Goal: Information Seeking & Learning: Learn about a topic

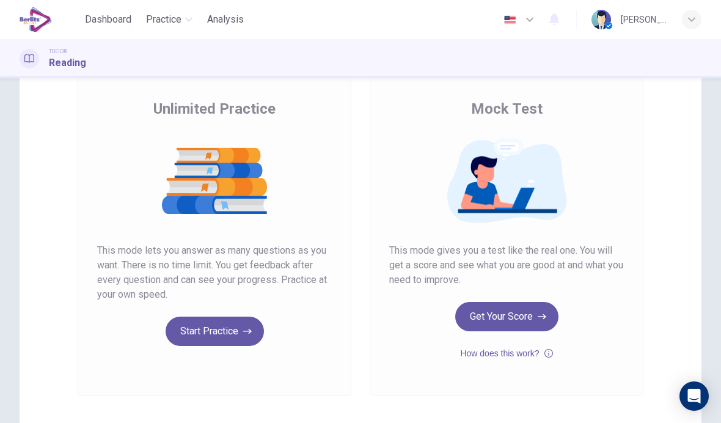
scroll to position [84, 0]
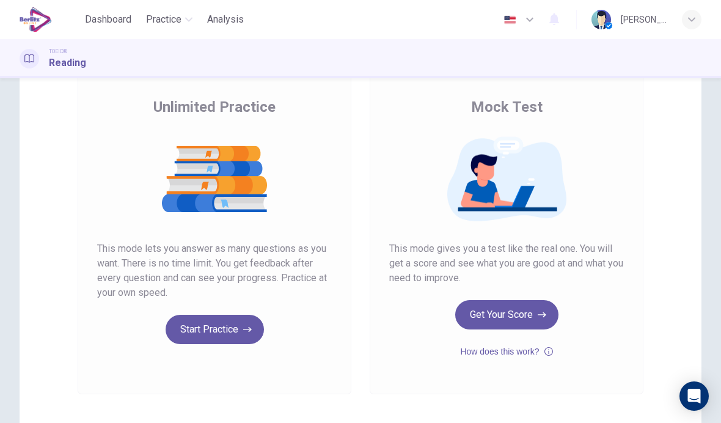
click at [188, 321] on button "Start Practice" at bounding box center [215, 329] width 98 height 29
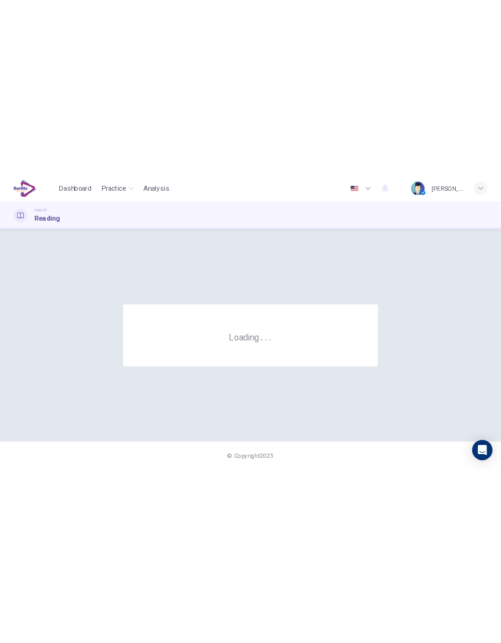
scroll to position [0, 0]
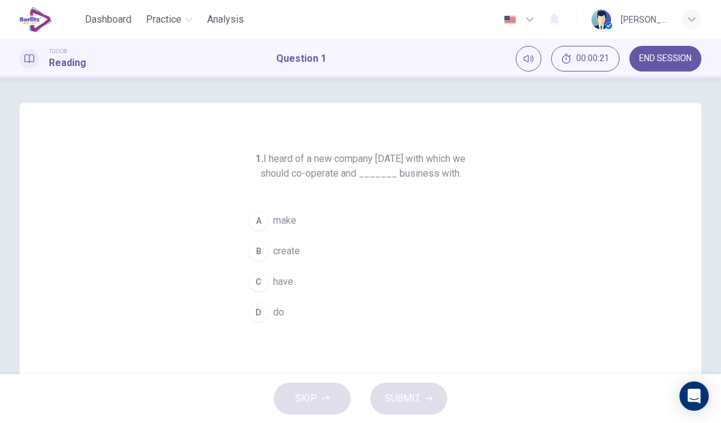
click at [258, 222] on div "A" at bounding box center [259, 221] width 20 height 20
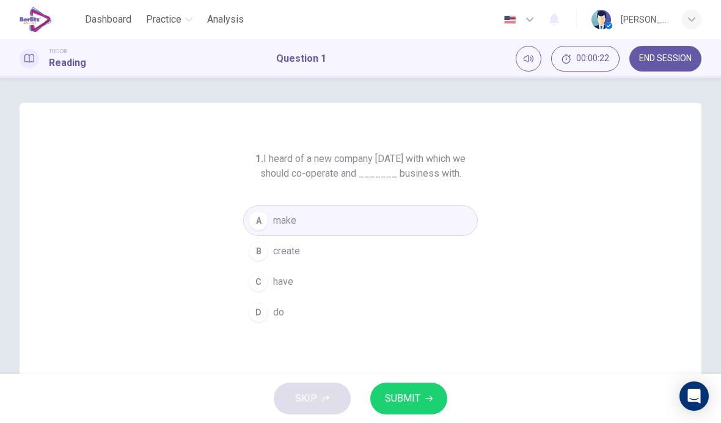
click at [400, 409] on button "SUBMIT" at bounding box center [408, 398] width 77 height 32
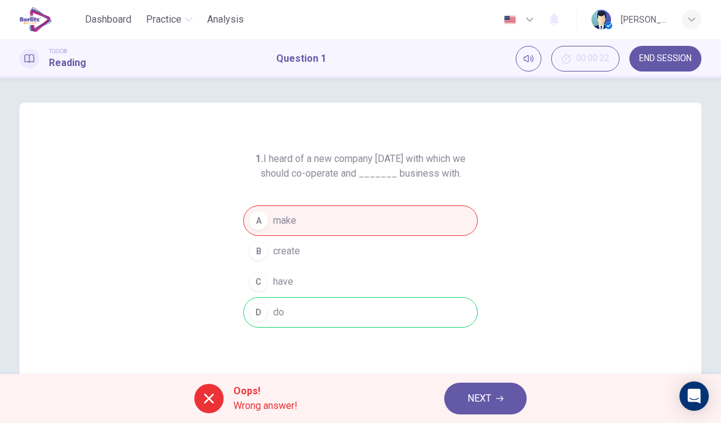
click at [503, 395] on icon "button" at bounding box center [499, 398] width 7 height 7
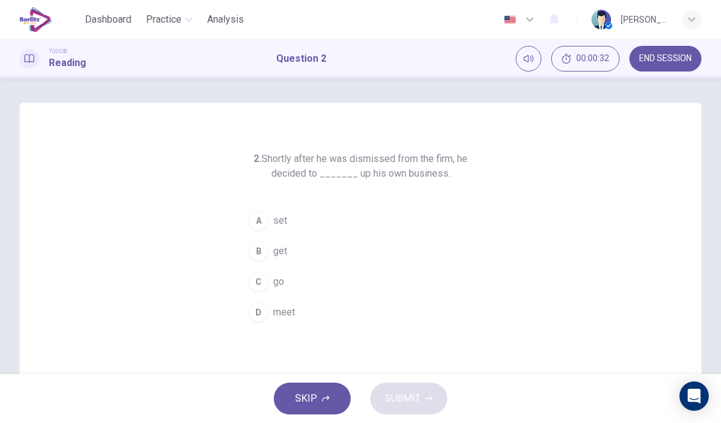
click at [263, 219] on div "A" at bounding box center [259, 221] width 20 height 20
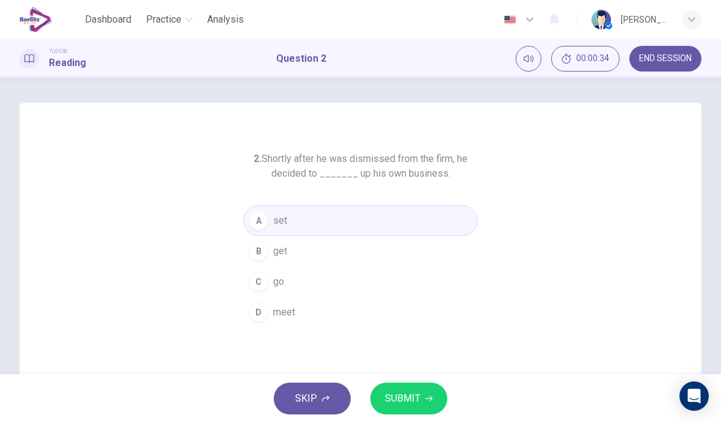
click at [417, 399] on span "SUBMIT" at bounding box center [402, 398] width 35 height 17
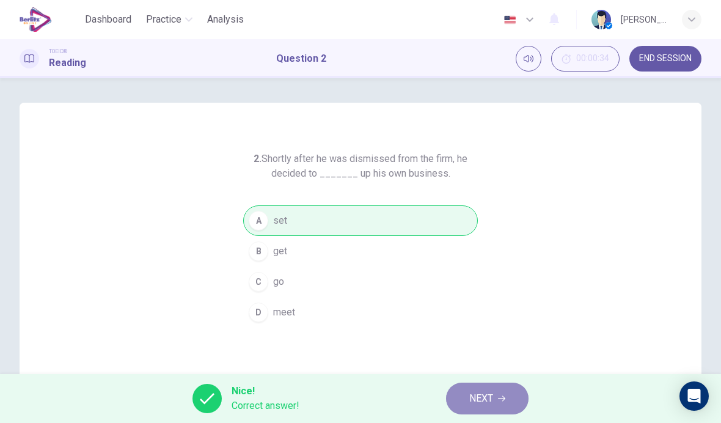
click at [501, 393] on button "NEXT" at bounding box center [487, 398] width 82 height 32
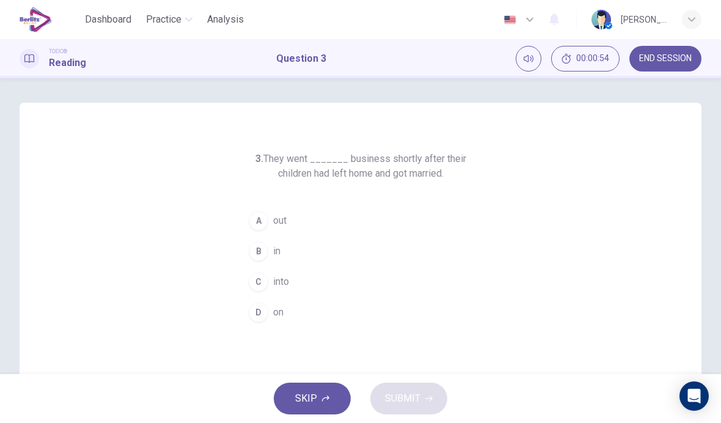
click at [294, 261] on button "B in" at bounding box center [360, 251] width 235 height 31
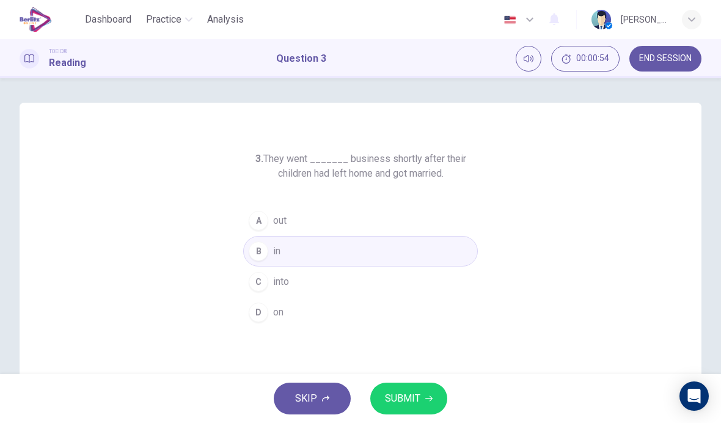
click at [420, 401] on button "SUBMIT" at bounding box center [408, 398] width 77 height 32
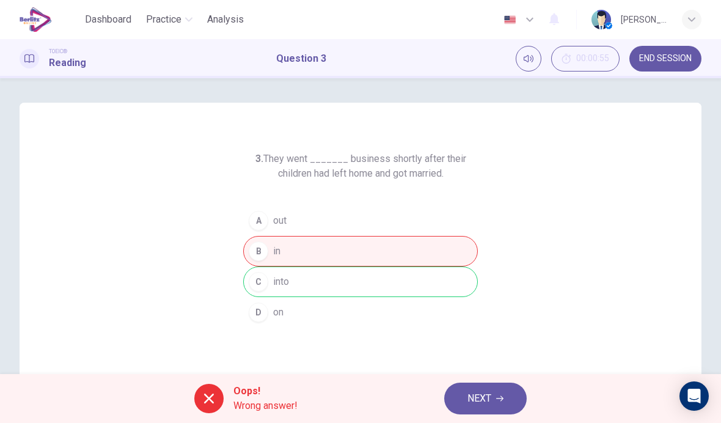
click at [499, 397] on icon "button" at bounding box center [499, 398] width 7 height 7
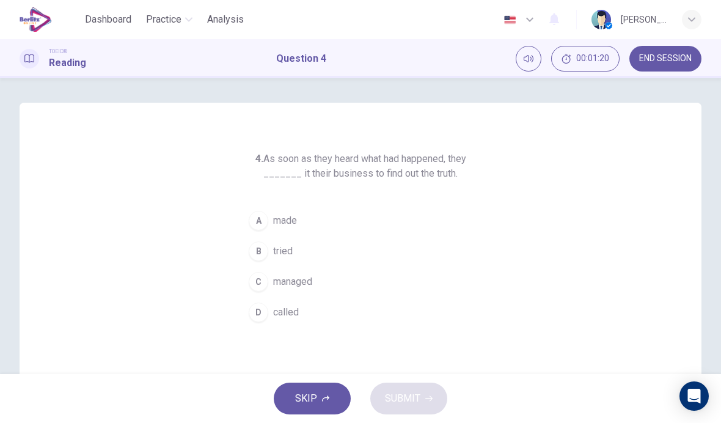
click at [328, 284] on button "C managed" at bounding box center [360, 281] width 235 height 31
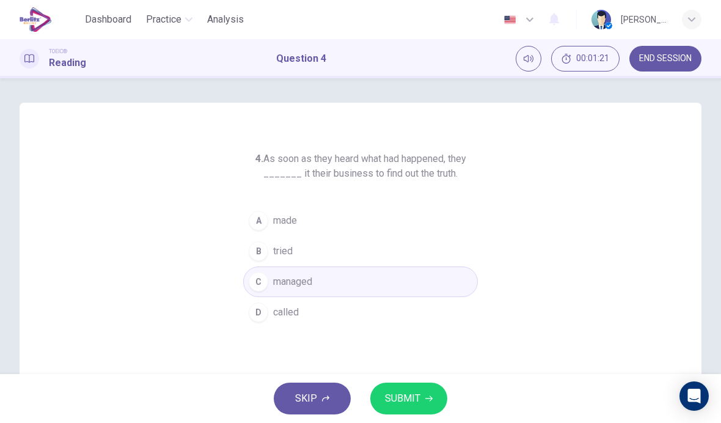
click at [405, 400] on span "SUBMIT" at bounding box center [402, 398] width 35 height 17
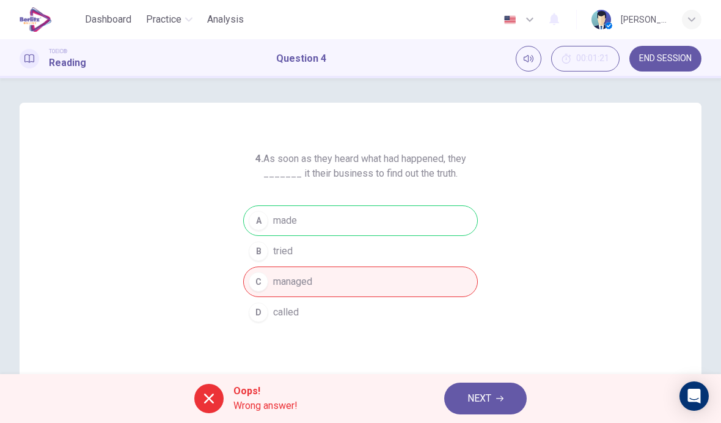
click at [489, 396] on span "NEXT" at bounding box center [479, 398] width 24 height 17
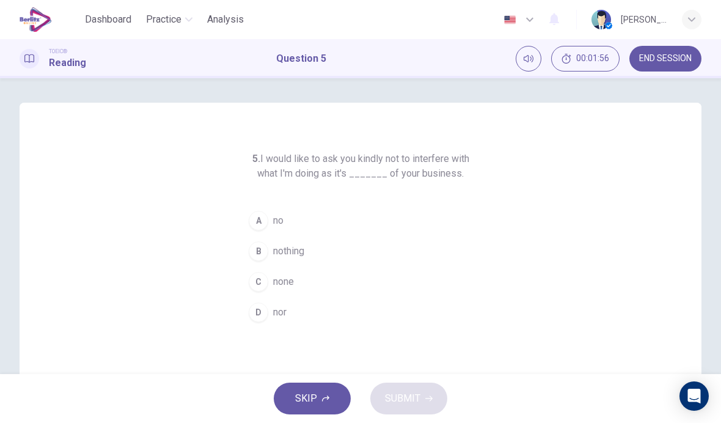
click at [311, 221] on button "A no" at bounding box center [360, 220] width 235 height 31
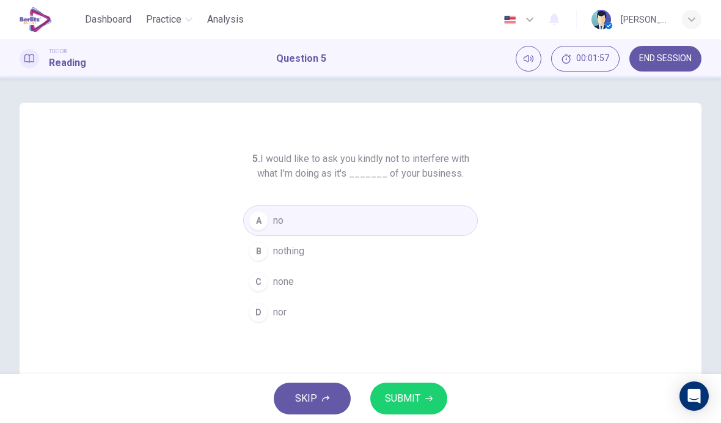
click at [426, 398] on icon "button" at bounding box center [428, 398] width 7 height 7
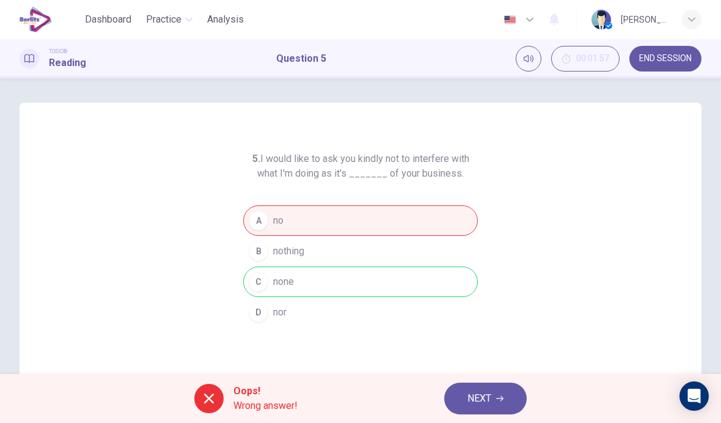
click at [487, 391] on span "NEXT" at bounding box center [479, 398] width 24 height 17
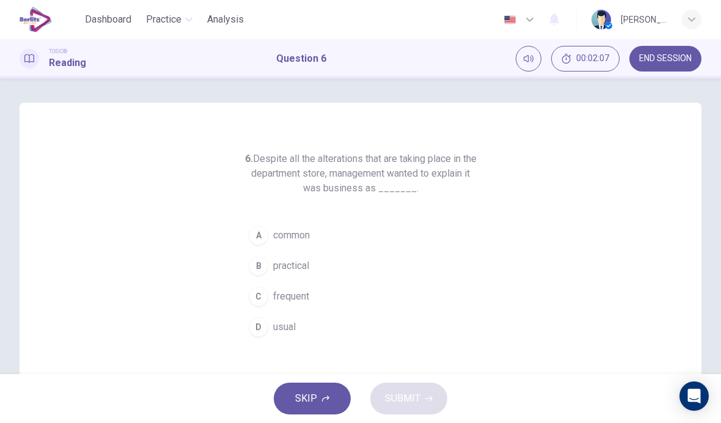
click at [287, 324] on span "usual" at bounding box center [284, 326] width 23 height 15
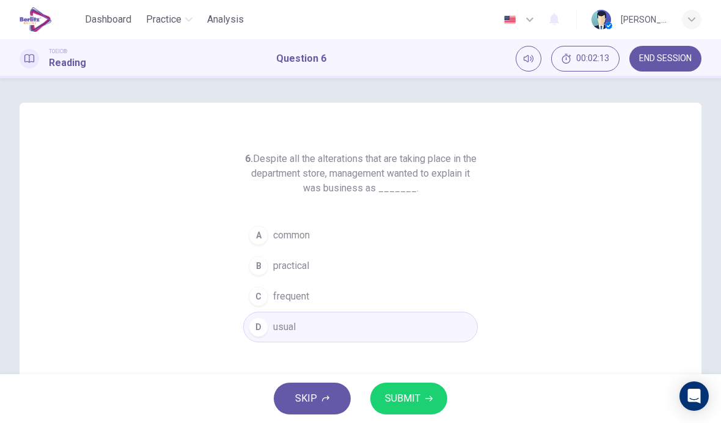
click at [413, 393] on span "SUBMIT" at bounding box center [402, 398] width 35 height 17
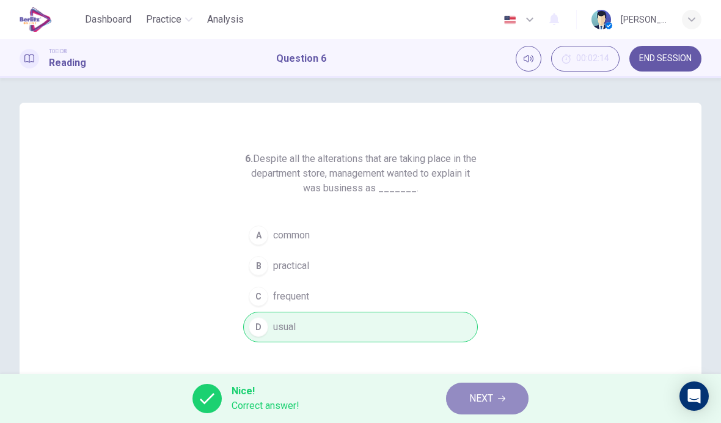
click at [481, 396] on span "NEXT" at bounding box center [481, 398] width 24 height 17
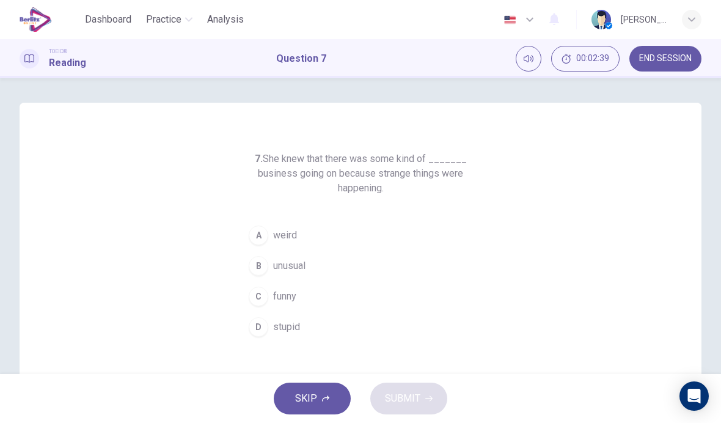
click at [278, 268] on span "unusual" at bounding box center [289, 265] width 32 height 15
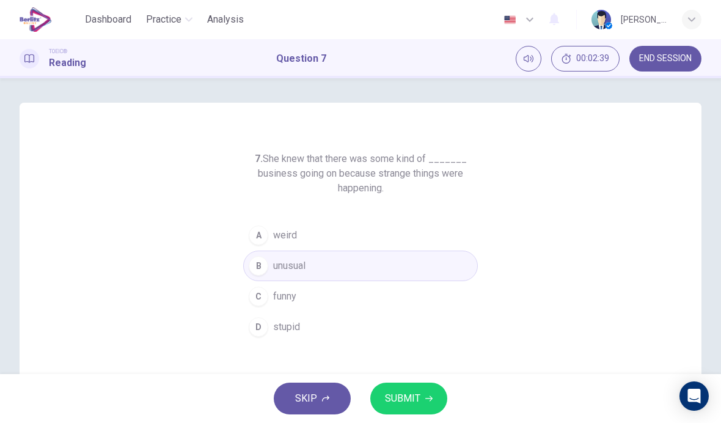
click at [426, 391] on button "SUBMIT" at bounding box center [408, 398] width 77 height 32
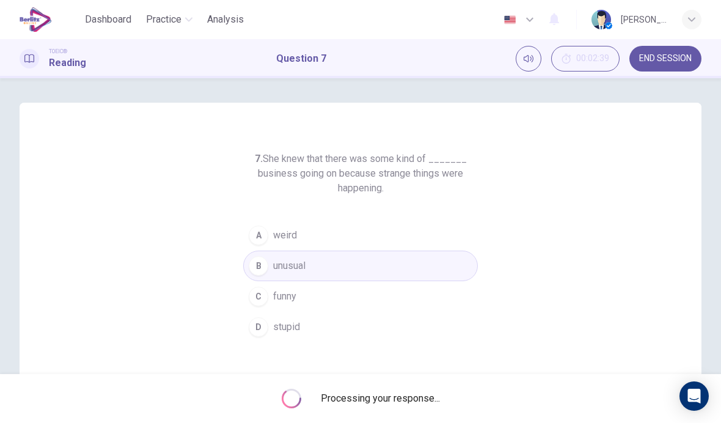
click at [426, 391] on span "Processing your response..." at bounding box center [380, 398] width 119 height 15
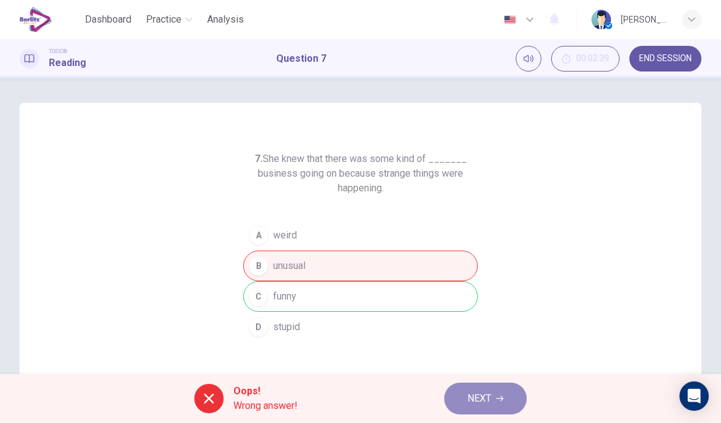
click at [491, 401] on span "NEXT" at bounding box center [479, 398] width 24 height 17
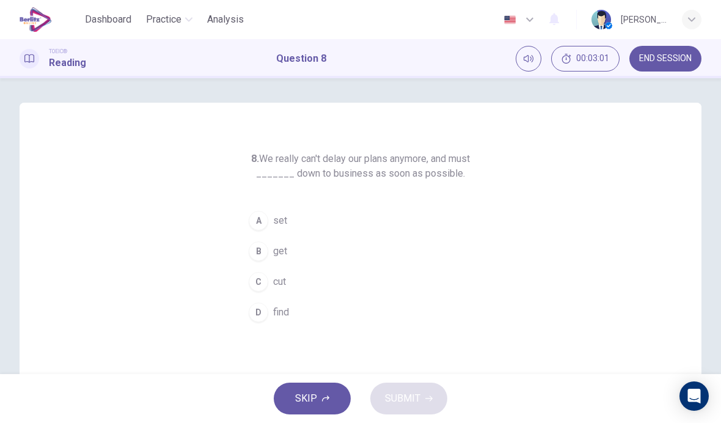
click at [268, 283] on button "C cut" at bounding box center [360, 281] width 235 height 31
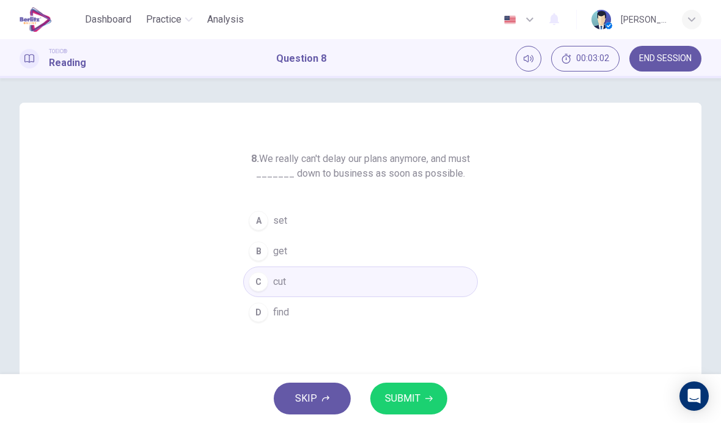
click at [415, 398] on span "SUBMIT" at bounding box center [402, 398] width 35 height 17
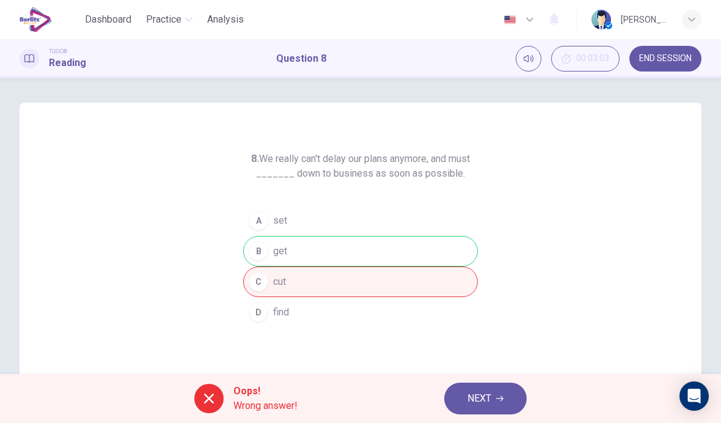
click at [494, 400] on button "NEXT" at bounding box center [485, 398] width 82 height 32
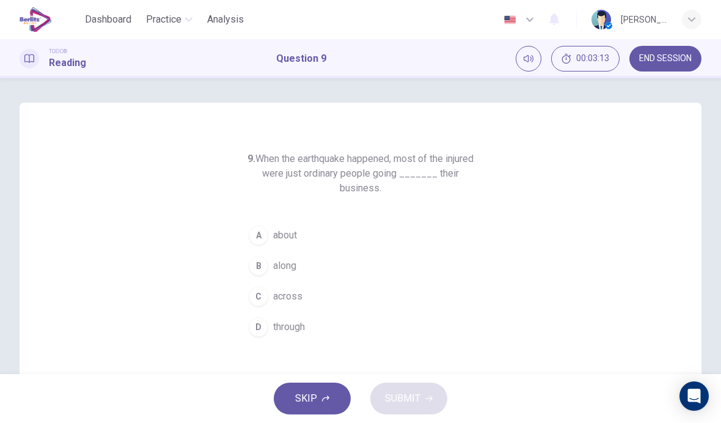
click at [288, 272] on span "along" at bounding box center [284, 265] width 23 height 15
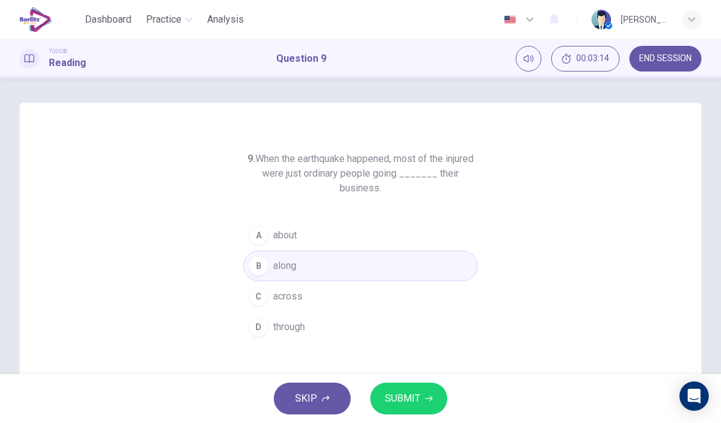
click at [406, 393] on span "SUBMIT" at bounding box center [402, 398] width 35 height 17
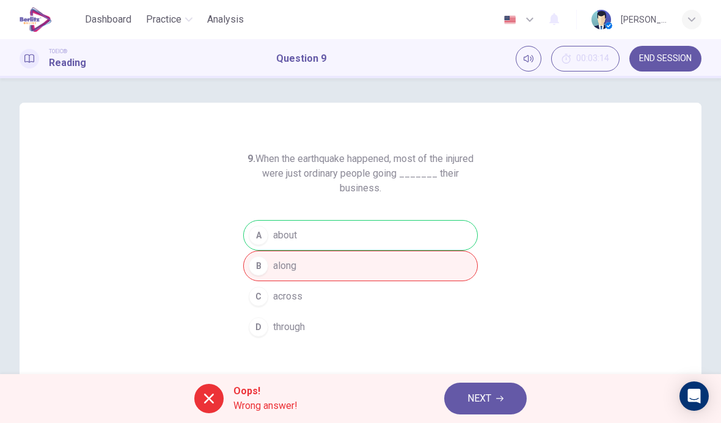
click at [500, 396] on icon "button" at bounding box center [499, 398] width 7 height 7
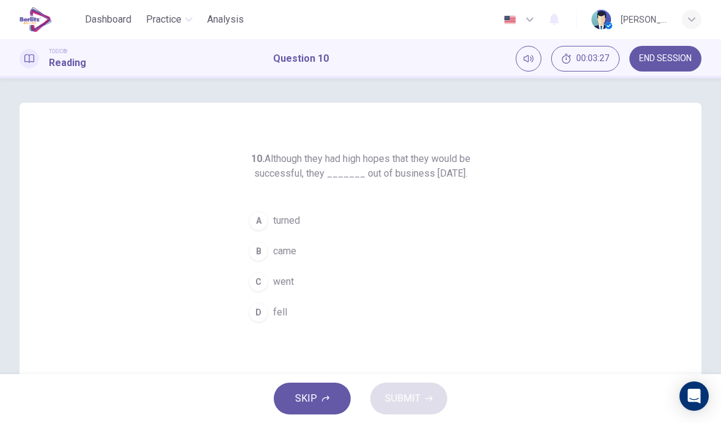
click at [282, 228] on span "turned" at bounding box center [286, 220] width 27 height 15
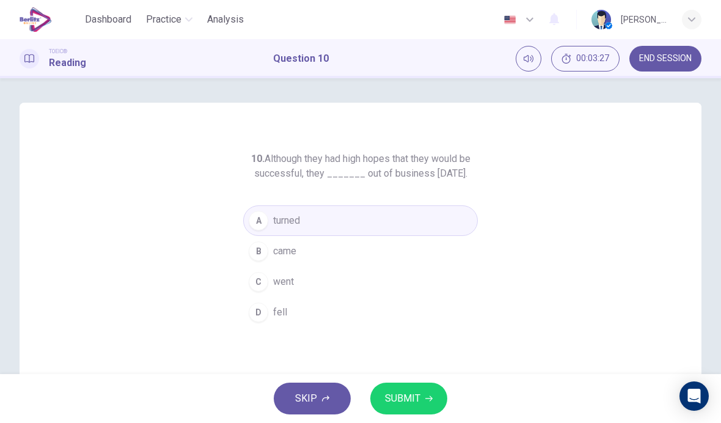
click at [419, 391] on span "SUBMIT" at bounding box center [402, 398] width 35 height 17
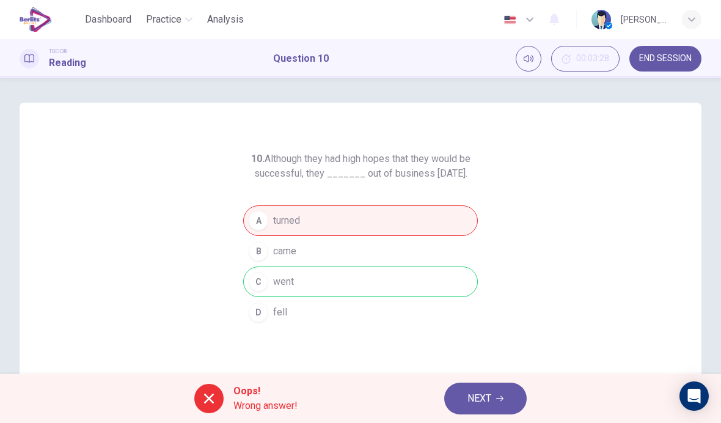
click at [500, 385] on button "NEXT" at bounding box center [485, 398] width 82 height 32
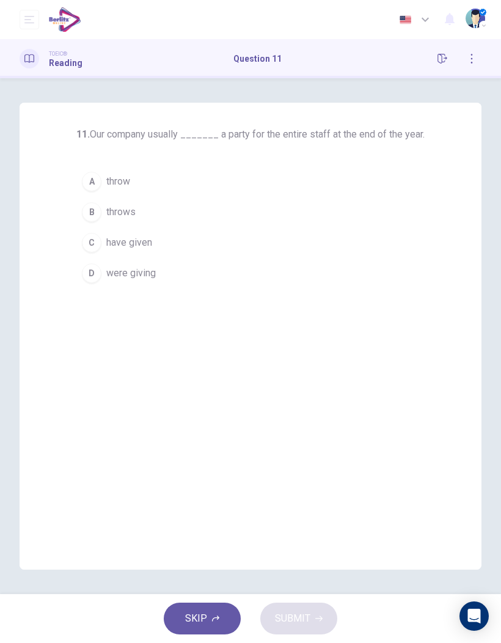
click at [154, 242] on button "C have given" at bounding box center [250, 242] width 348 height 31
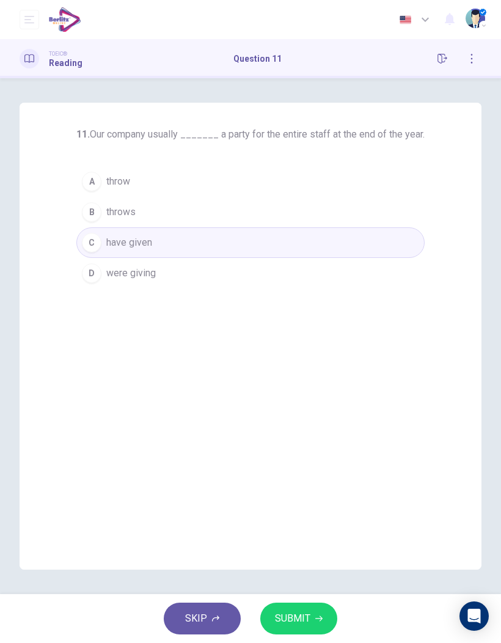
click at [305, 422] on button "SUBMIT" at bounding box center [298, 618] width 77 height 32
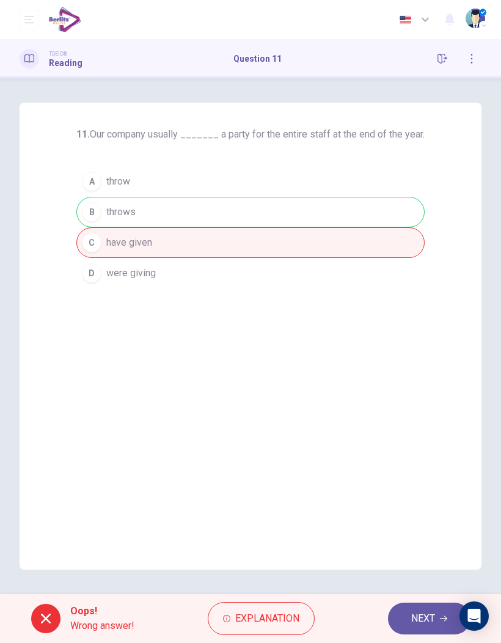
click at [420, 422] on button "NEXT" at bounding box center [429, 618] width 82 height 32
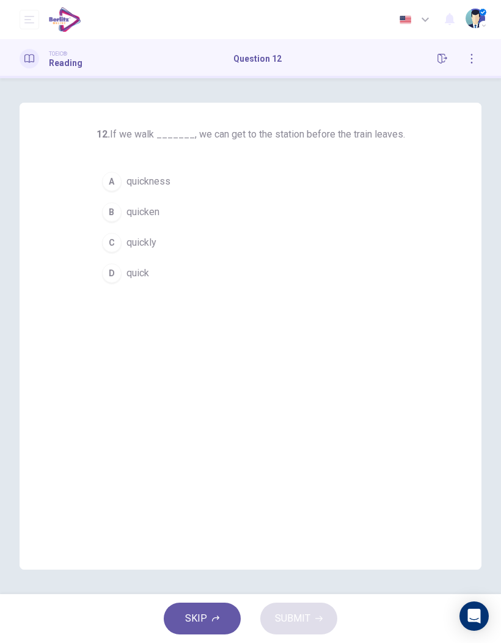
click at [145, 244] on span "quickly" at bounding box center [141, 242] width 30 height 15
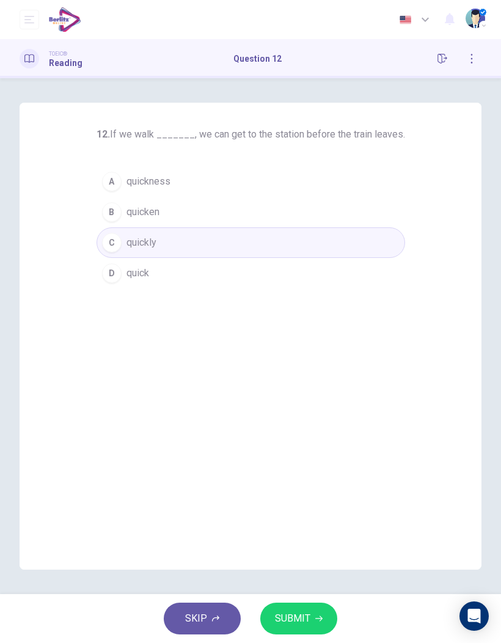
click at [320, 422] on button "SUBMIT" at bounding box center [298, 618] width 77 height 32
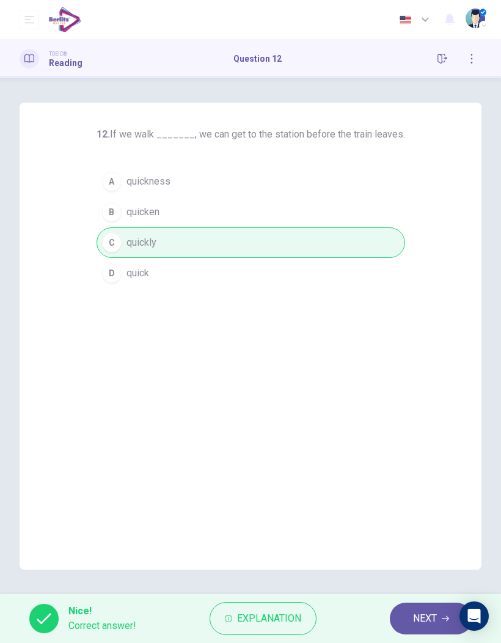
click at [442, 422] on button "NEXT" at bounding box center [431, 618] width 82 height 32
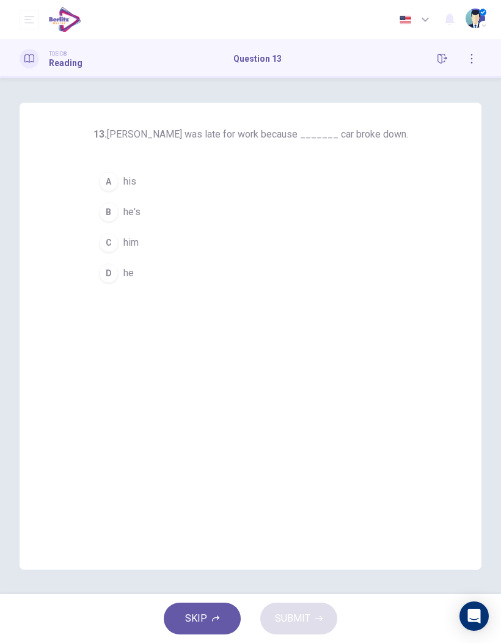
click at [167, 184] on button "A his" at bounding box center [250, 181] width 315 height 31
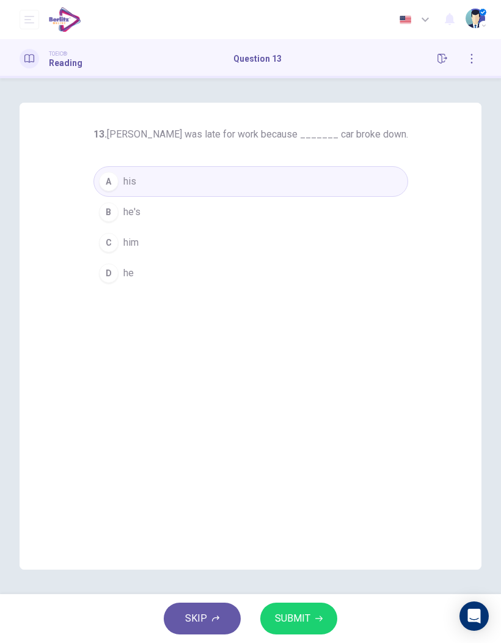
click at [322, 422] on button "SUBMIT" at bounding box center [298, 618] width 77 height 32
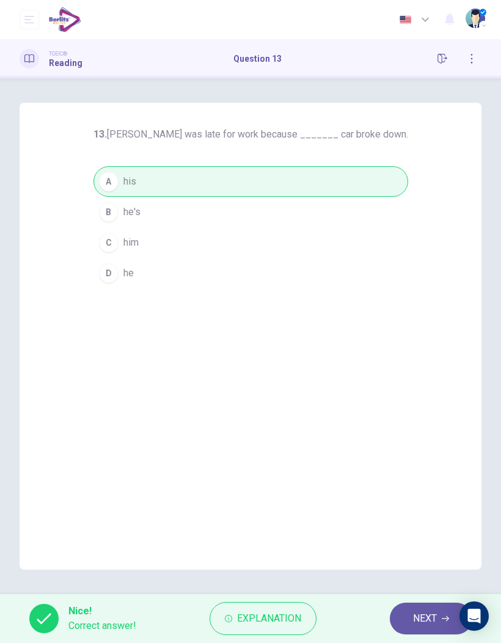
click at [431, 422] on span "NEXT" at bounding box center [425, 618] width 24 height 17
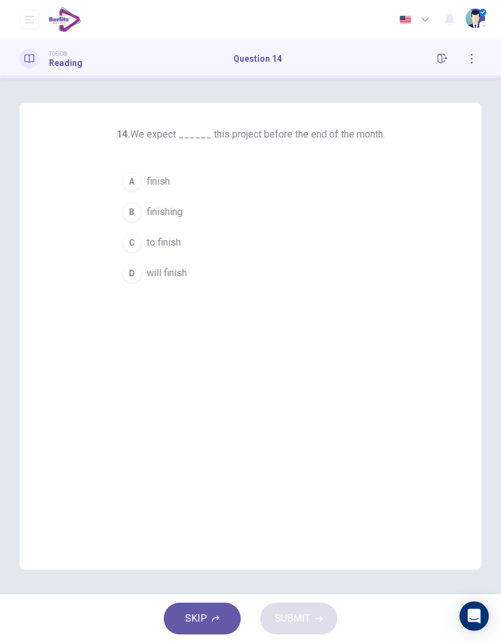
click at [168, 249] on span "to finish" at bounding box center [164, 242] width 34 height 15
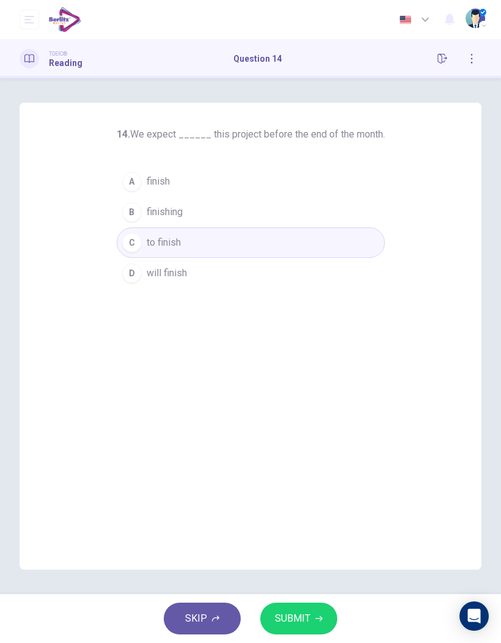
click at [310, 422] on button "SUBMIT" at bounding box center [298, 618] width 77 height 32
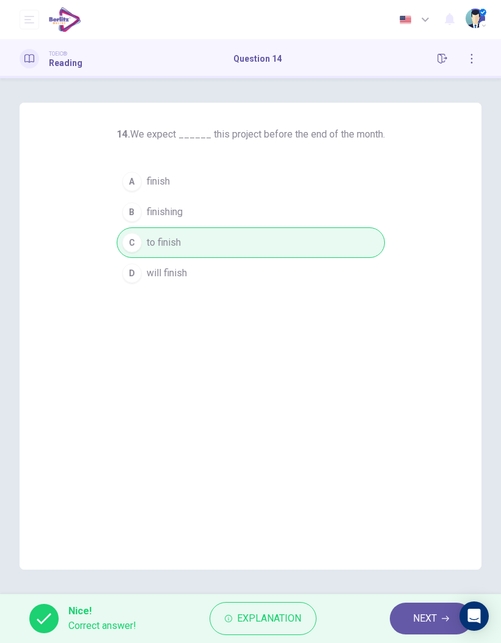
click at [432, 422] on span "NEXT" at bounding box center [425, 618] width 24 height 17
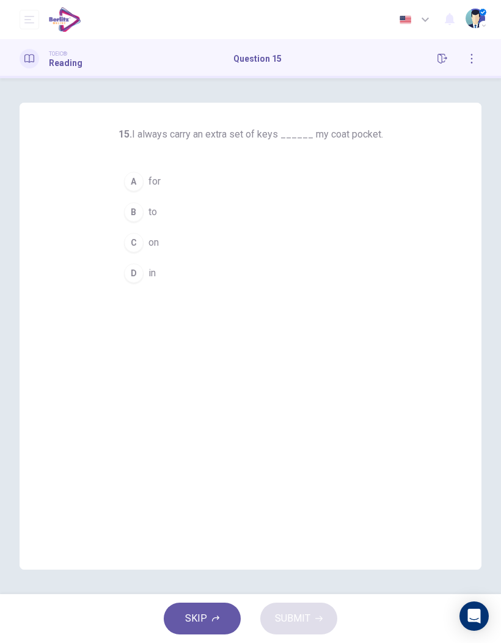
click at [157, 274] on button "D in" at bounding box center [250, 273] width 264 height 31
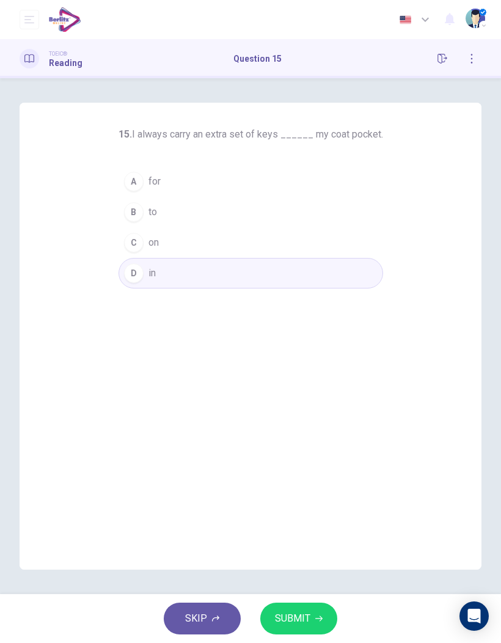
click at [322, 422] on button "SUBMIT" at bounding box center [298, 618] width 77 height 32
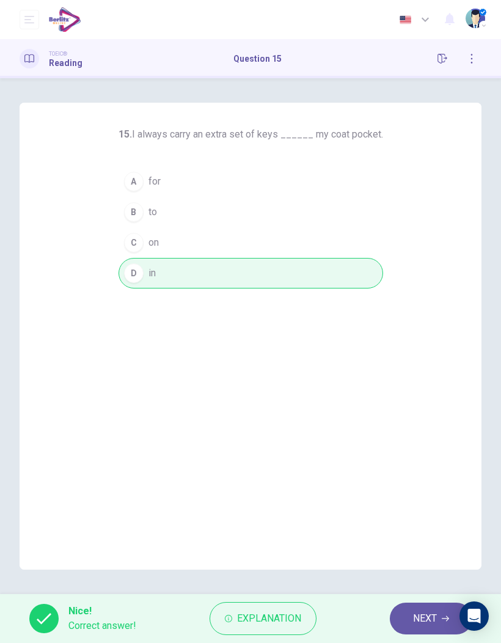
click at [430, 422] on span "NEXT" at bounding box center [425, 618] width 24 height 17
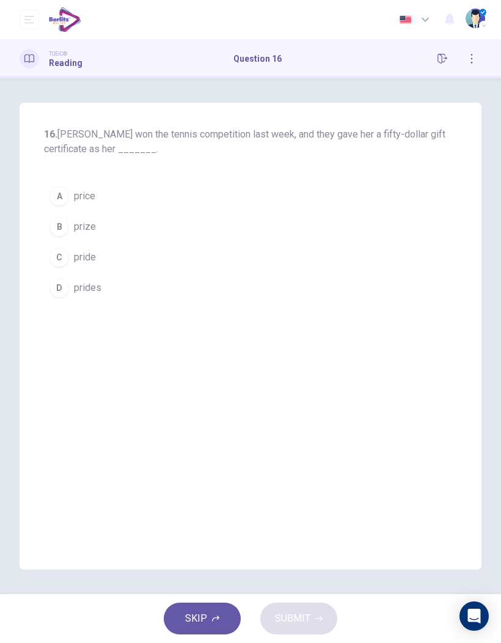
click at [96, 187] on button "A price" at bounding box center [250, 196] width 413 height 31
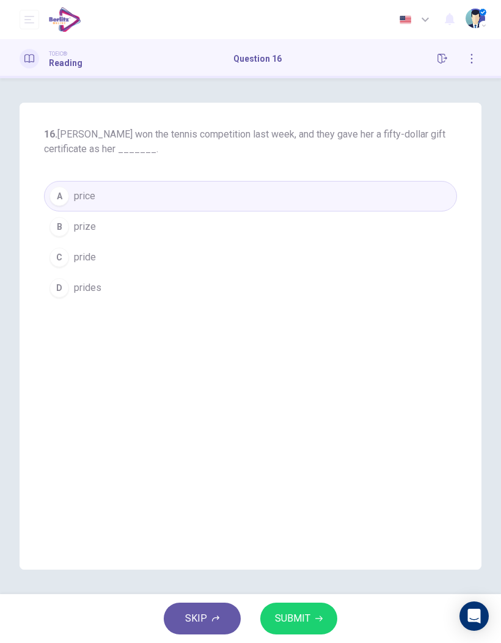
click at [335, 422] on button "SUBMIT" at bounding box center [298, 618] width 77 height 32
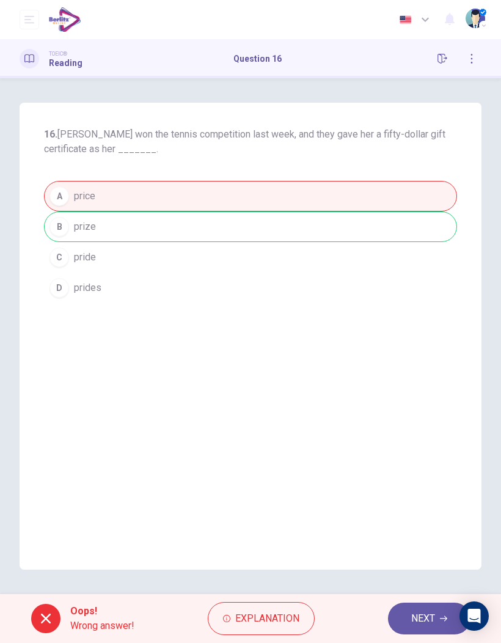
click at [436, 422] on button "NEXT" at bounding box center [429, 618] width 82 height 32
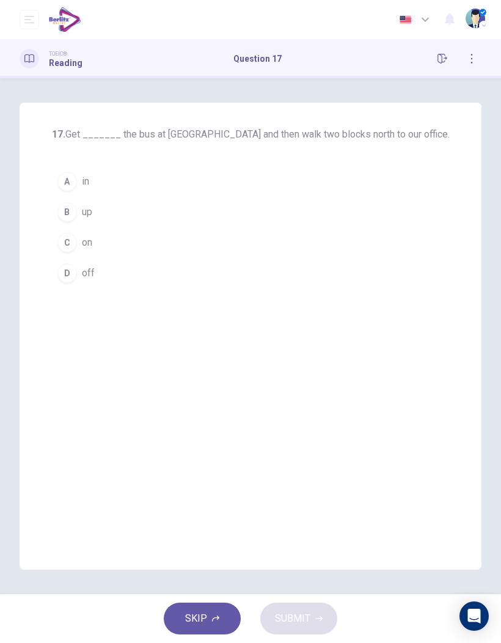
click at [115, 281] on button "D off" at bounding box center [251, 273] width 398 height 31
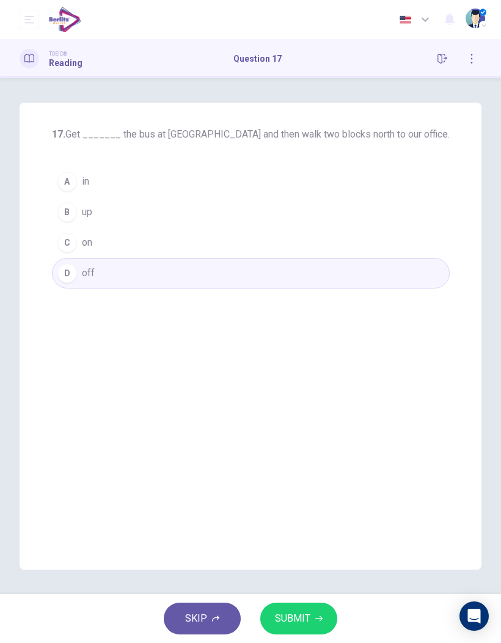
click at [324, 422] on button "SUBMIT" at bounding box center [298, 618] width 77 height 32
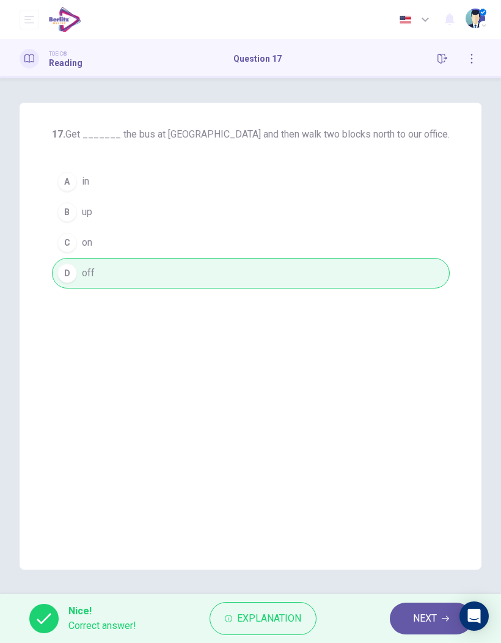
click at [432, 422] on span "NEXT" at bounding box center [425, 618] width 24 height 17
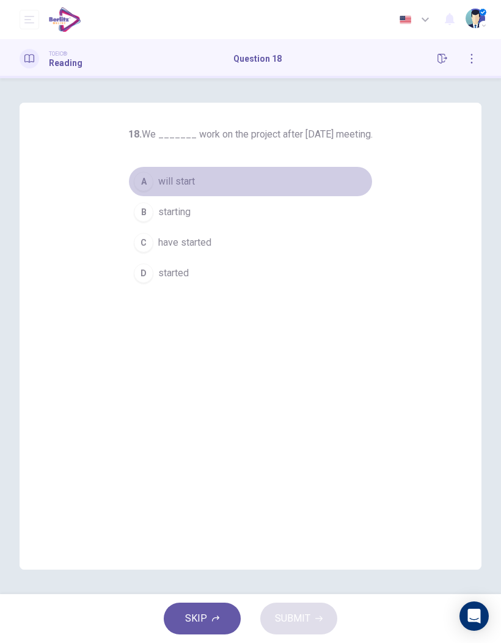
click at [186, 186] on button "A will start" at bounding box center [250, 181] width 244 height 31
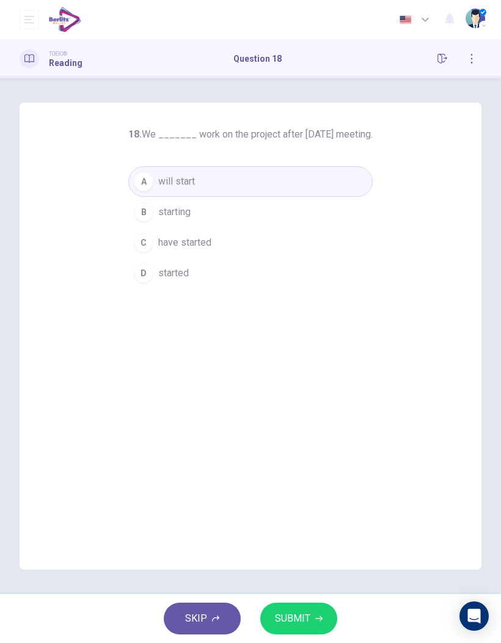
click at [323, 422] on button "SUBMIT" at bounding box center [298, 618] width 77 height 32
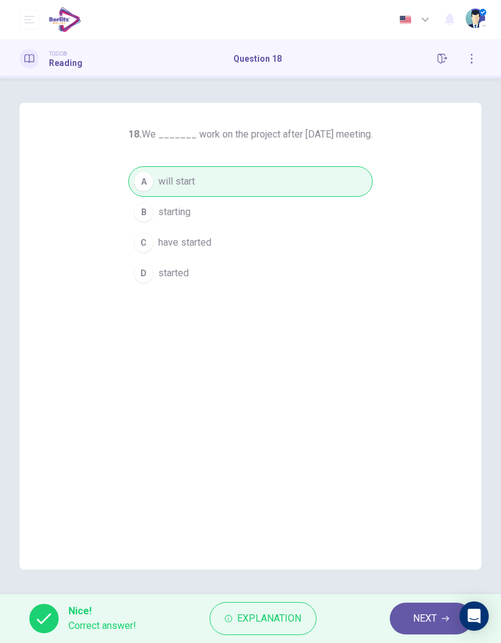
click at [430, 422] on span "NEXT" at bounding box center [425, 618] width 24 height 17
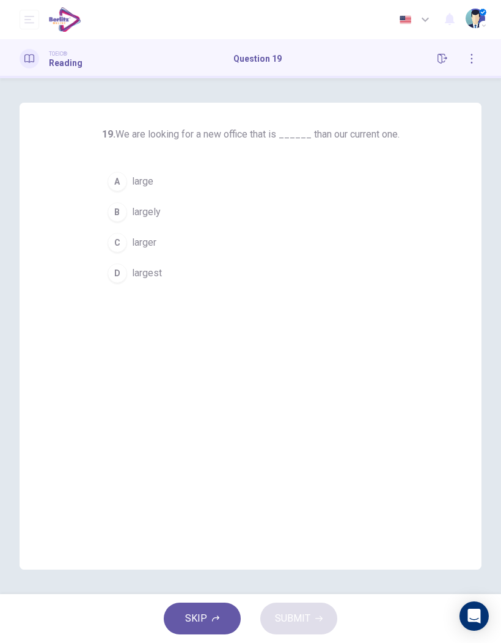
click at [142, 246] on span "larger" at bounding box center [144, 242] width 24 height 15
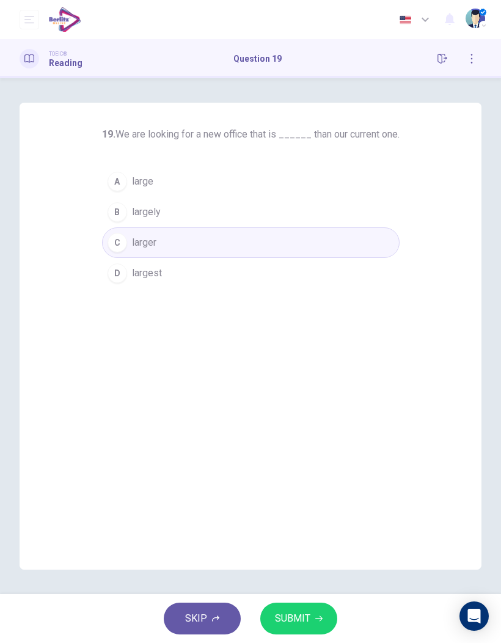
click at [322, 422] on button "SUBMIT" at bounding box center [298, 618] width 77 height 32
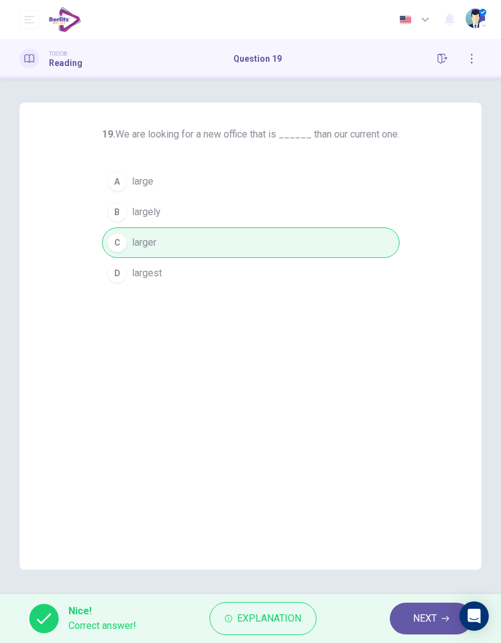
click at [421, 422] on span "NEXT" at bounding box center [425, 618] width 24 height 17
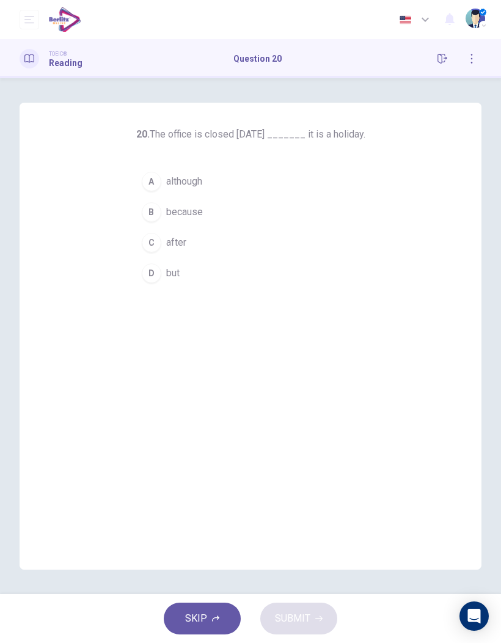
click at [203, 219] on span "because" at bounding box center [184, 212] width 37 height 15
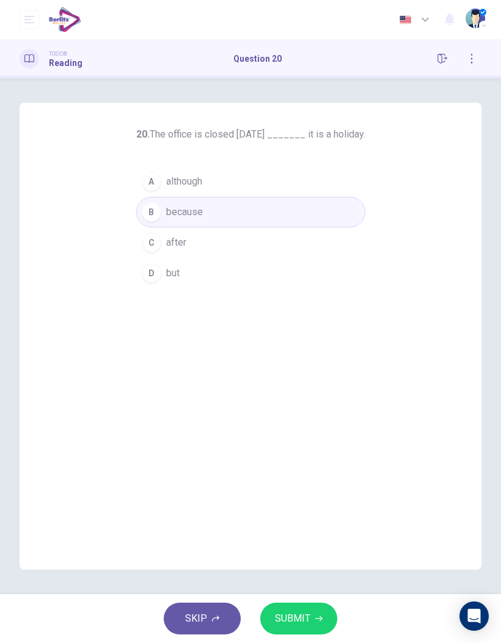
click at [327, 422] on button "SUBMIT" at bounding box center [298, 618] width 77 height 32
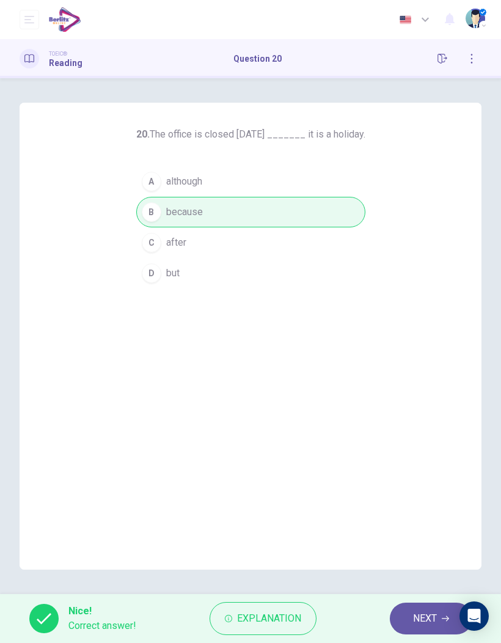
click at [429, 422] on span "NEXT" at bounding box center [425, 618] width 24 height 17
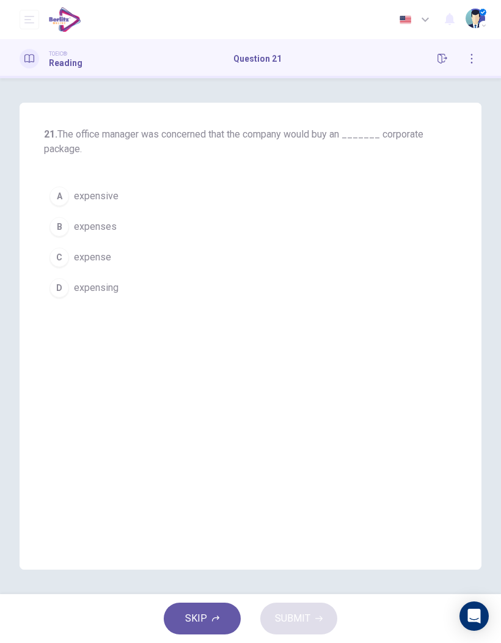
click at [142, 201] on button "A expensive" at bounding box center [250, 196] width 413 height 31
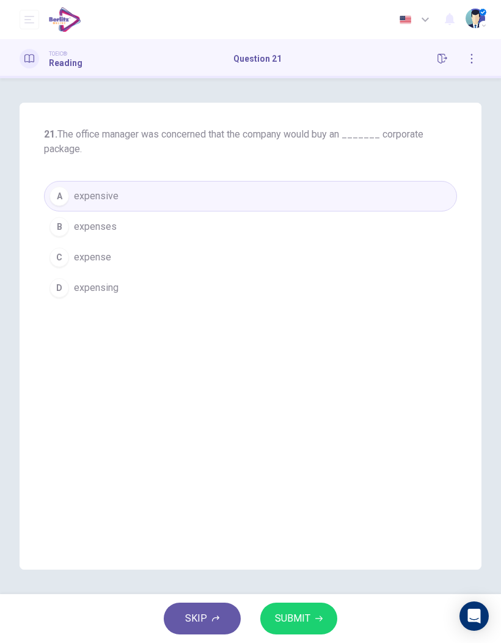
click at [324, 422] on button "SUBMIT" at bounding box center [298, 618] width 77 height 32
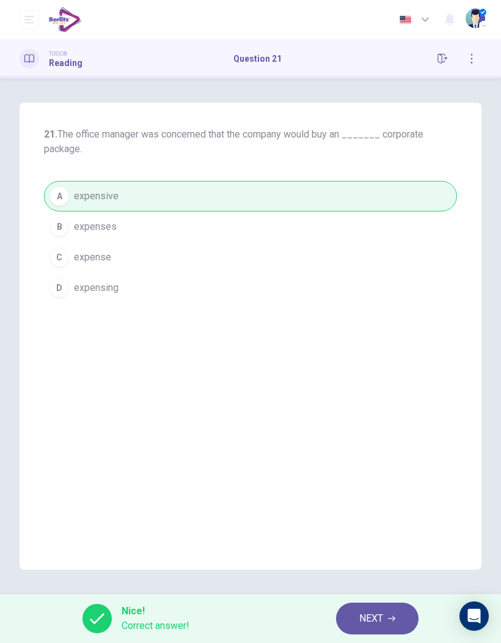
click at [385, 422] on button "NEXT" at bounding box center [377, 618] width 82 height 32
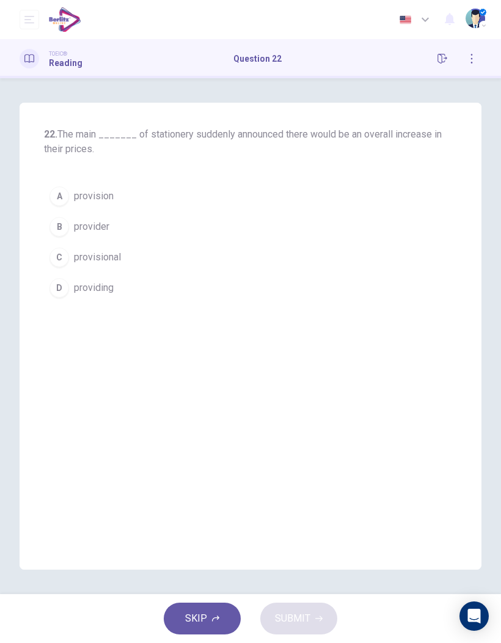
click at [122, 227] on button "B provider" at bounding box center [250, 226] width 413 height 31
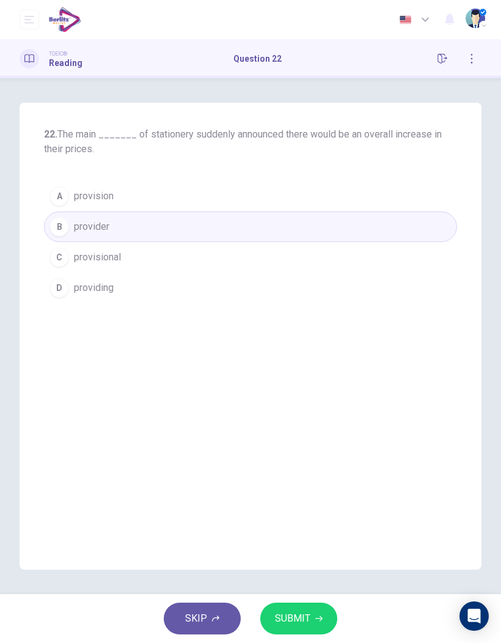
click at [313, 422] on button "SUBMIT" at bounding box center [298, 618] width 77 height 32
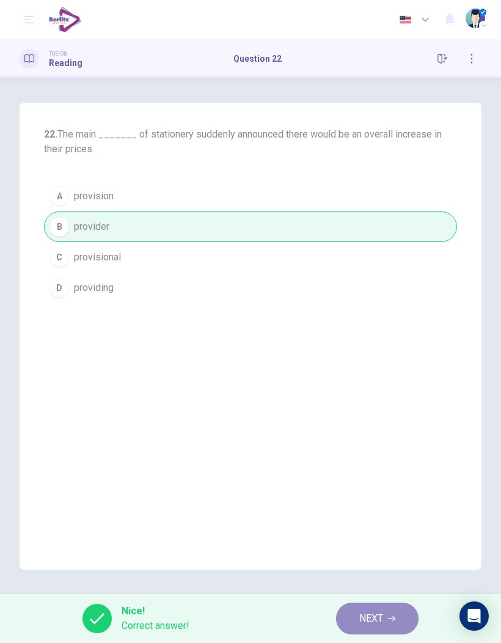
click at [396, 422] on button "NEXT" at bounding box center [377, 618] width 82 height 32
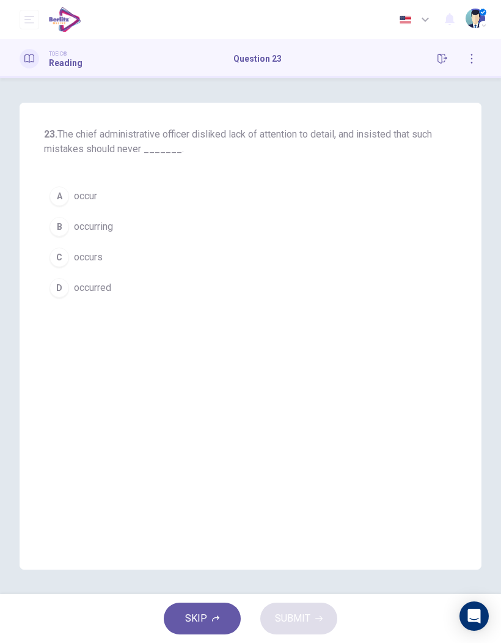
click at [103, 254] on span "occurs" at bounding box center [88, 257] width 29 height 15
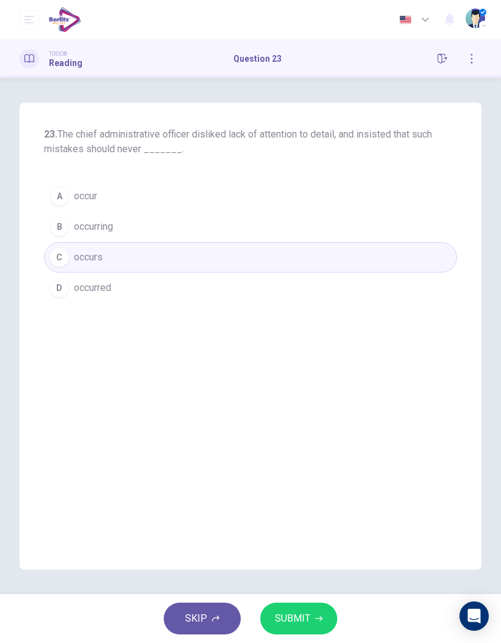
click at [329, 422] on button "SUBMIT" at bounding box center [298, 618] width 77 height 32
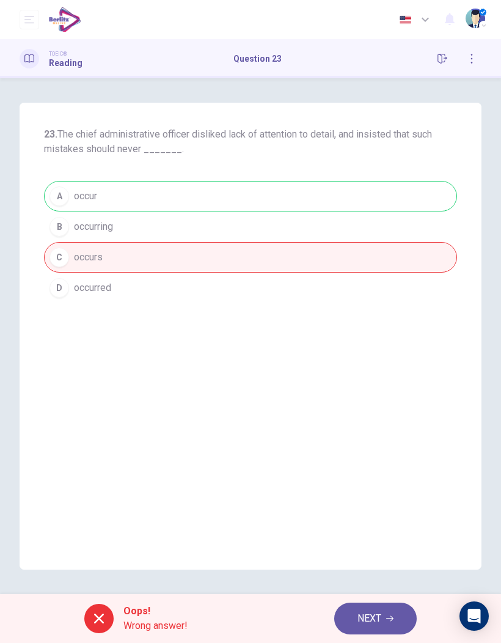
click at [390, 422] on button "NEXT" at bounding box center [375, 618] width 82 height 32
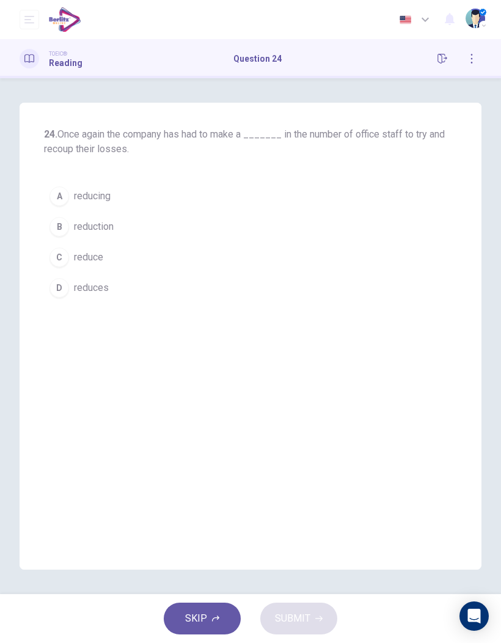
click at [105, 231] on span "reduction" at bounding box center [94, 226] width 40 height 15
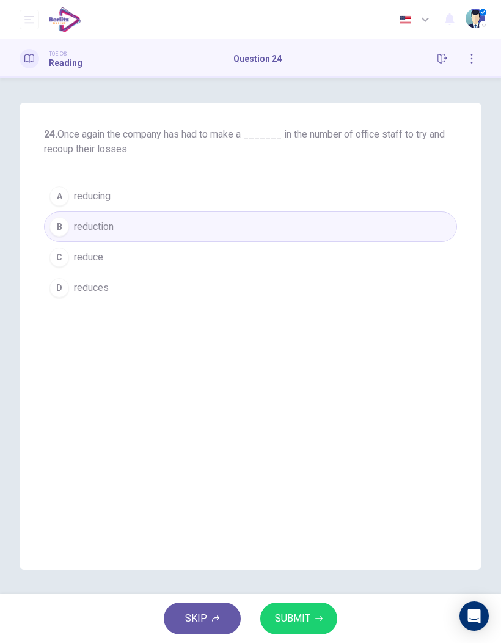
click at [323, 422] on button "SUBMIT" at bounding box center [298, 618] width 77 height 32
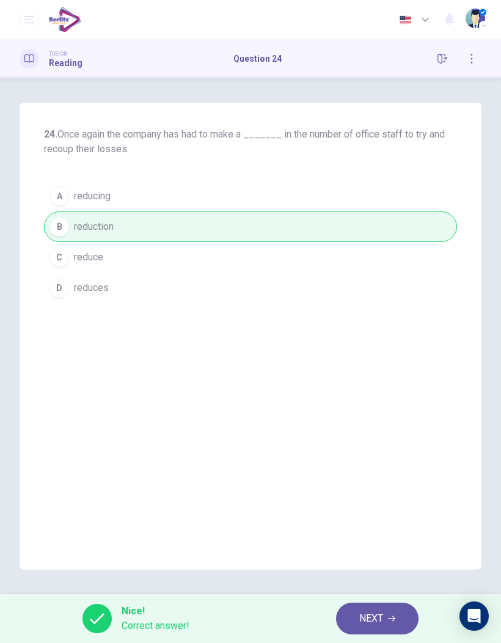
click at [387, 422] on button "NEXT" at bounding box center [377, 618] width 82 height 32
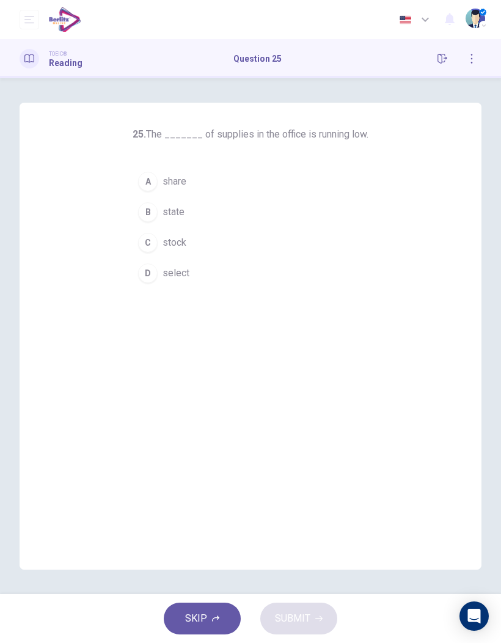
click at [180, 249] on span "stock" at bounding box center [174, 242] width 24 height 15
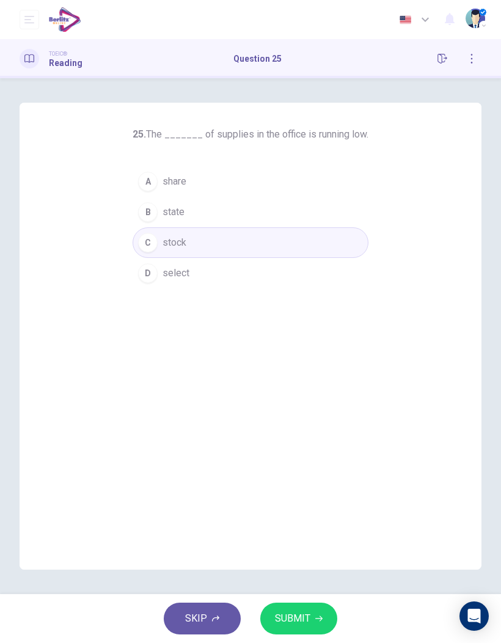
click at [313, 422] on button "SUBMIT" at bounding box center [298, 618] width 77 height 32
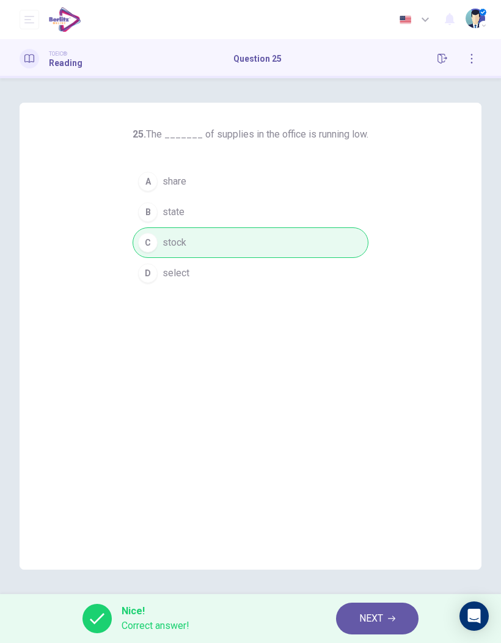
click at [389, 422] on button "NEXT" at bounding box center [377, 618] width 82 height 32
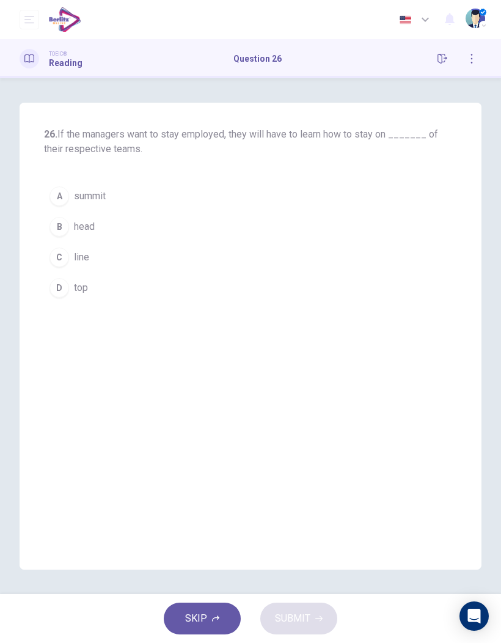
click at [82, 259] on span "line" at bounding box center [81, 257] width 15 height 15
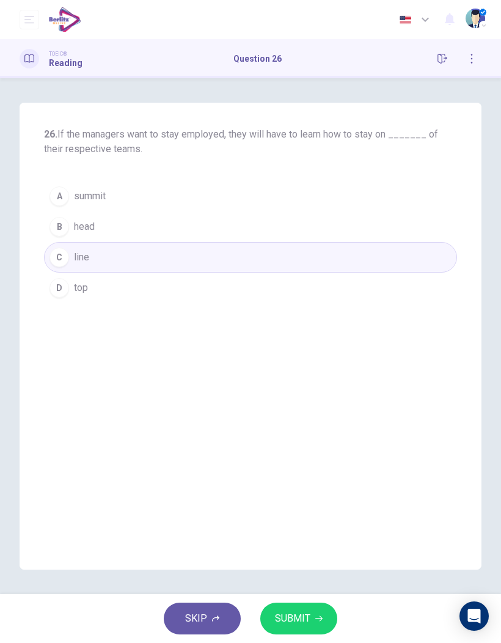
click at [329, 422] on button "SUBMIT" at bounding box center [298, 618] width 77 height 32
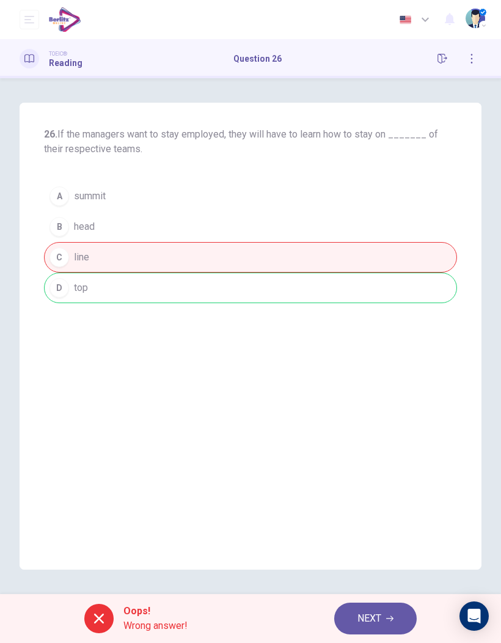
click at [402, 422] on button "NEXT" at bounding box center [375, 618] width 82 height 32
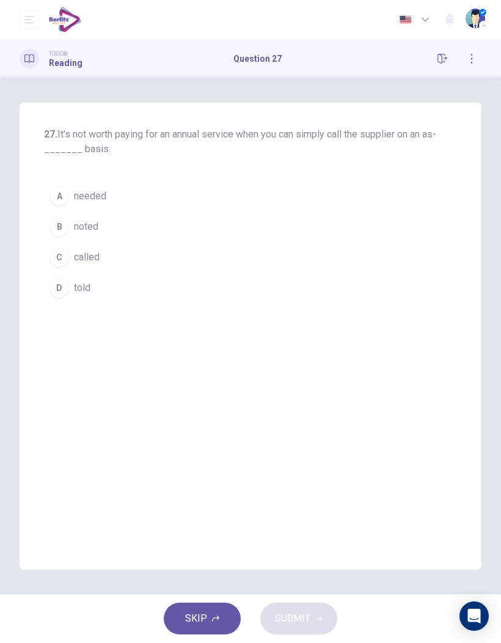
click at [99, 194] on span "needed" at bounding box center [90, 196] width 32 height 15
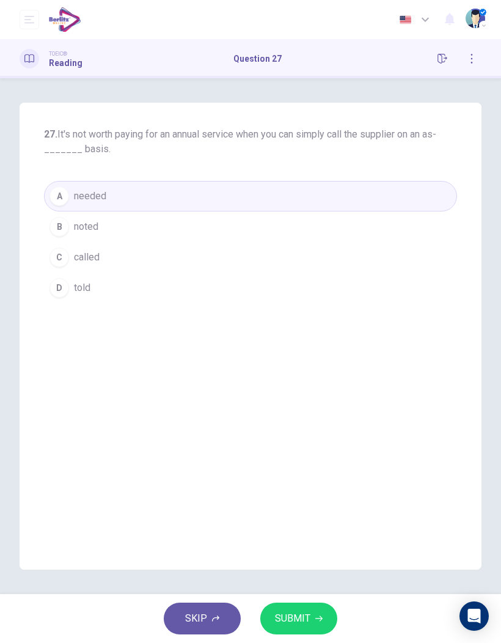
click at [321, 422] on icon "button" at bounding box center [318, 617] width 7 height 7
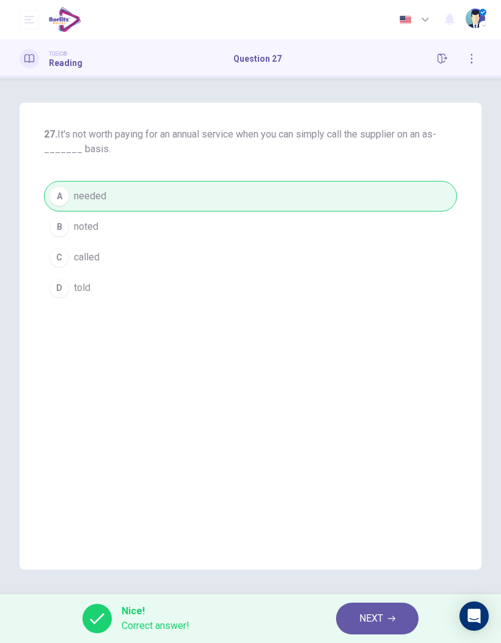
click at [385, 422] on button "NEXT" at bounding box center [377, 618] width 82 height 32
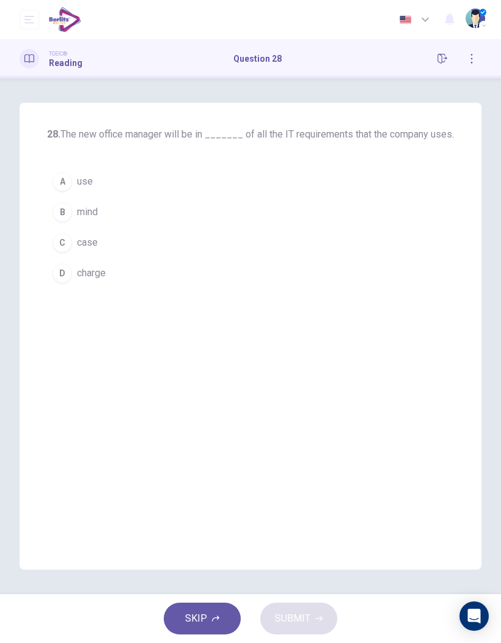
click at [92, 281] on button "D charge" at bounding box center [250, 273] width 407 height 31
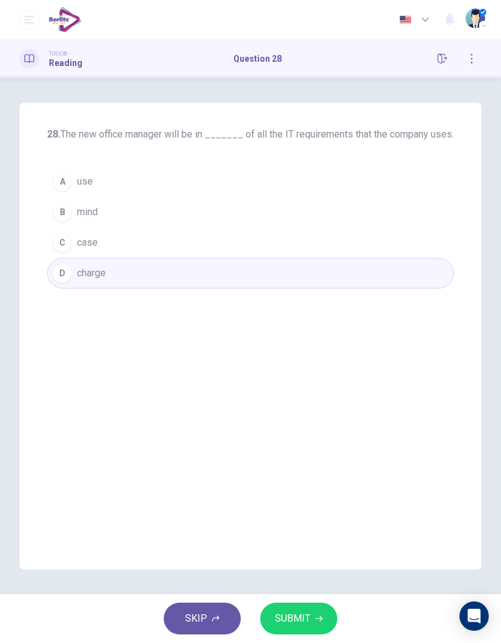
click at [329, 422] on button "SUBMIT" at bounding box center [298, 618] width 77 height 32
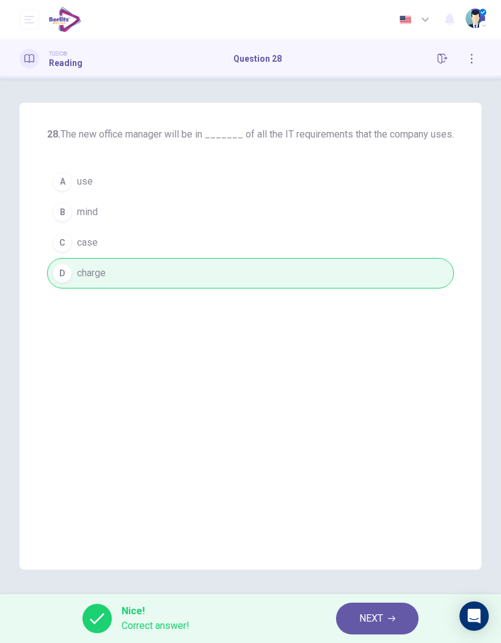
click at [393, 422] on icon "button" at bounding box center [391, 617] width 7 height 7
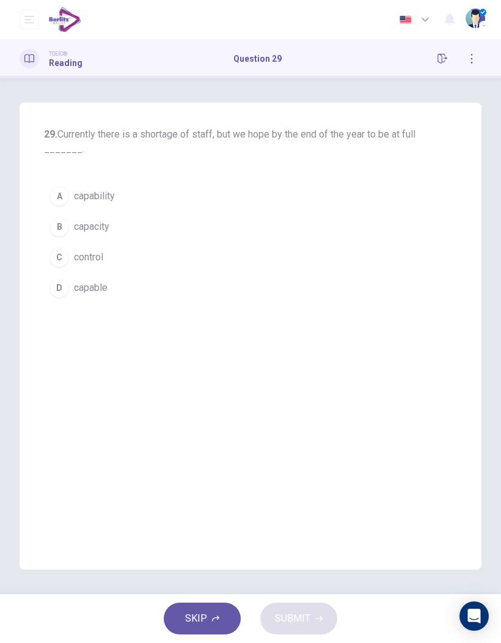
click at [103, 225] on span "capacity" at bounding box center [91, 226] width 35 height 15
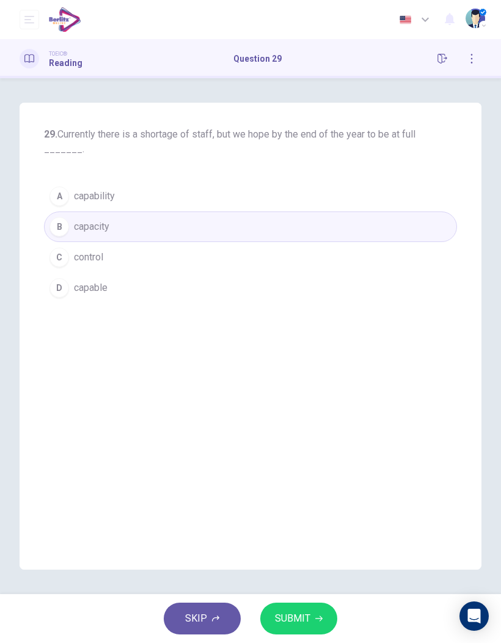
click at [305, 422] on span "SUBMIT" at bounding box center [292, 618] width 35 height 17
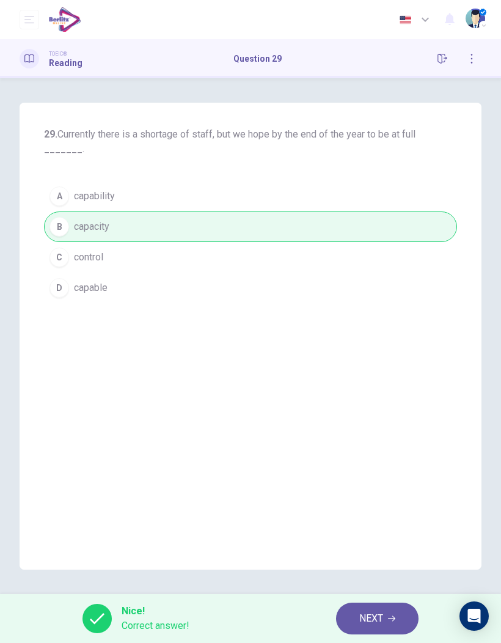
click at [390, 422] on button "NEXT" at bounding box center [377, 618] width 82 height 32
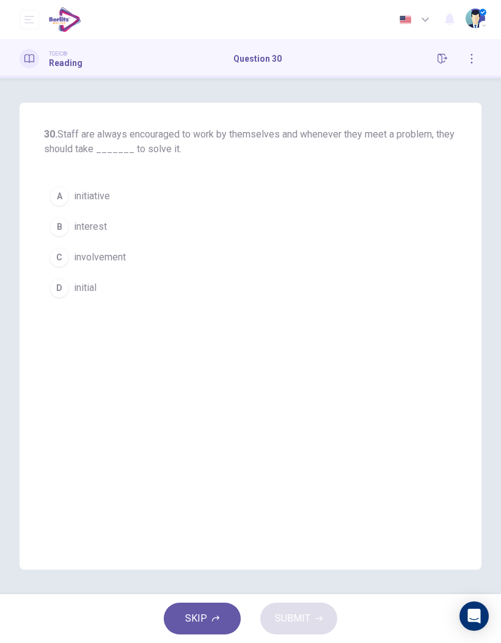
click at [106, 192] on span "initiative" at bounding box center [92, 196] width 36 height 15
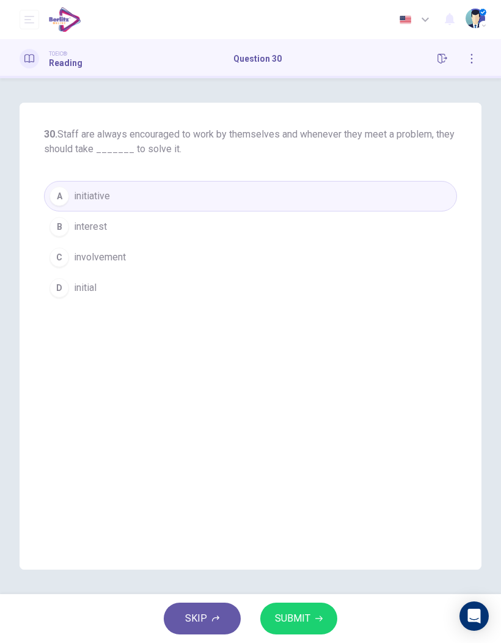
click at [326, 422] on button "SUBMIT" at bounding box center [298, 618] width 77 height 32
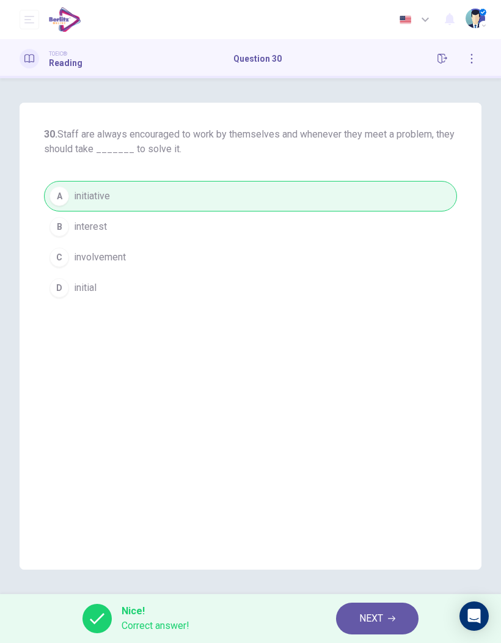
click at [388, 422] on button "NEXT" at bounding box center [377, 618] width 82 height 32
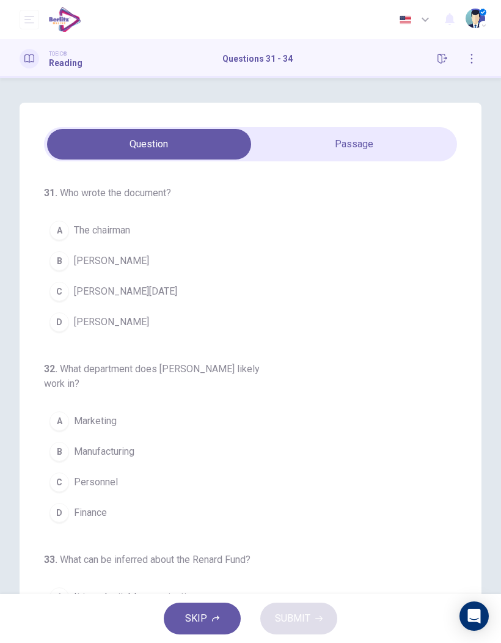
click at [90, 258] on span "Alex Mac" at bounding box center [111, 260] width 75 height 15
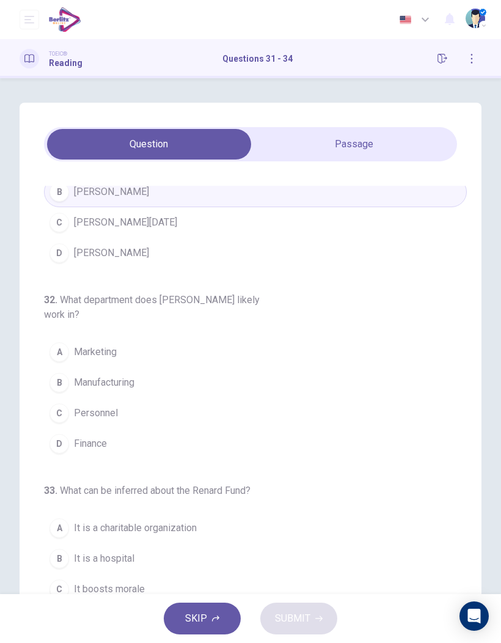
scroll to position [71, 0]
click at [134, 376] on span "Manufacturing" at bounding box center [104, 380] width 60 height 15
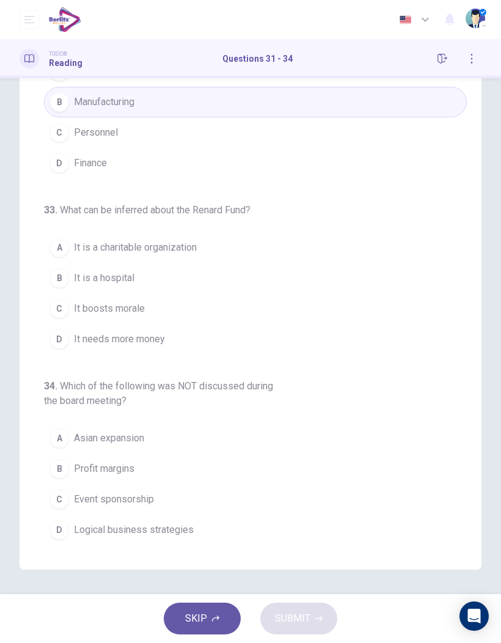
scroll to position [132, 0]
click at [167, 422] on button "C Event sponsorship" at bounding box center [255, 499] width 423 height 31
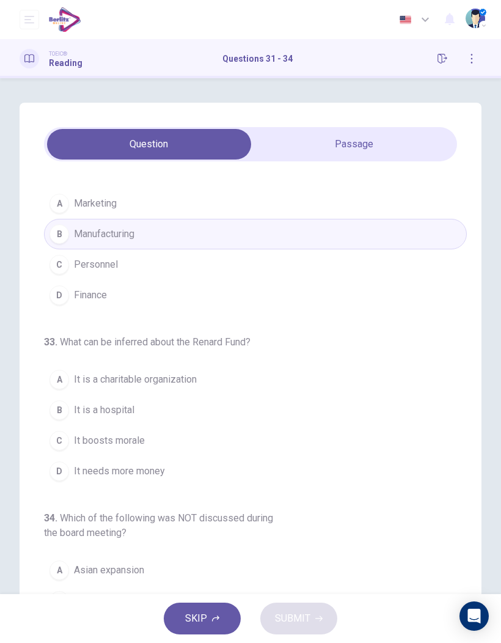
scroll to position [217, 0]
click at [156, 422] on span "It needs more money" at bounding box center [119, 471] width 91 height 15
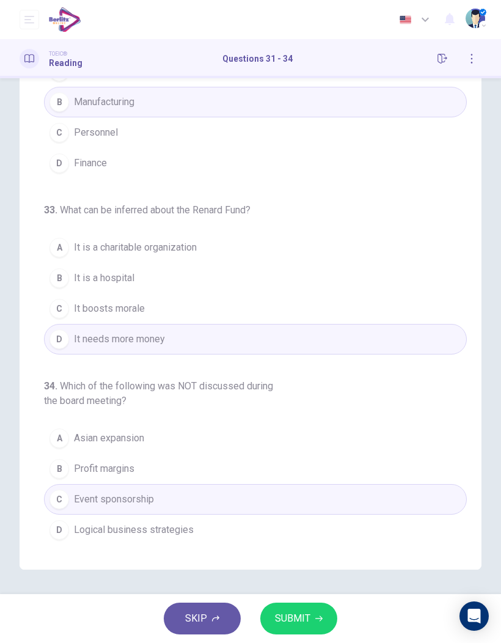
scroll to position [132, 0]
click at [305, 422] on button "SUBMIT" at bounding box center [298, 618] width 77 height 32
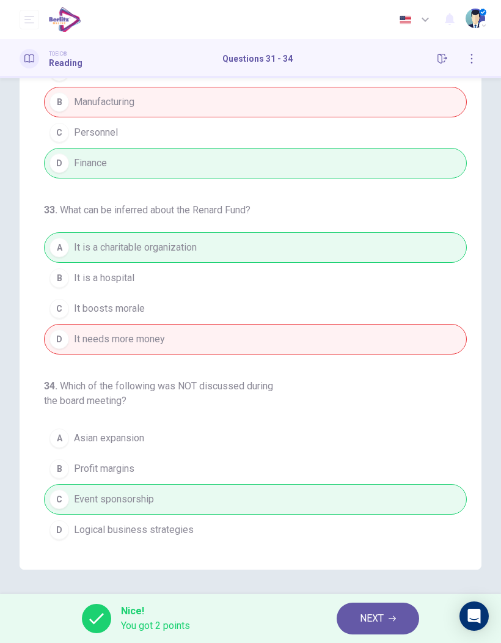
scroll to position [218, 0]
click at [381, 422] on span "NEXT" at bounding box center [372, 618] width 24 height 17
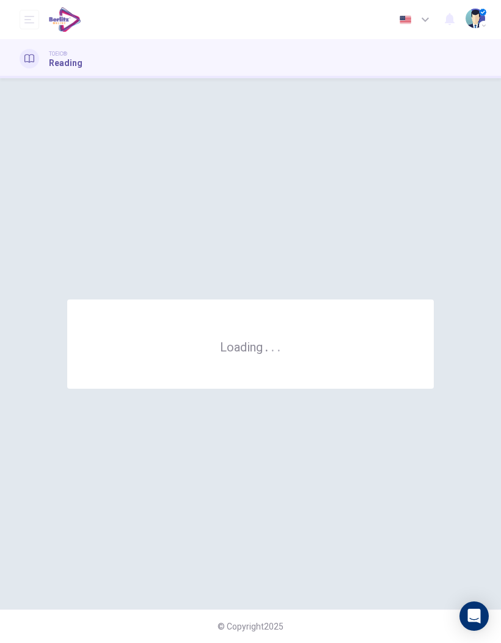
scroll to position [0, 0]
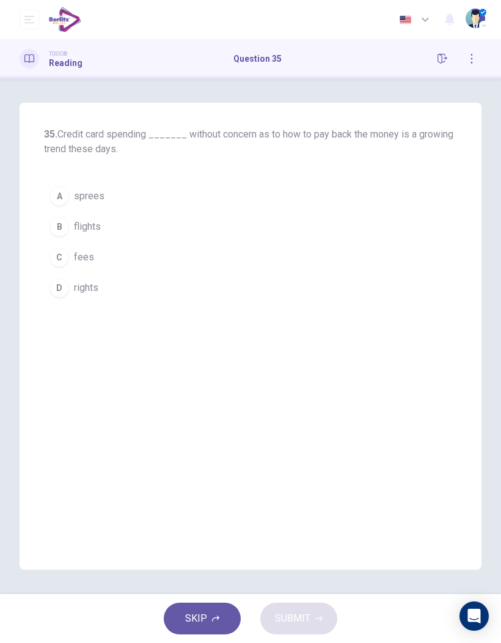
click at [86, 264] on button "C fees" at bounding box center [250, 257] width 413 height 31
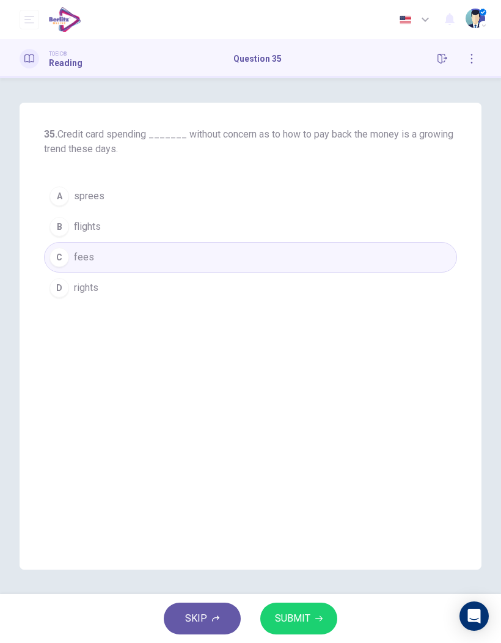
click at [317, 422] on icon "button" at bounding box center [318, 617] width 7 height 7
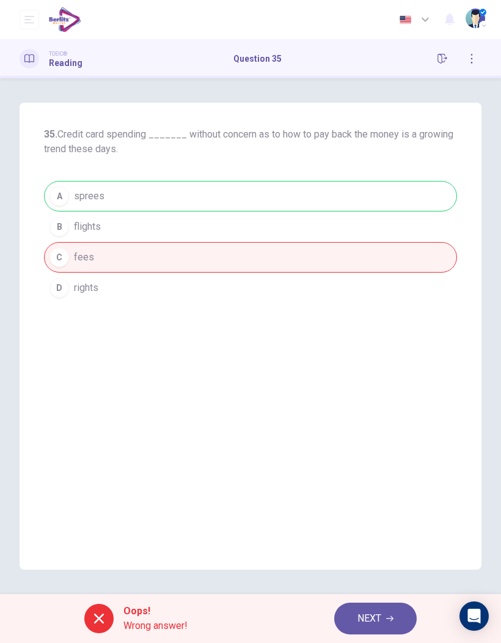
click at [393, 422] on icon "button" at bounding box center [389, 617] width 7 height 7
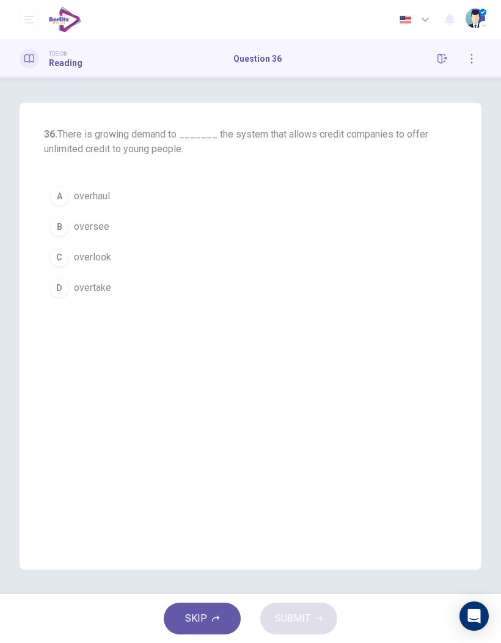
click at [101, 195] on span "overhaul" at bounding box center [92, 196] width 36 height 15
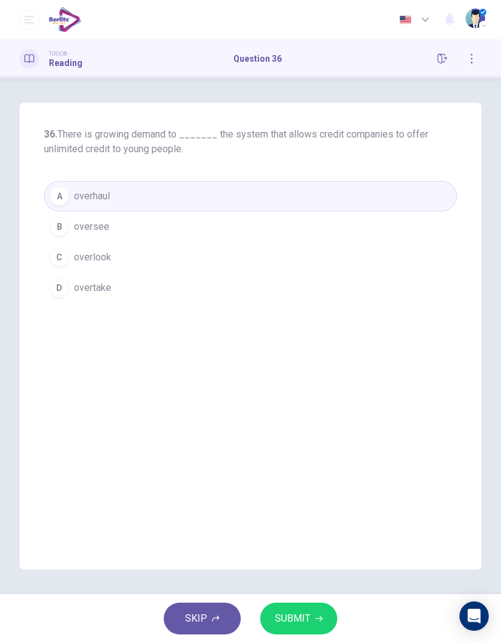
click at [306, 422] on span "SUBMIT" at bounding box center [292, 618] width 35 height 17
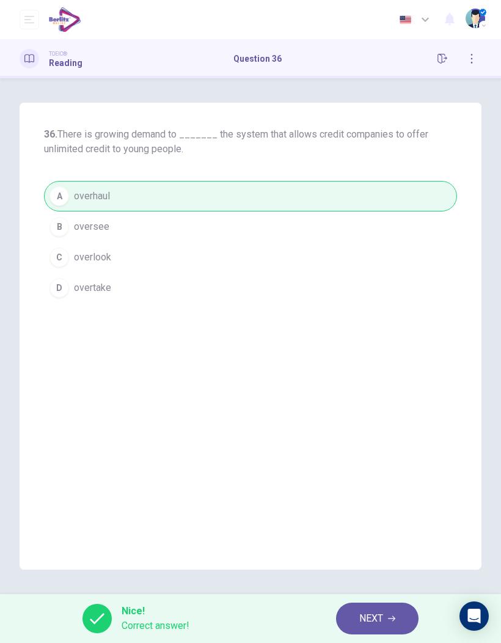
click at [370, 422] on div "Nice! Correct answer! NEXT" at bounding box center [250, 618] width 501 height 49
click at [381, 422] on span "NEXT" at bounding box center [371, 618] width 24 height 17
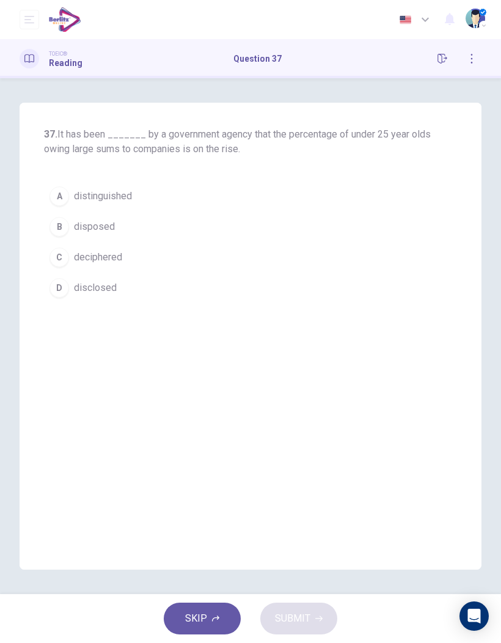
click at [129, 233] on button "B disposed" at bounding box center [250, 226] width 413 height 31
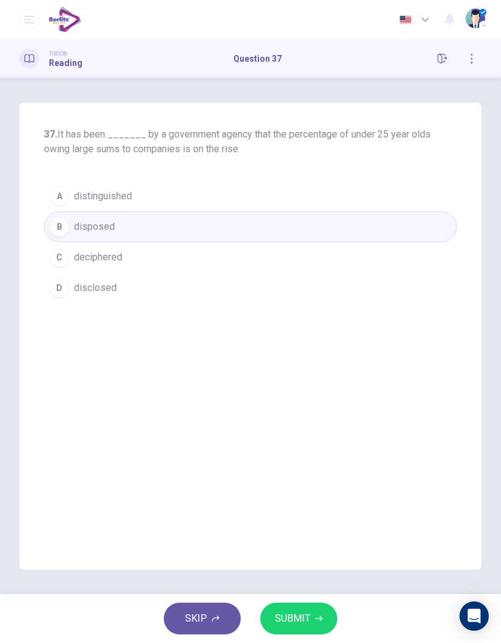
click at [315, 422] on icon "button" at bounding box center [318, 617] width 7 height 7
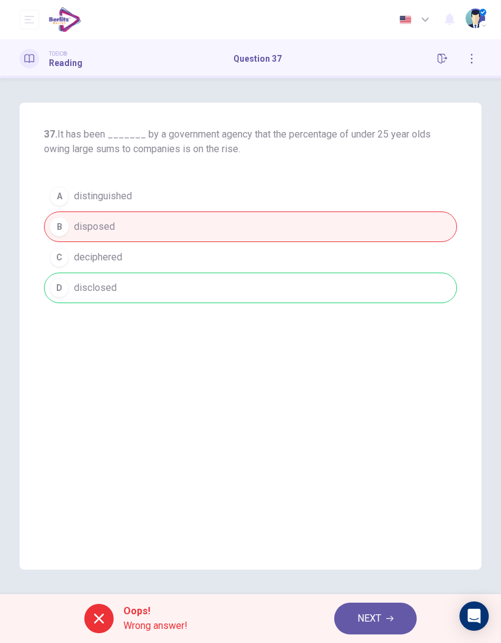
click at [381, 422] on span "NEXT" at bounding box center [369, 618] width 24 height 17
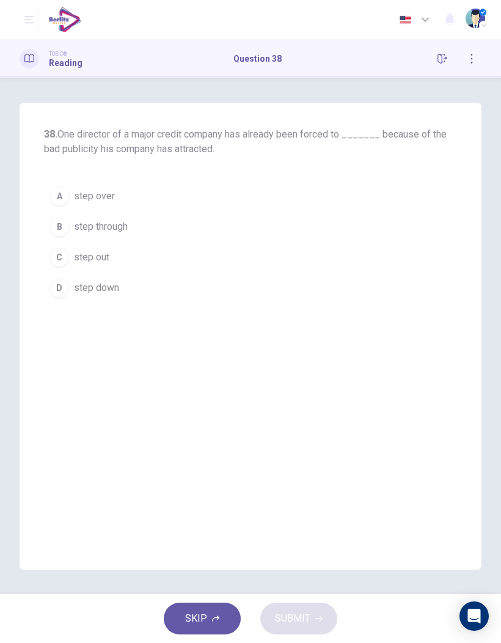
click at [117, 292] on span "step down" at bounding box center [96, 287] width 45 height 15
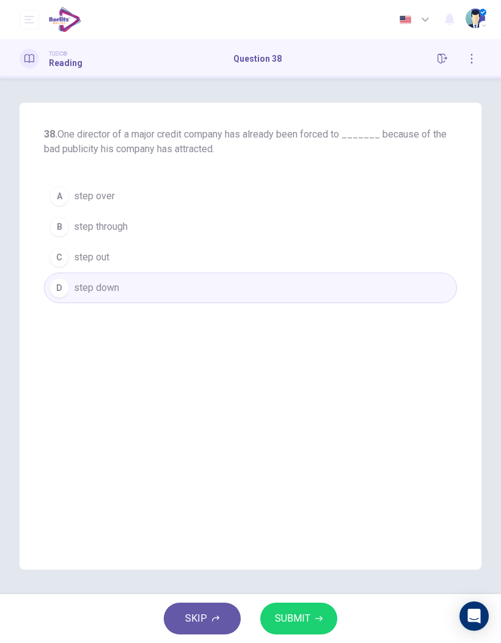
click at [318, 422] on button "SUBMIT" at bounding box center [298, 618] width 77 height 32
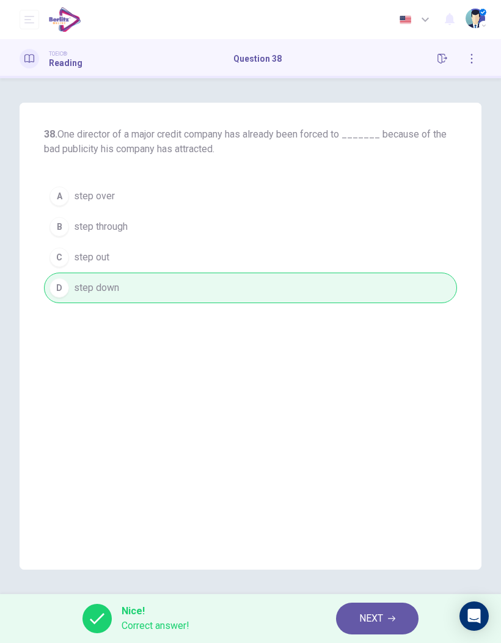
click at [379, 422] on span "NEXT" at bounding box center [371, 618] width 24 height 17
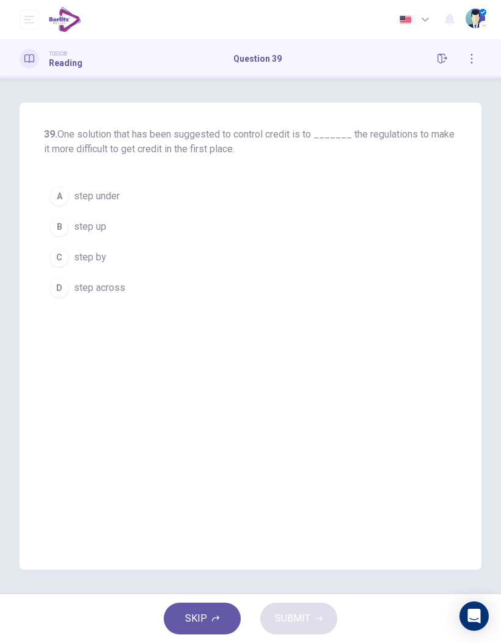
click at [121, 288] on span "step across" at bounding box center [99, 287] width 51 height 15
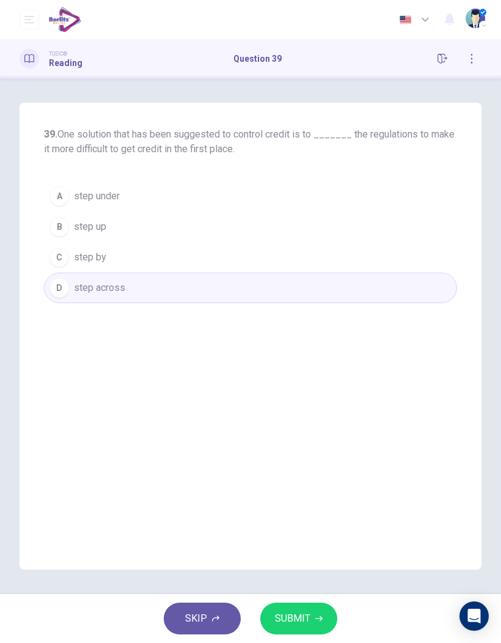
click at [320, 422] on button "SUBMIT" at bounding box center [298, 618] width 77 height 32
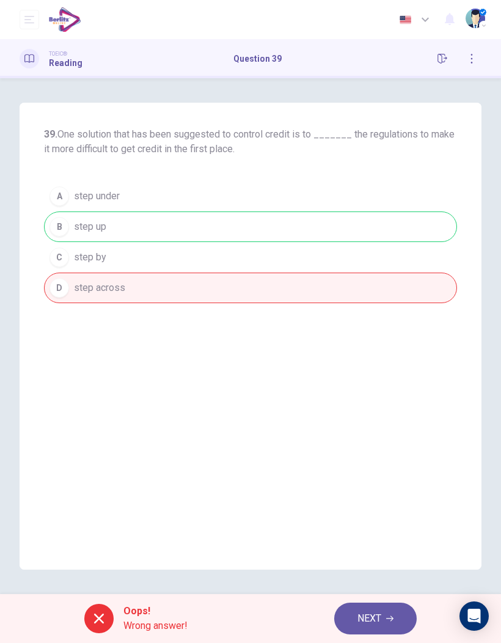
click at [385, 422] on button "NEXT" at bounding box center [375, 618] width 82 height 32
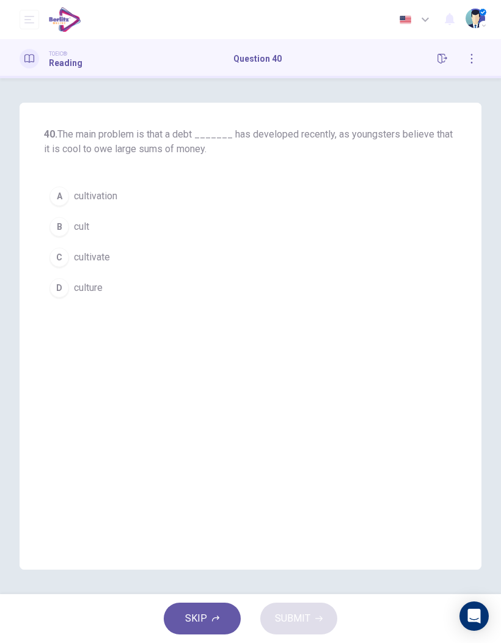
click at [88, 301] on button "D culture" at bounding box center [250, 287] width 413 height 31
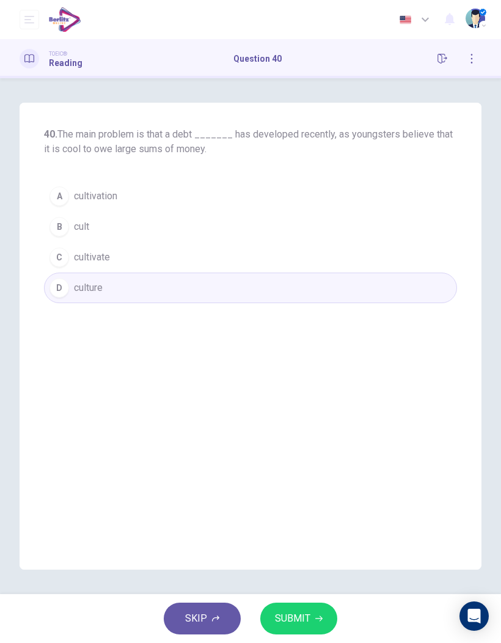
click at [323, 422] on button "SUBMIT" at bounding box center [298, 618] width 77 height 32
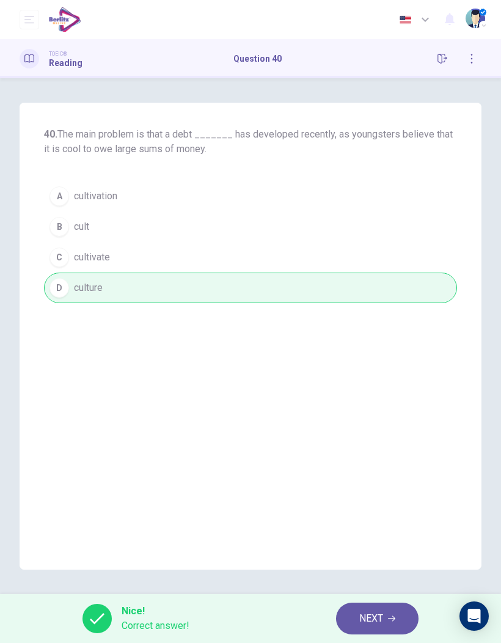
click at [381, 422] on span "NEXT" at bounding box center [371, 618] width 24 height 17
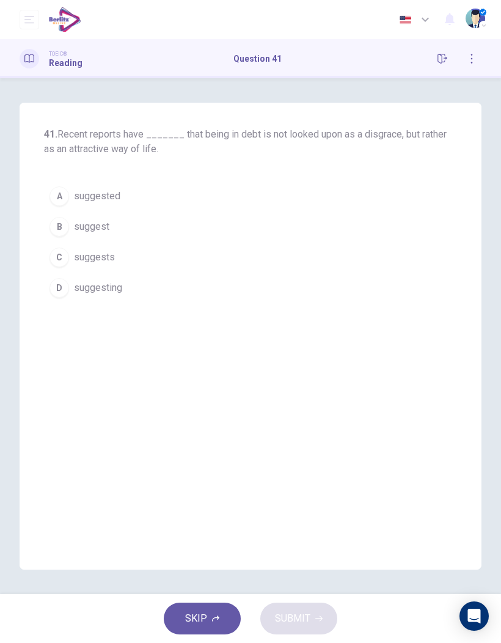
click at [125, 228] on button "B suggest" at bounding box center [250, 226] width 413 height 31
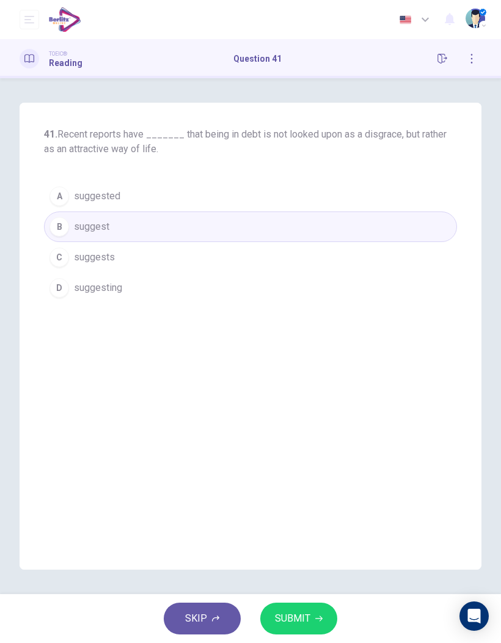
click at [335, 422] on button "SUBMIT" at bounding box center [298, 618] width 77 height 32
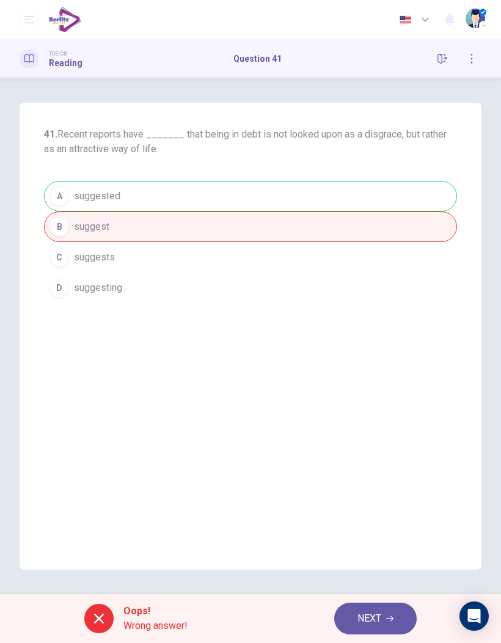
click at [395, 422] on button "NEXT" at bounding box center [375, 618] width 82 height 32
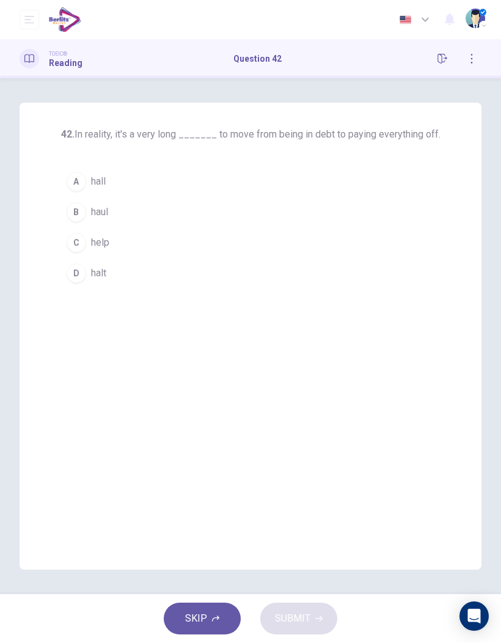
click at [109, 221] on button "B haul" at bounding box center [250, 212] width 379 height 31
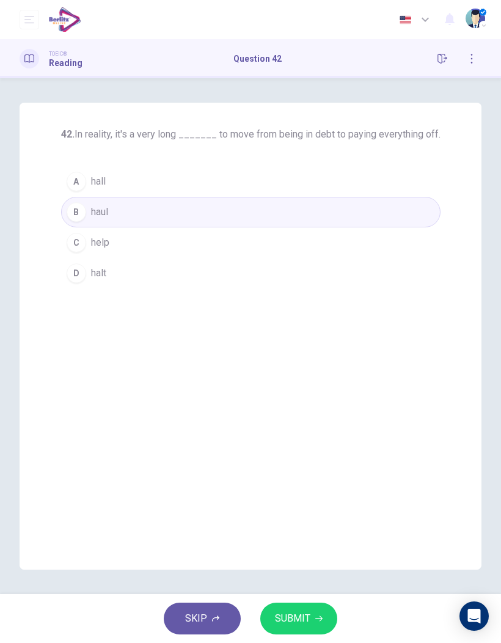
click at [322, 422] on button "SUBMIT" at bounding box center [298, 618] width 77 height 32
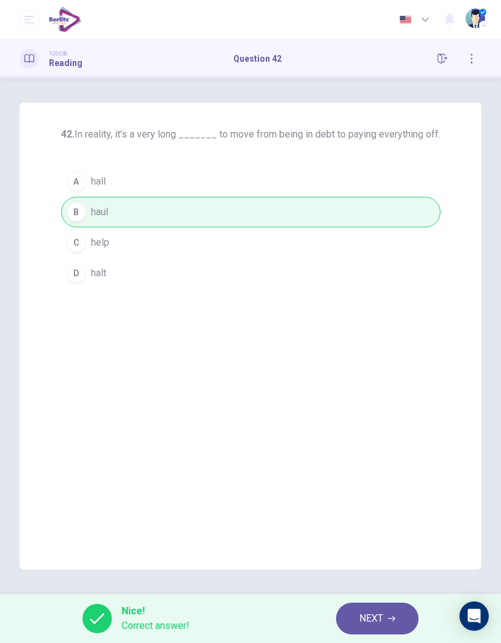
click at [401, 422] on button "NEXT" at bounding box center [377, 618] width 82 height 32
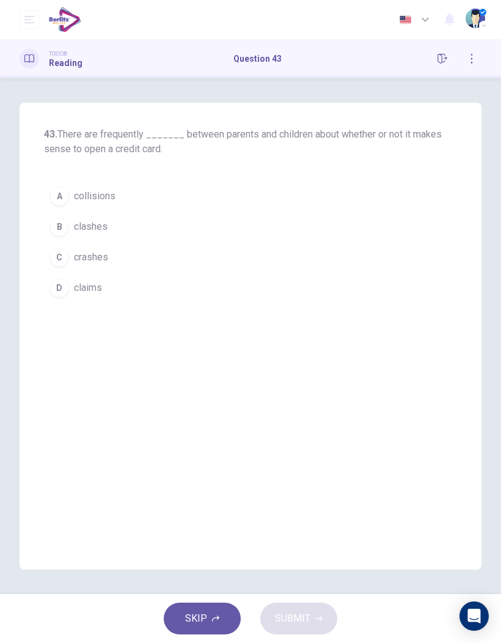
click at [102, 233] on span "clashes" at bounding box center [91, 226] width 34 height 15
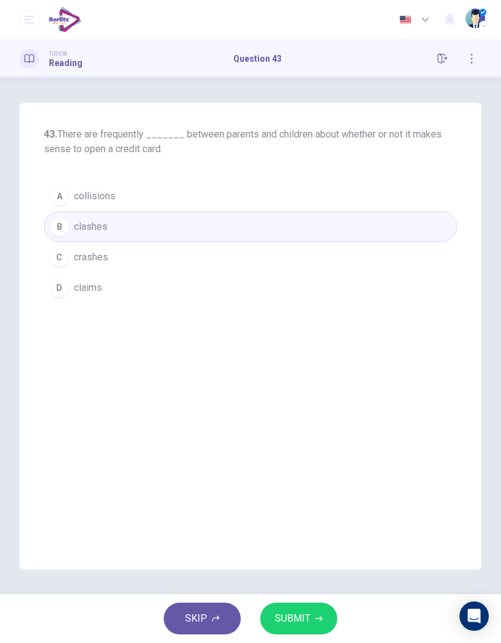
click at [319, 422] on button "SUBMIT" at bounding box center [298, 618] width 77 height 32
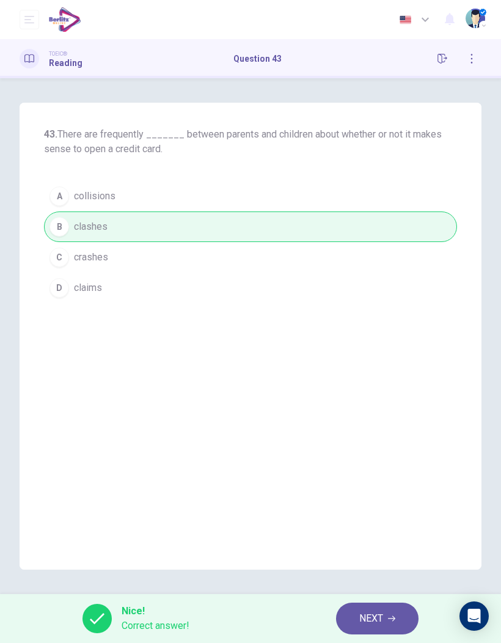
click at [393, 422] on button "NEXT" at bounding box center [377, 618] width 82 height 32
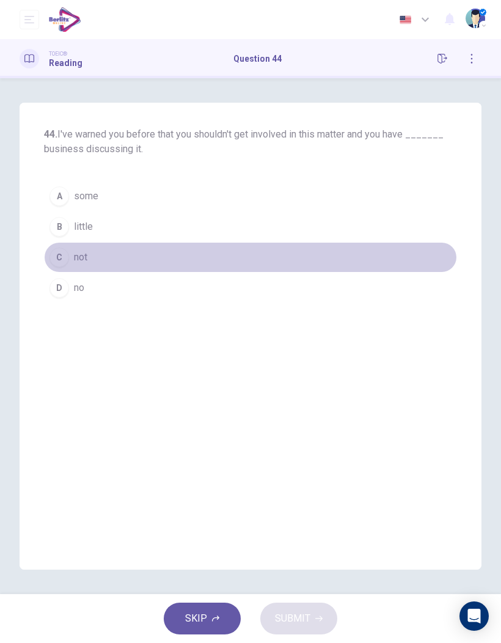
click at [79, 269] on button "C not" at bounding box center [250, 257] width 413 height 31
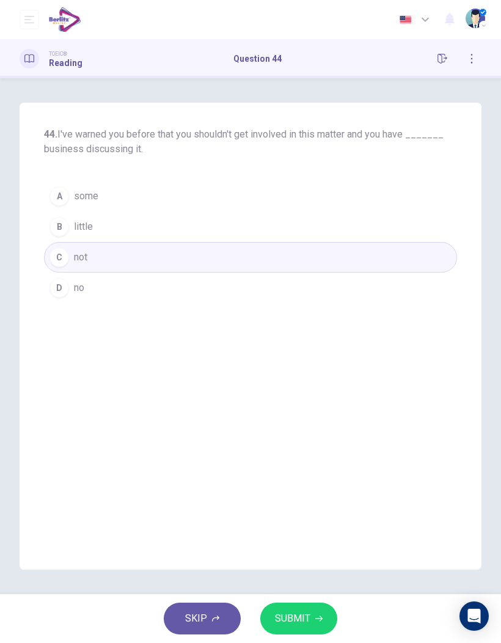
click at [344, 422] on div "SKIP SUBMIT" at bounding box center [250, 618] width 501 height 49
click at [318, 422] on icon "button" at bounding box center [318, 618] width 7 height 5
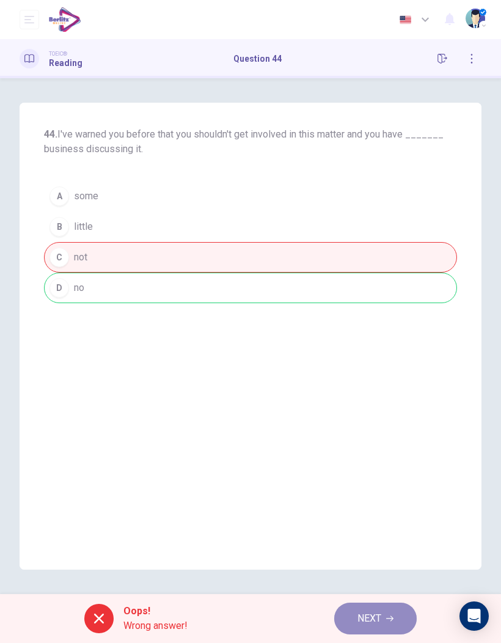
click at [366, 422] on span "NEXT" at bounding box center [369, 618] width 24 height 17
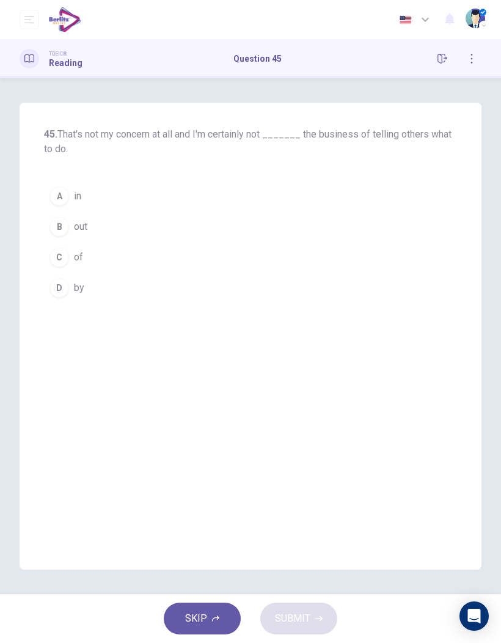
click at [78, 263] on span "of" at bounding box center [78, 257] width 9 height 15
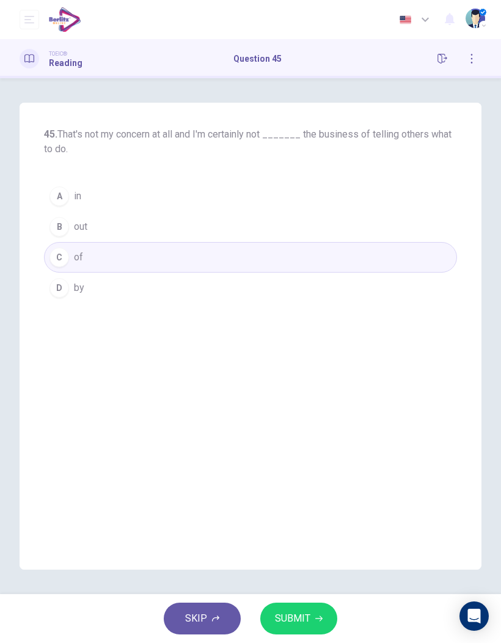
click at [315, 422] on button "SUBMIT" at bounding box center [298, 618] width 77 height 32
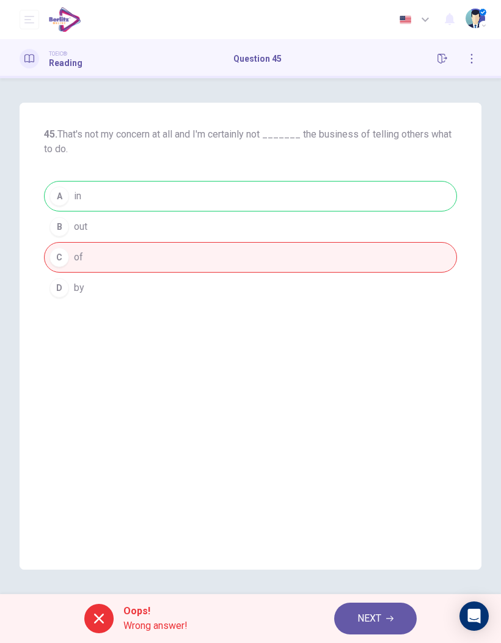
click at [376, 422] on span "NEXT" at bounding box center [369, 618] width 24 height 17
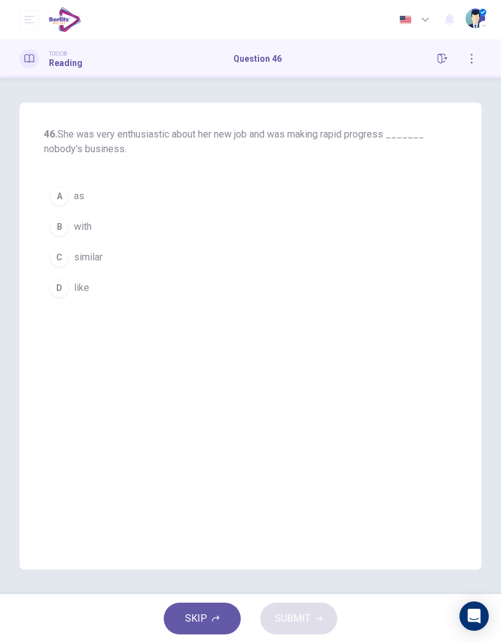
click at [86, 225] on span "with" at bounding box center [83, 226] width 18 height 15
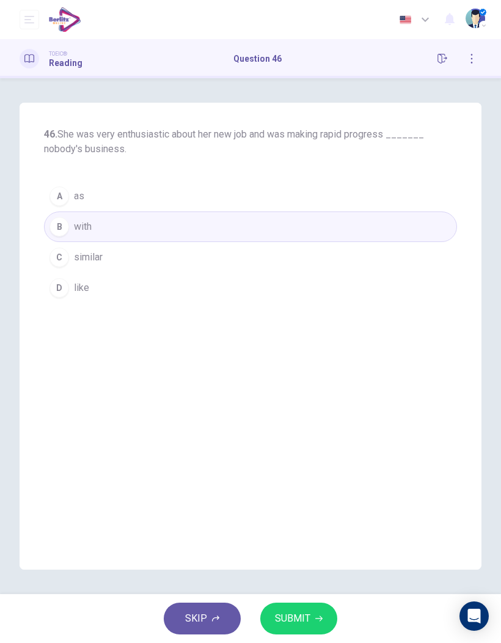
click at [319, 422] on button "SUBMIT" at bounding box center [298, 618] width 77 height 32
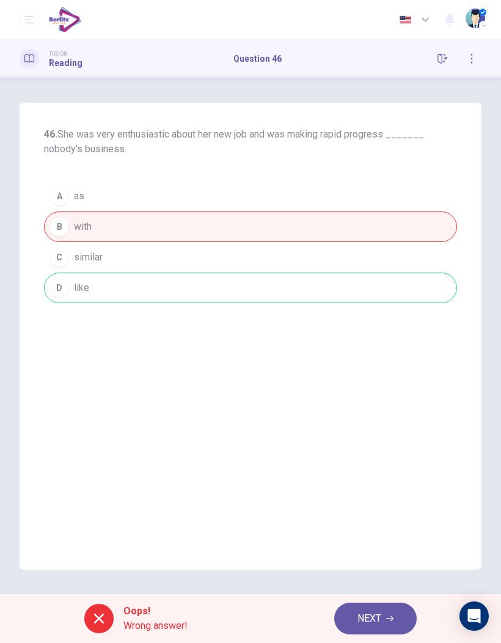
click at [400, 422] on button "NEXT" at bounding box center [375, 618] width 82 height 32
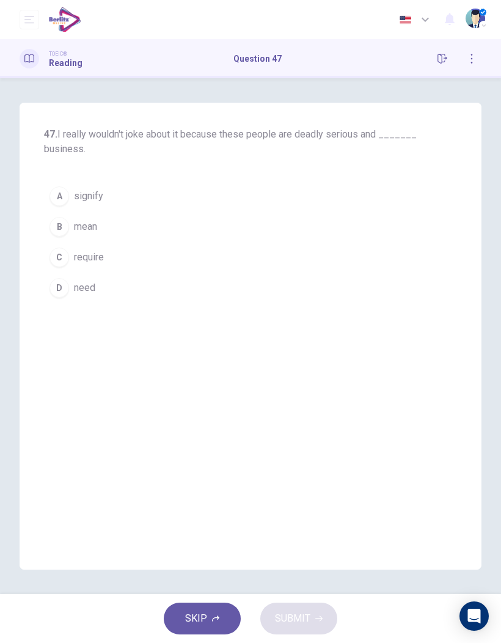
click at [95, 239] on button "B mean" at bounding box center [250, 226] width 413 height 31
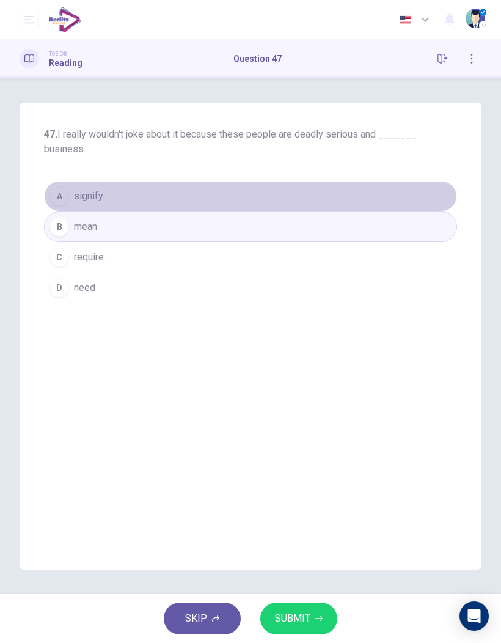
click at [155, 205] on button "A signify" at bounding box center [250, 196] width 413 height 31
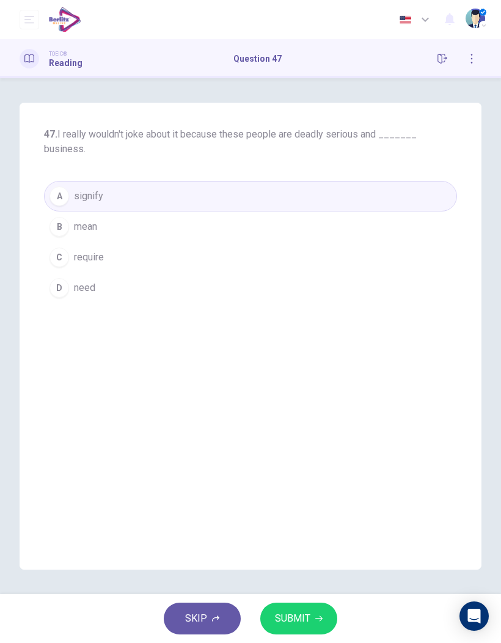
click at [315, 422] on icon "button" at bounding box center [318, 617] width 7 height 7
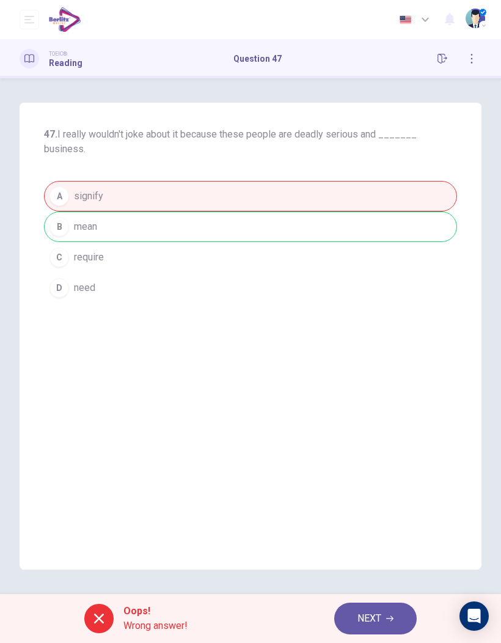
click at [384, 422] on button "NEXT" at bounding box center [375, 618] width 82 height 32
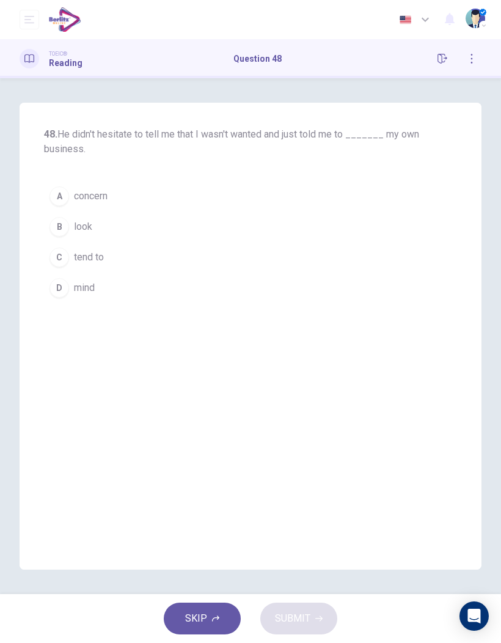
click at [99, 239] on button "B look" at bounding box center [250, 226] width 413 height 31
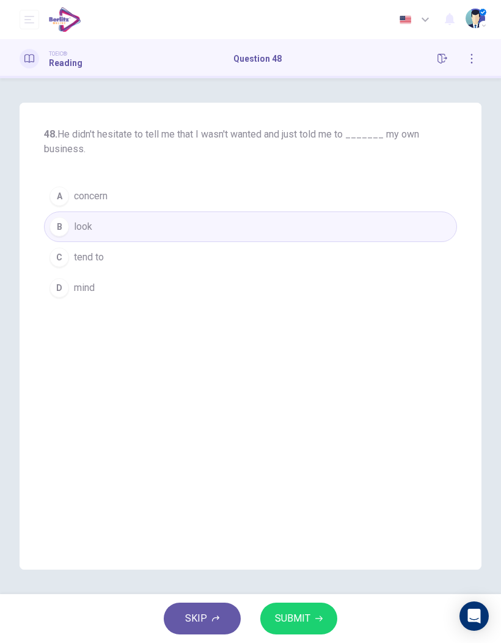
click at [313, 422] on button "SUBMIT" at bounding box center [298, 618] width 77 height 32
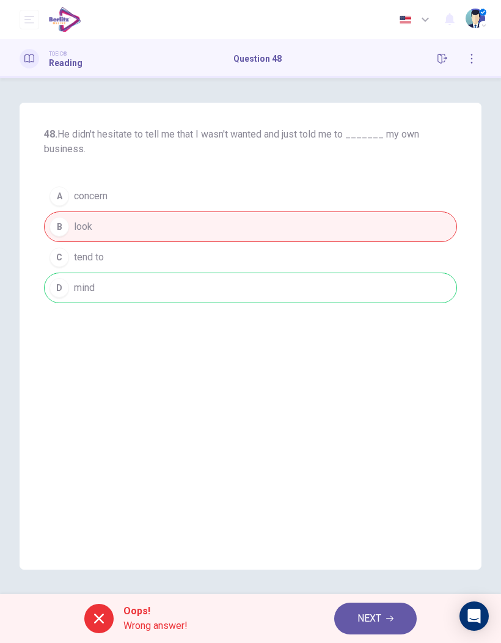
click at [391, 422] on icon "button" at bounding box center [389, 617] width 7 height 7
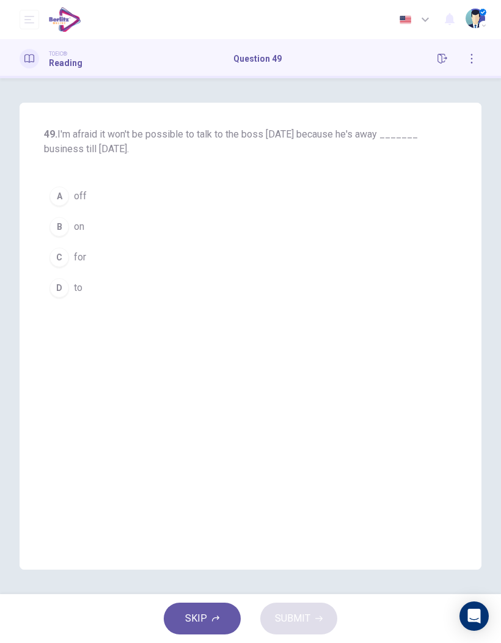
click at [101, 200] on button "A off" at bounding box center [250, 196] width 413 height 31
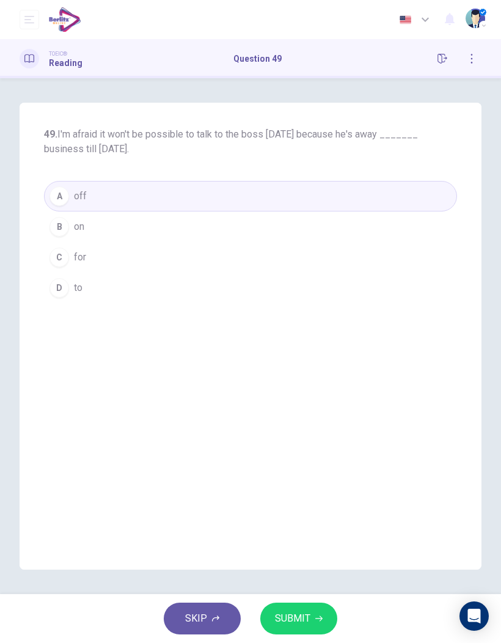
click at [316, 422] on button "SUBMIT" at bounding box center [298, 618] width 77 height 32
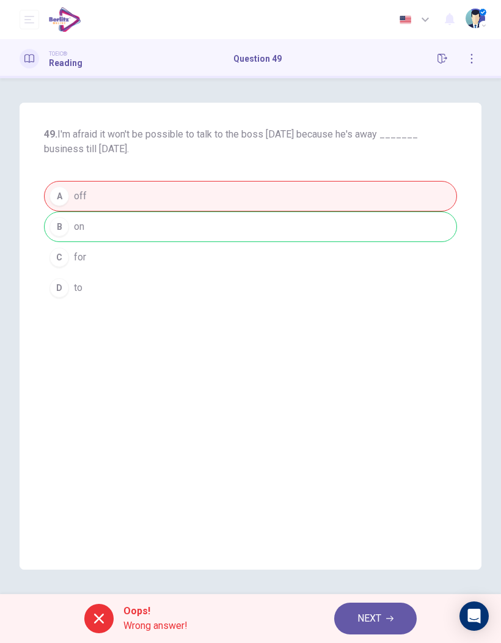
click at [399, 422] on button "NEXT" at bounding box center [375, 618] width 82 height 32
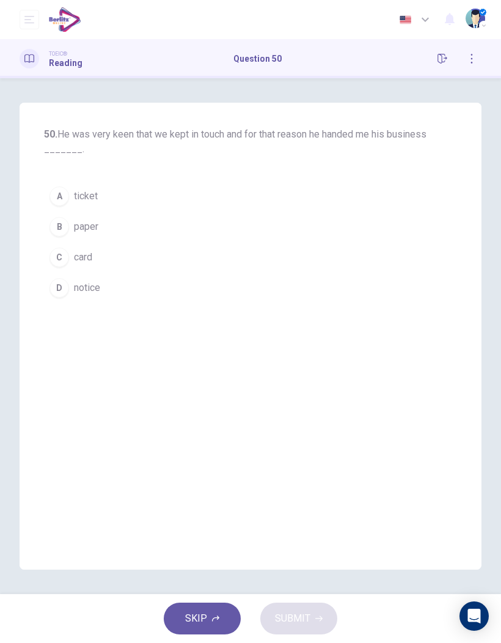
click at [95, 266] on button "C card" at bounding box center [250, 257] width 413 height 31
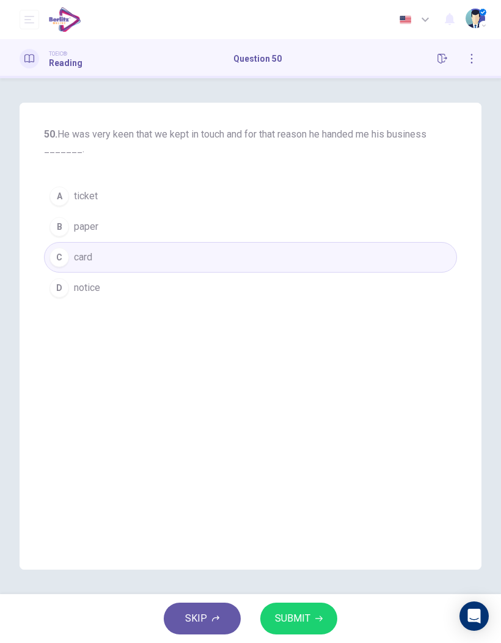
click at [311, 422] on button "SUBMIT" at bounding box center [298, 618] width 77 height 32
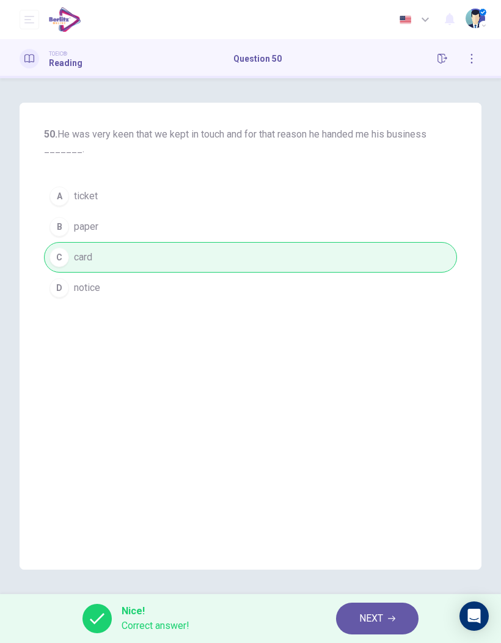
click at [388, 422] on button "NEXT" at bounding box center [377, 618] width 82 height 32
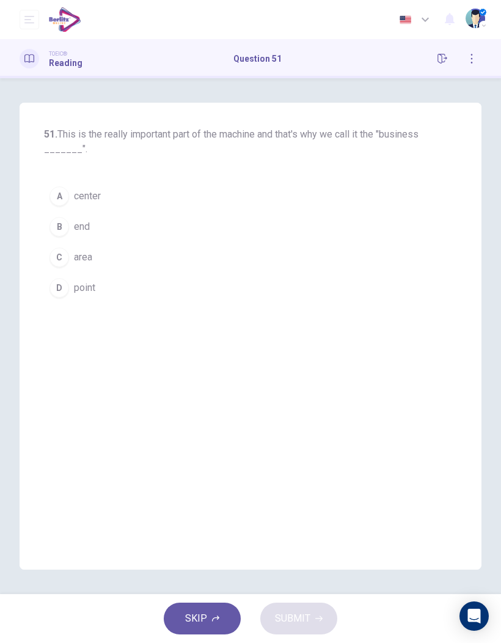
click at [85, 266] on button "C area" at bounding box center [250, 257] width 413 height 31
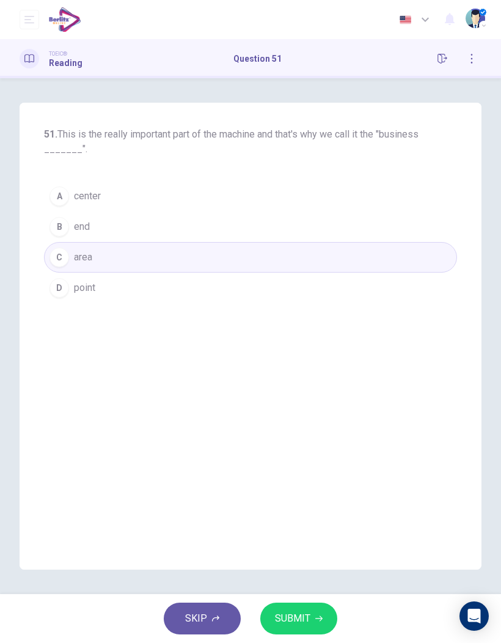
click at [324, 422] on button "SUBMIT" at bounding box center [298, 618] width 77 height 32
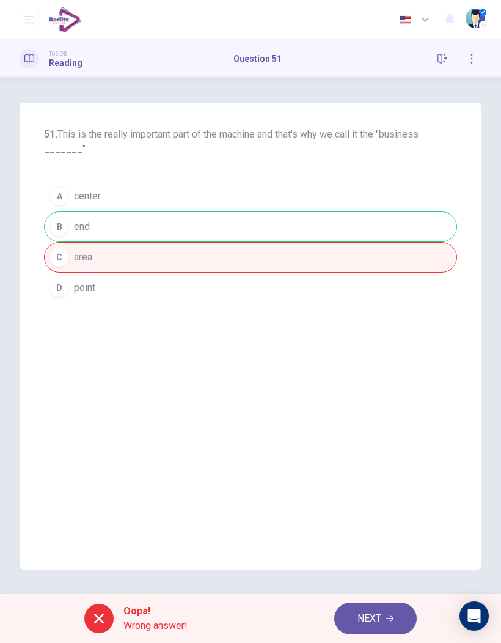
click at [396, 422] on button "NEXT" at bounding box center [375, 618] width 82 height 32
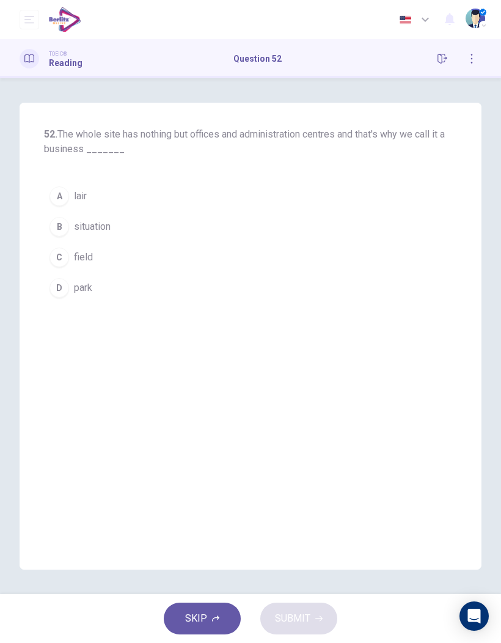
click at [114, 262] on button "C field" at bounding box center [250, 257] width 413 height 31
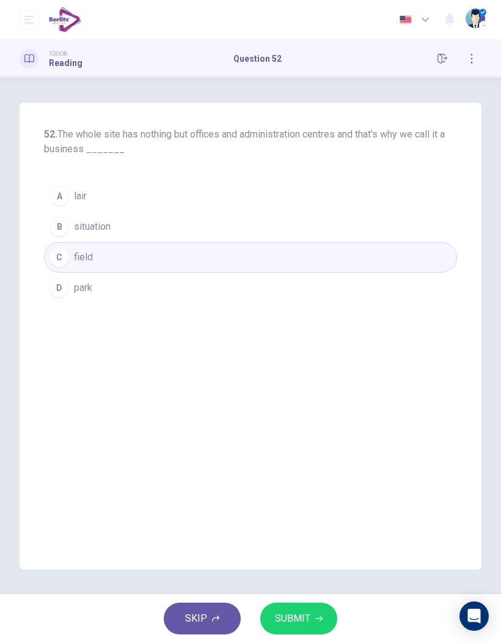
click at [305, 422] on span "SUBMIT" at bounding box center [292, 618] width 35 height 17
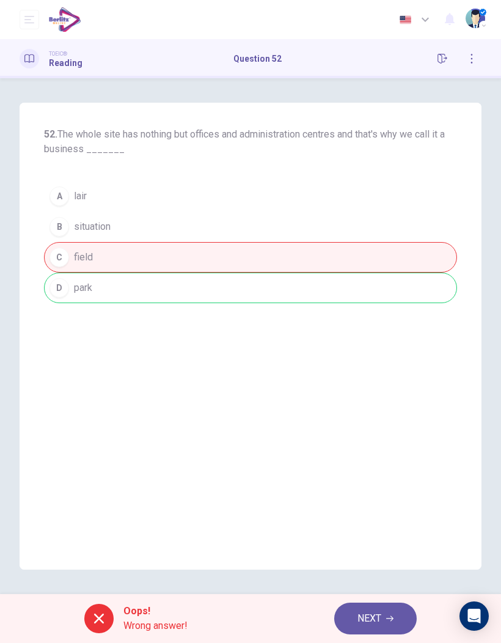
click at [385, 422] on button "NEXT" at bounding box center [375, 618] width 82 height 32
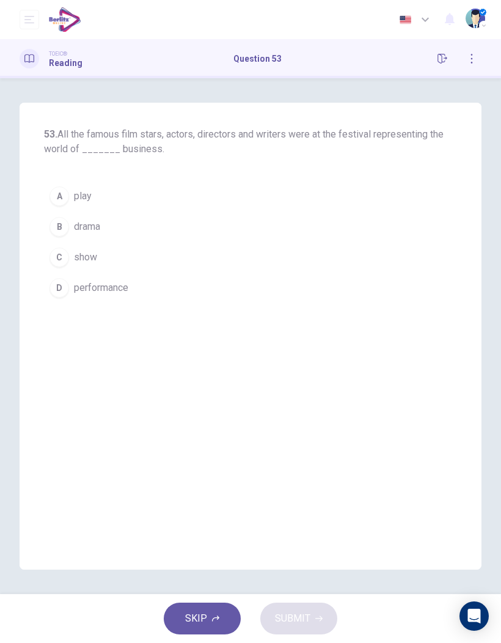
click at [107, 230] on button "B drama" at bounding box center [250, 226] width 413 height 31
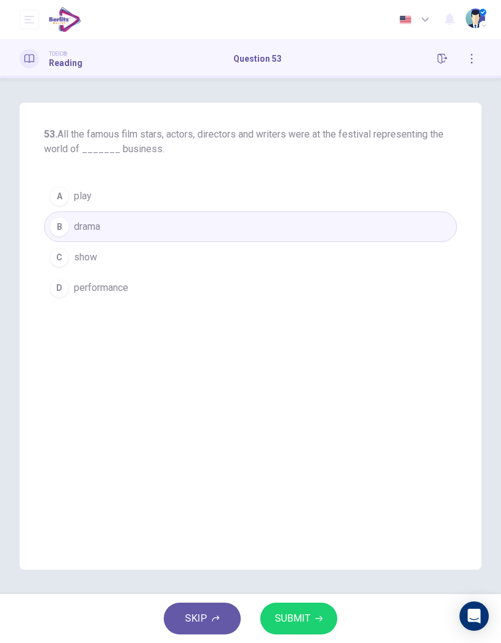
click at [321, 422] on button "SUBMIT" at bounding box center [298, 618] width 77 height 32
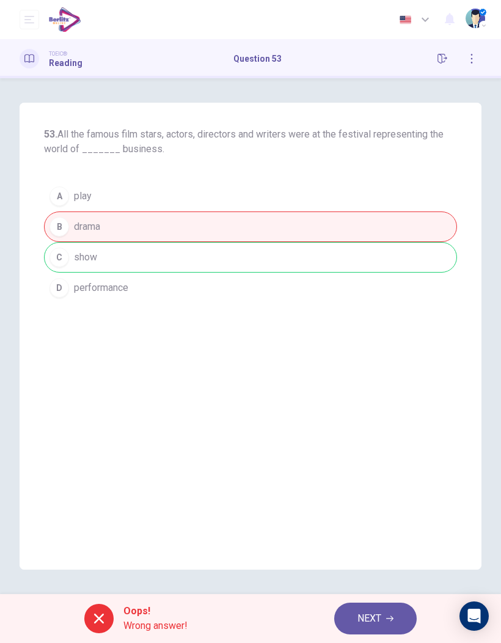
click at [391, 422] on button "NEXT" at bounding box center [375, 618] width 82 height 32
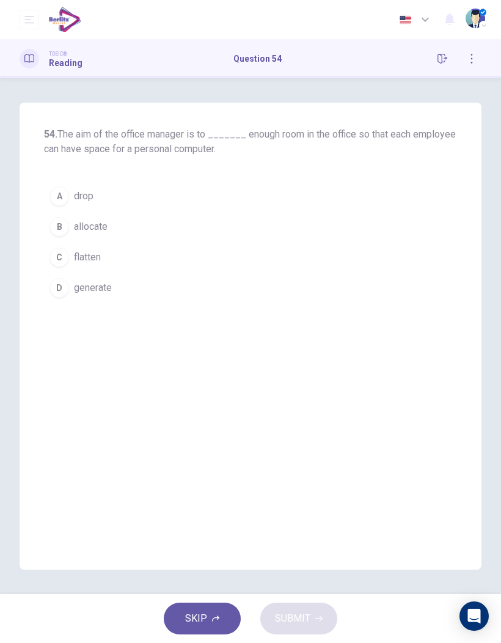
click at [149, 200] on button "A drop" at bounding box center [250, 196] width 413 height 31
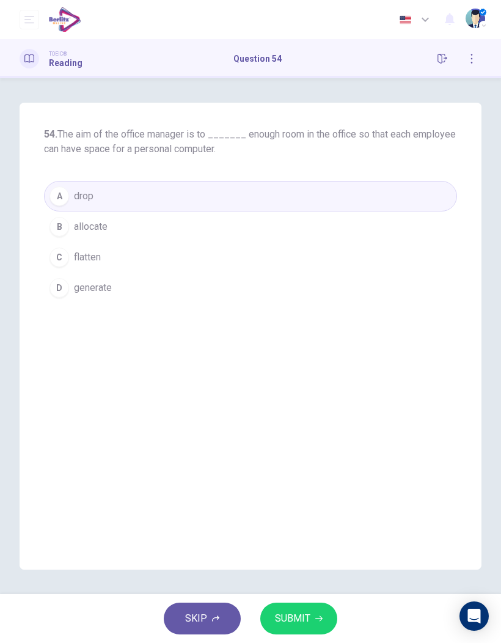
click at [322, 422] on button "SUBMIT" at bounding box center [298, 618] width 77 height 32
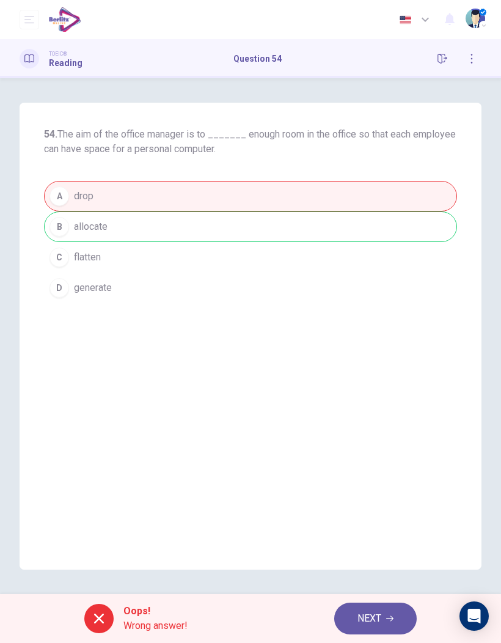
click at [377, 422] on span "NEXT" at bounding box center [369, 618] width 24 height 17
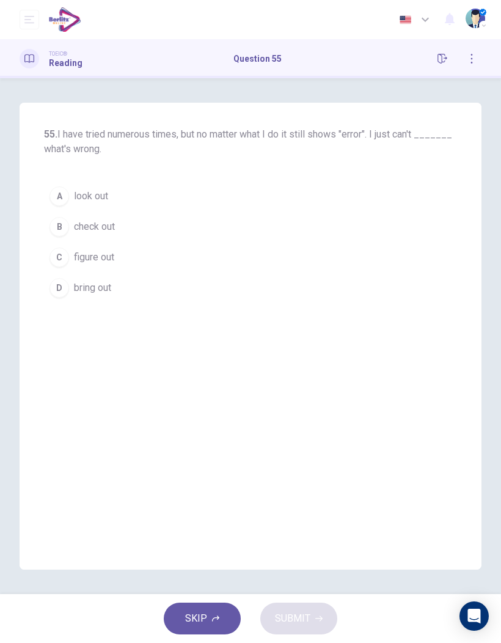
click at [121, 257] on button "C figure out" at bounding box center [250, 257] width 413 height 31
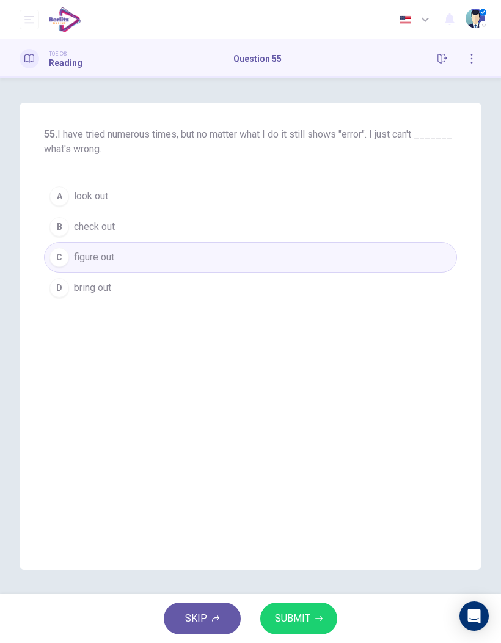
click at [312, 422] on div "SKIP SUBMIT" at bounding box center [250, 618] width 501 height 49
click at [315, 422] on button "SUBMIT" at bounding box center [298, 618] width 77 height 32
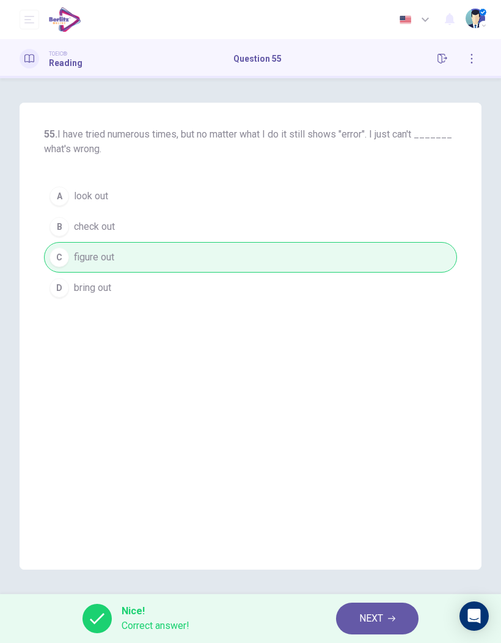
click at [397, 422] on button "NEXT" at bounding box center [377, 618] width 82 height 32
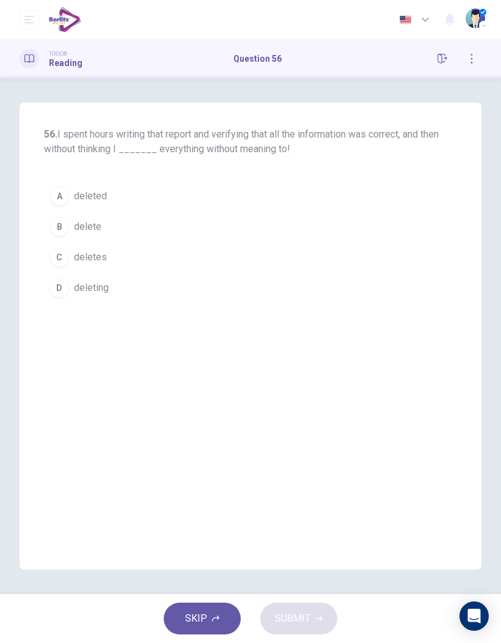
click at [136, 235] on button "B delete" at bounding box center [250, 226] width 413 height 31
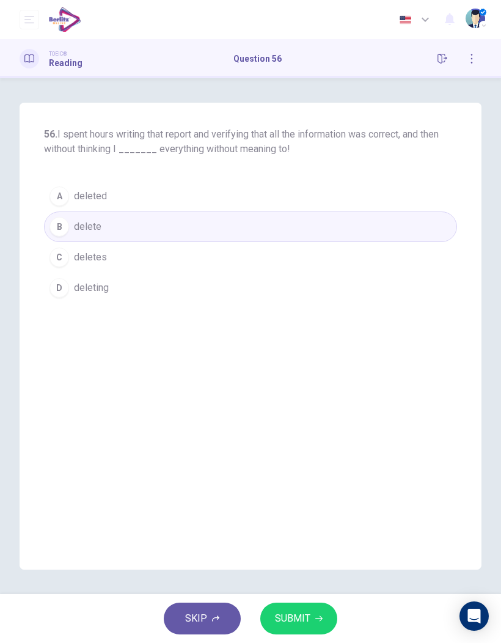
click at [336, 422] on button "SUBMIT" at bounding box center [298, 618] width 77 height 32
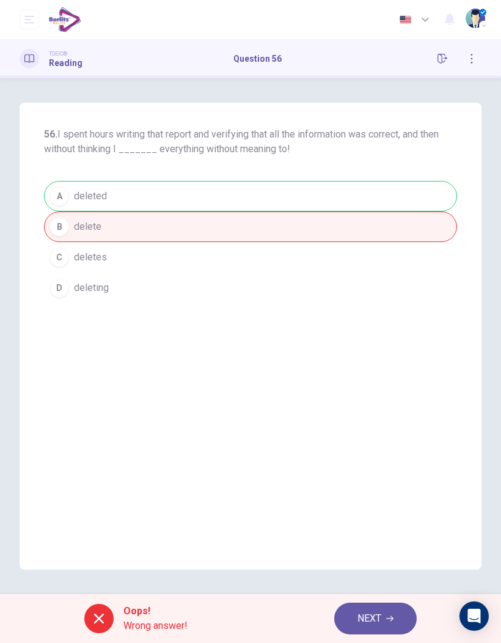
click at [409, 422] on button "NEXT" at bounding box center [375, 618] width 82 height 32
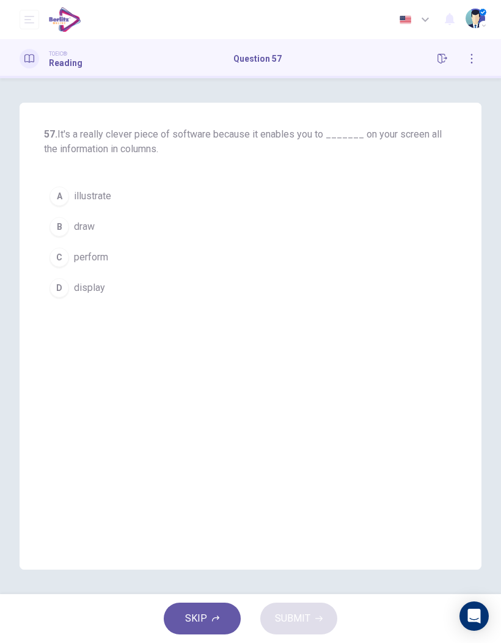
click at [114, 261] on button "C perform" at bounding box center [250, 257] width 413 height 31
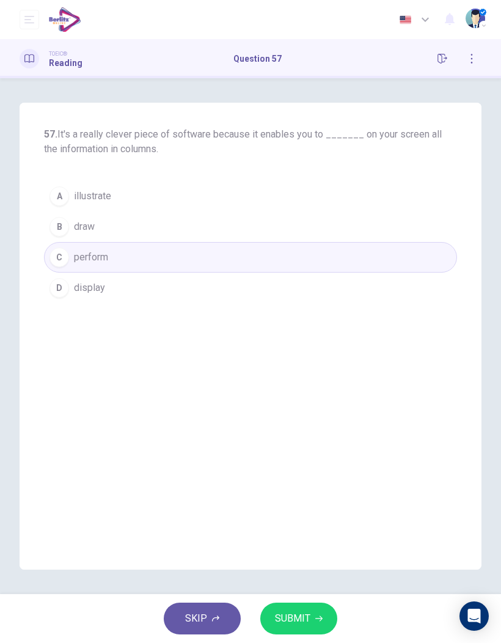
click at [340, 295] on button "D display" at bounding box center [250, 287] width 413 height 31
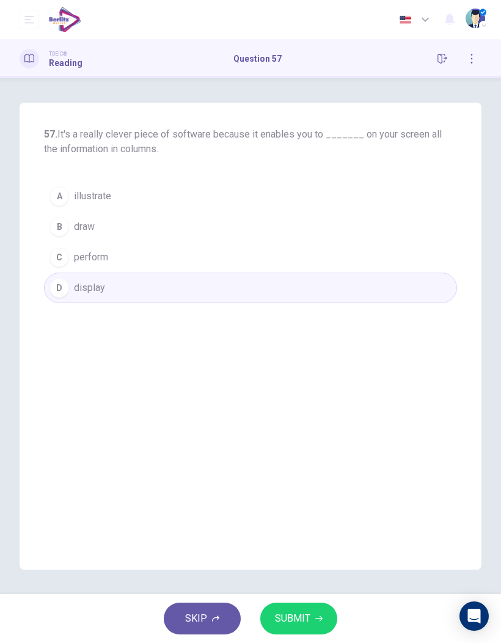
click at [321, 422] on icon "button" at bounding box center [318, 617] width 7 height 7
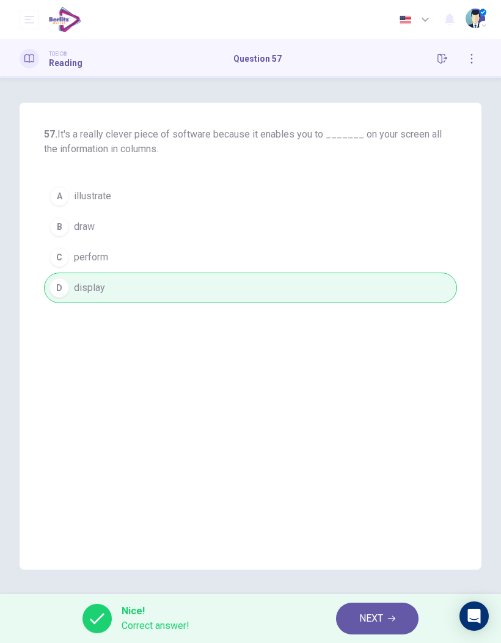
click at [392, 422] on icon "button" at bounding box center [391, 618] width 7 height 5
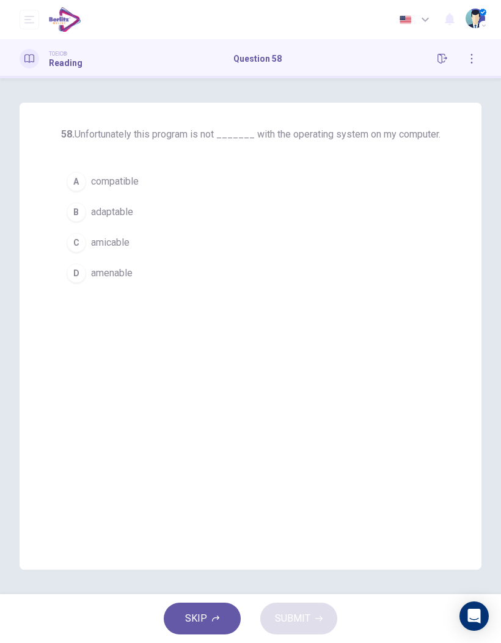
click at [158, 191] on button "A compatible" at bounding box center [250, 181] width 379 height 31
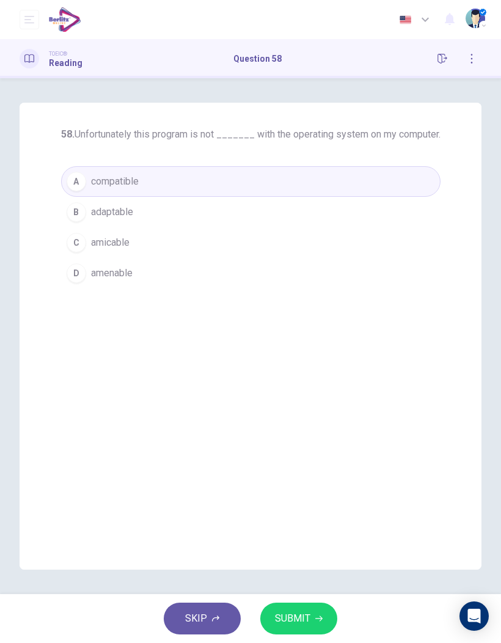
click at [335, 422] on button "SUBMIT" at bounding box center [298, 618] width 77 height 32
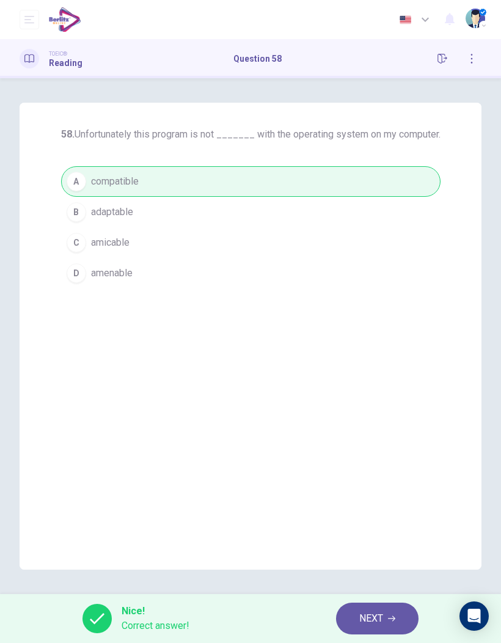
click at [401, 422] on button "NEXT" at bounding box center [377, 618] width 82 height 32
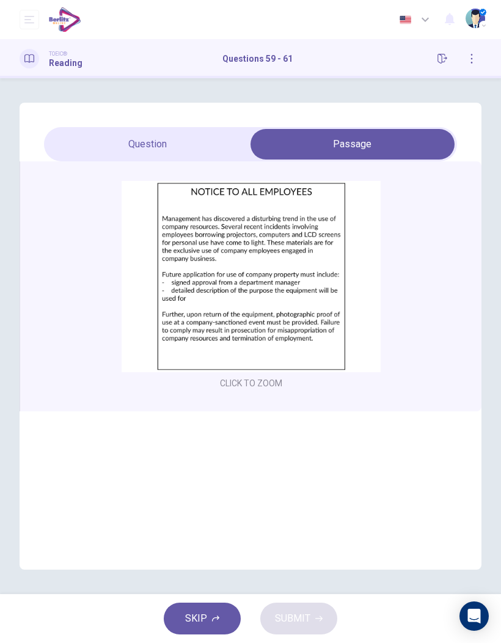
click at [321, 301] on img at bounding box center [251, 276] width 259 height 191
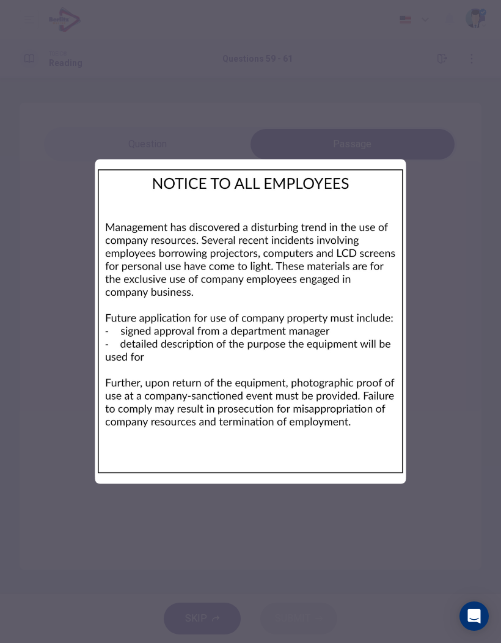
click at [454, 408] on div at bounding box center [250, 321] width 501 height 643
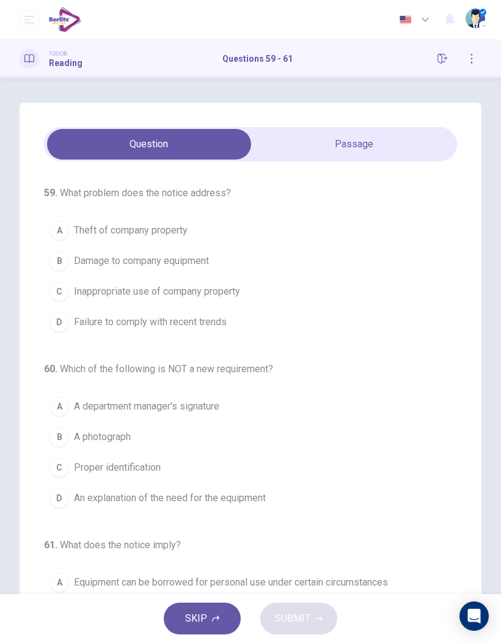
click at [175, 233] on span "Theft of company property" at bounding box center [131, 230] width 114 height 15
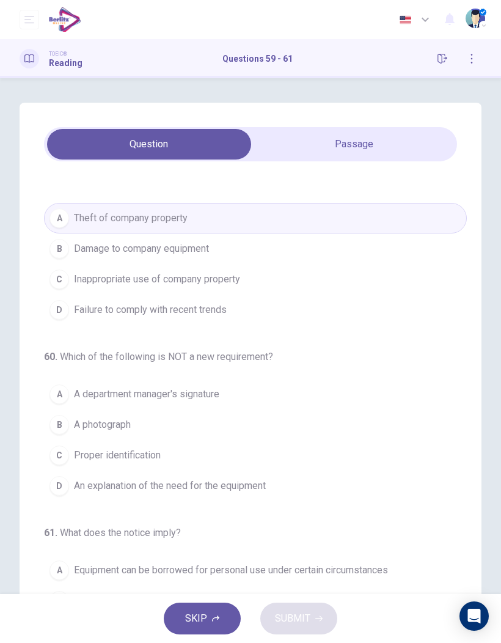
scroll to position [12, 0]
click at [209, 391] on span "A department manager's signature" at bounding box center [146, 394] width 145 height 15
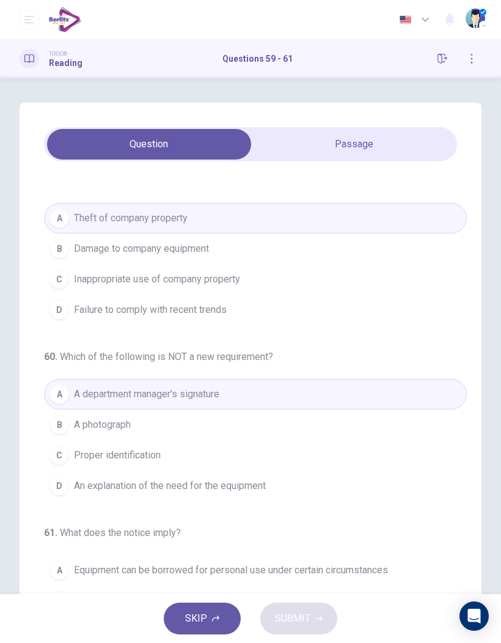
click at [242, 422] on span "An explanation of the need for the equipment" at bounding box center [170, 485] width 192 height 15
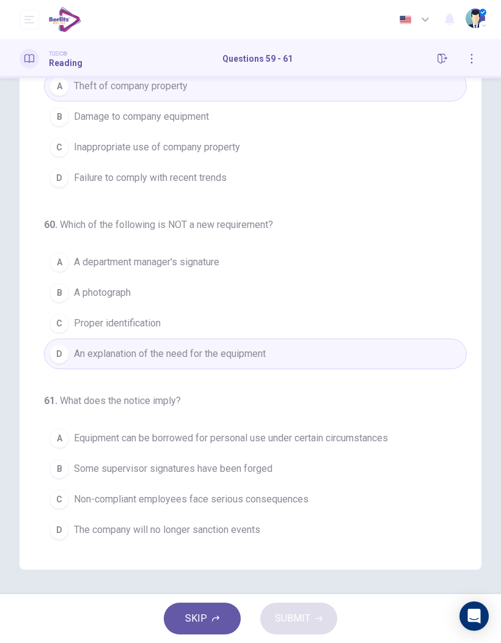
scroll to position [132, 0]
click at [391, 422] on button "A Equipment can be borrowed for personal use under certain circumstances" at bounding box center [255, 438] width 423 height 31
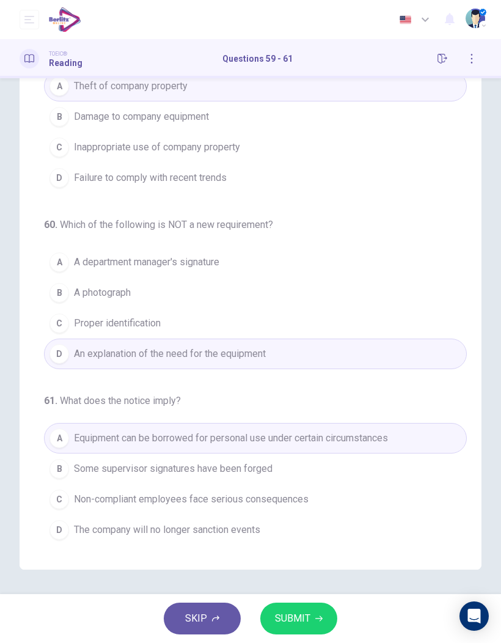
click at [319, 422] on icon "button" at bounding box center [318, 618] width 7 height 5
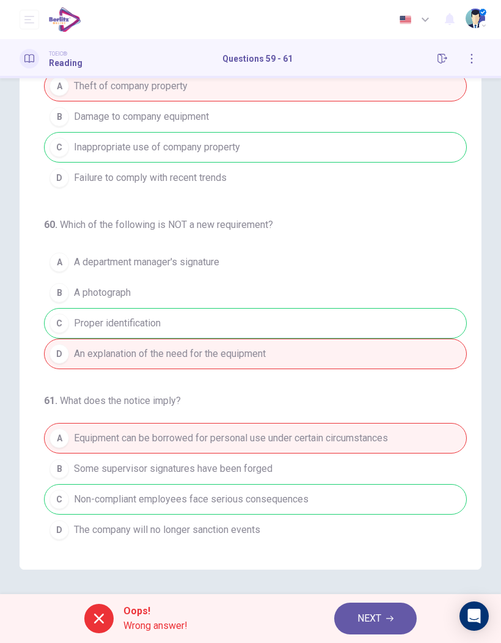
scroll to position [0, 0]
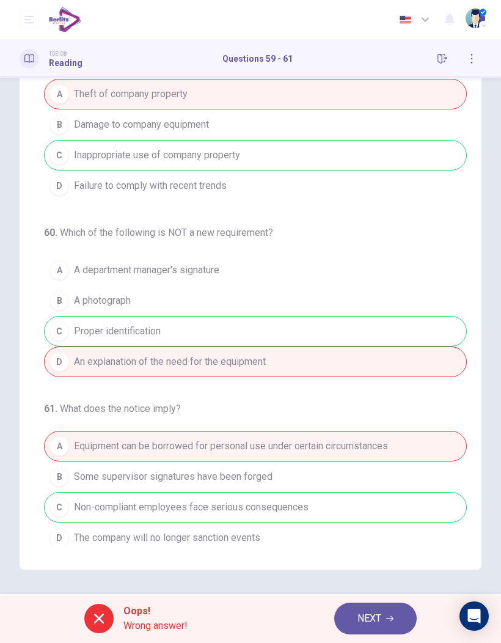
click at [393, 422] on icon "button" at bounding box center [389, 617] width 7 height 7
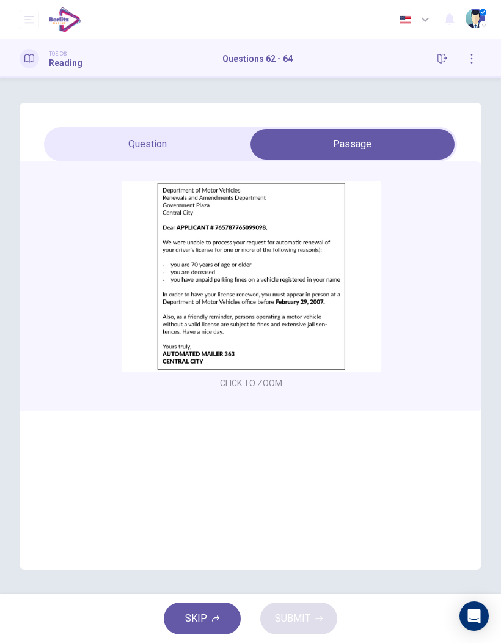
click at [326, 307] on img at bounding box center [251, 276] width 259 height 191
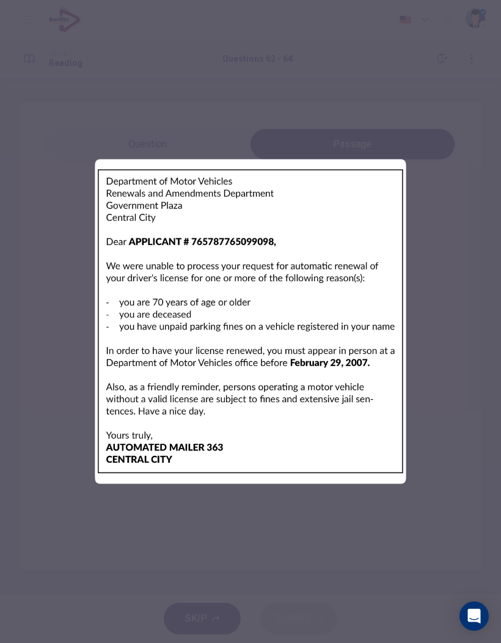
click at [472, 422] on div at bounding box center [250, 321] width 501 height 643
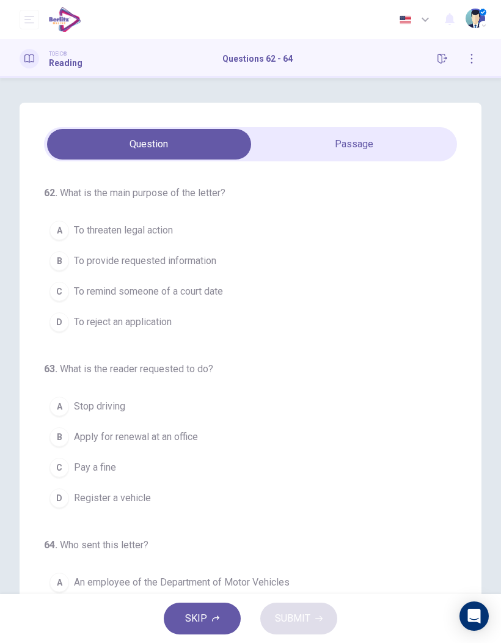
click at [223, 258] on button "B To provide requested information" at bounding box center [255, 261] width 423 height 31
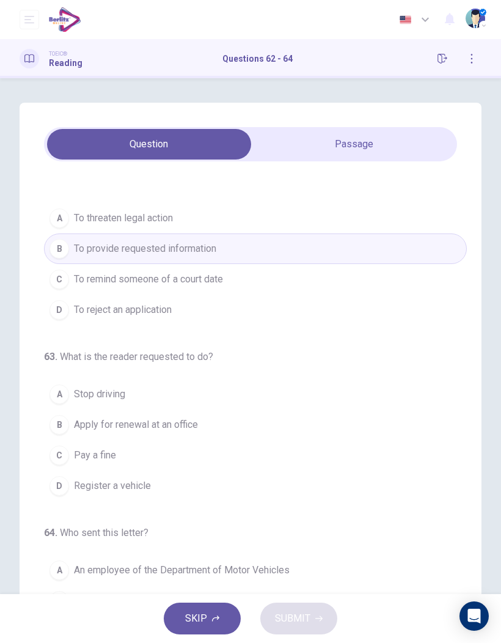
scroll to position [12, 0]
click at [219, 422] on button "B Apply for renewal at an office" at bounding box center [255, 424] width 423 height 31
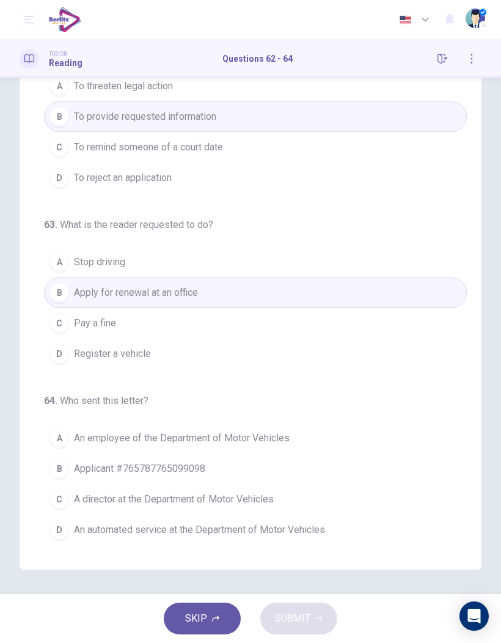
click at [324, 422] on span "An automated service at the Department of Motor Vehicles" at bounding box center [199, 529] width 251 height 15
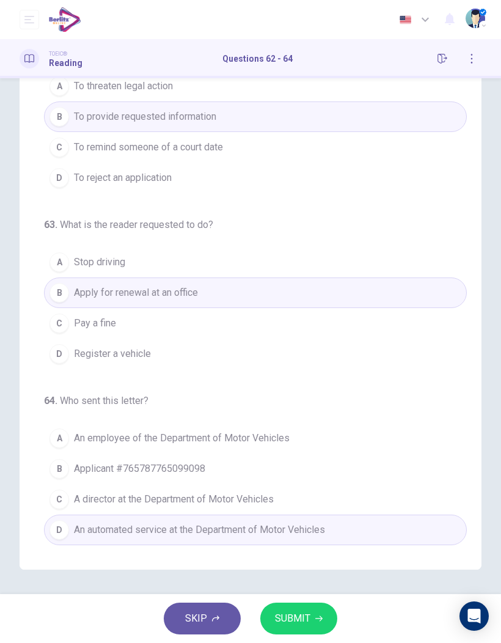
scroll to position [132, 0]
click at [314, 422] on button "SUBMIT" at bounding box center [298, 618] width 77 height 32
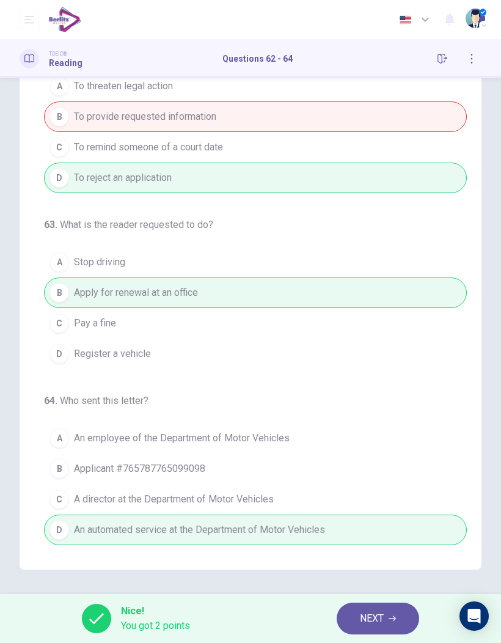
scroll to position [12, 0]
click at [400, 422] on button "NEXT" at bounding box center [378, 618] width 82 height 32
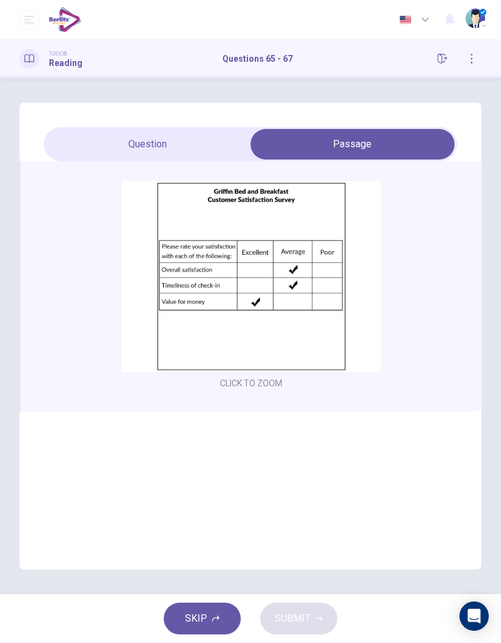
click at [181, 125] on div "65 . What is the purpose of this form? A To evaluate employees B To determine n…" at bounding box center [251, 336] width 462 height 467
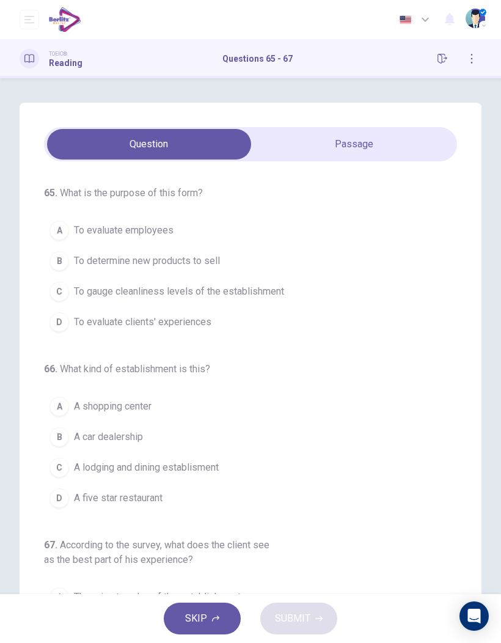
click at [207, 325] on span "To evaluate clients' experiences" at bounding box center [142, 322] width 137 height 15
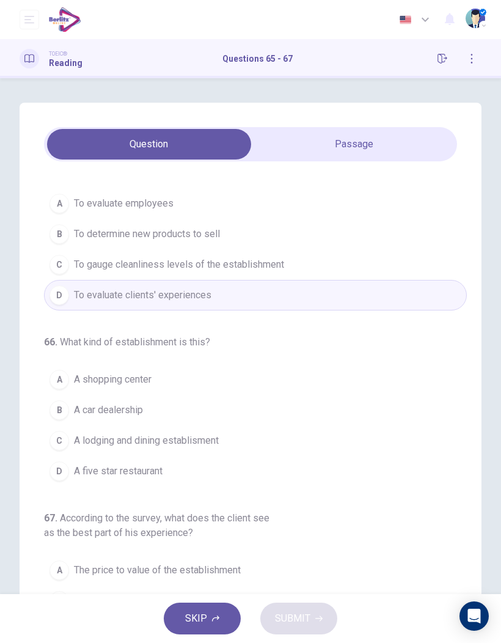
scroll to position [27, 0]
click at [217, 422] on span "A lodging and dining establisment" at bounding box center [146, 440] width 145 height 15
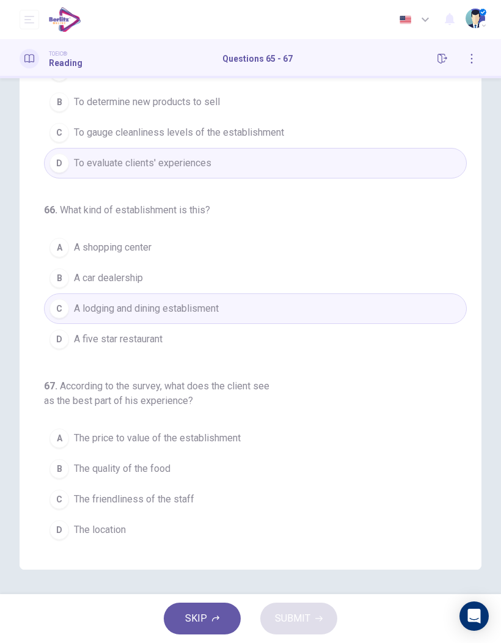
scroll to position [132, 0]
click at [270, 422] on button "A The price to value of the establishment" at bounding box center [255, 438] width 423 height 31
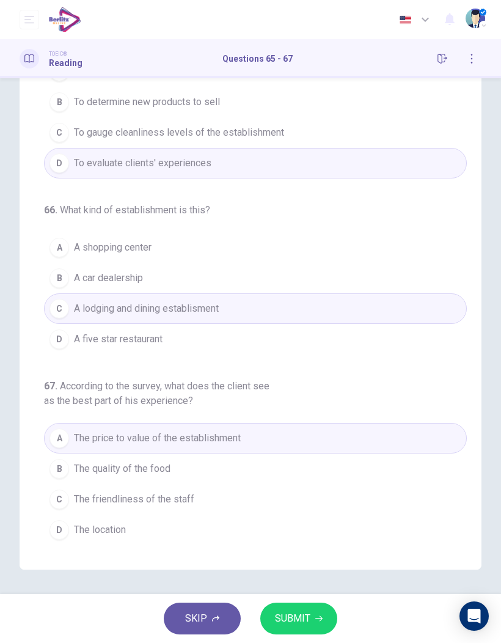
click at [307, 422] on span "SUBMIT" at bounding box center [292, 618] width 35 height 17
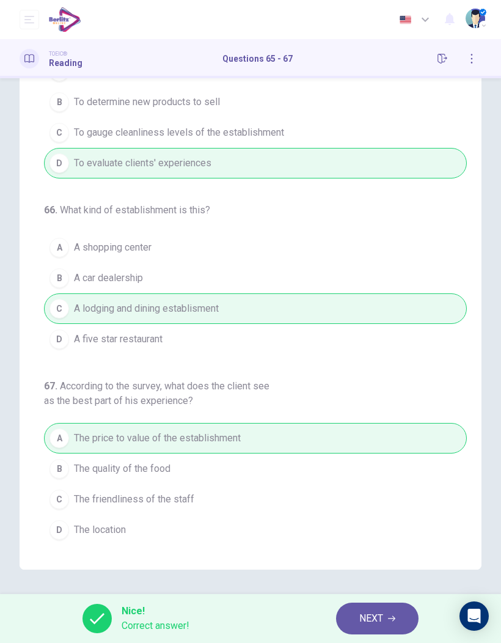
click at [393, 422] on button "NEXT" at bounding box center [377, 618] width 82 height 32
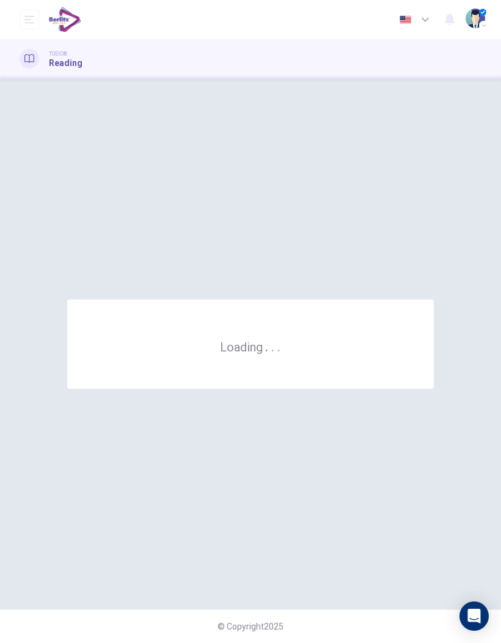
scroll to position [0, 0]
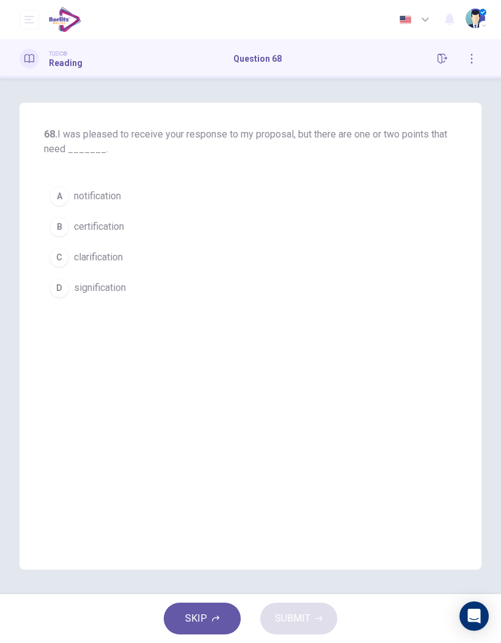
click at [123, 261] on span "clarification" at bounding box center [98, 257] width 49 height 15
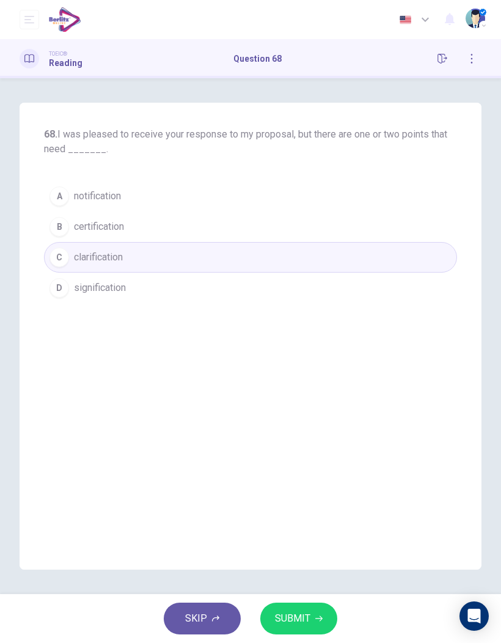
click at [326, 422] on button "SUBMIT" at bounding box center [298, 618] width 77 height 32
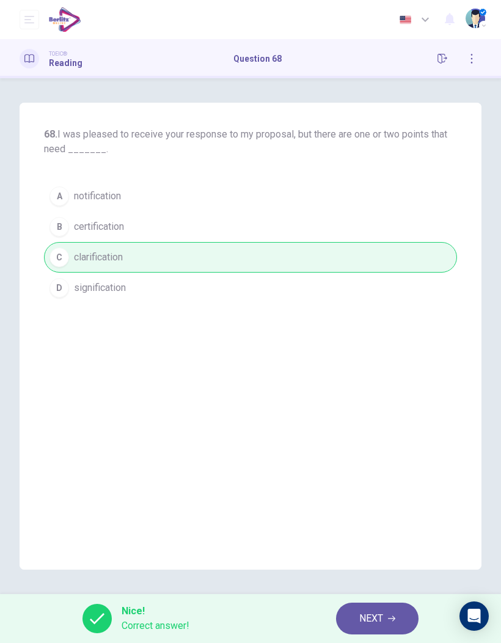
click at [398, 422] on button "NEXT" at bounding box center [377, 618] width 82 height 32
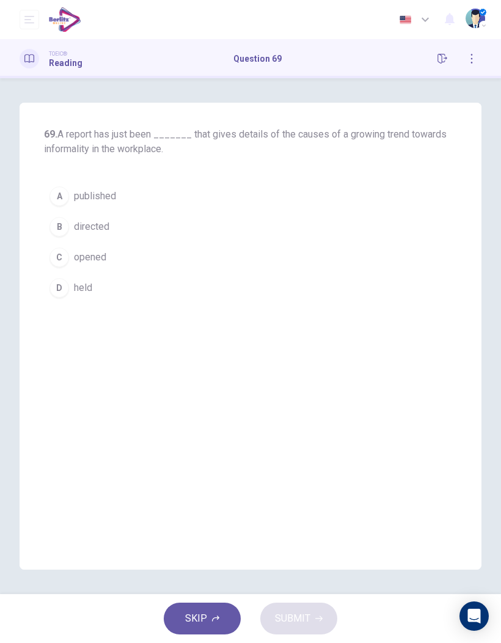
click at [118, 202] on button "A published" at bounding box center [250, 196] width 413 height 31
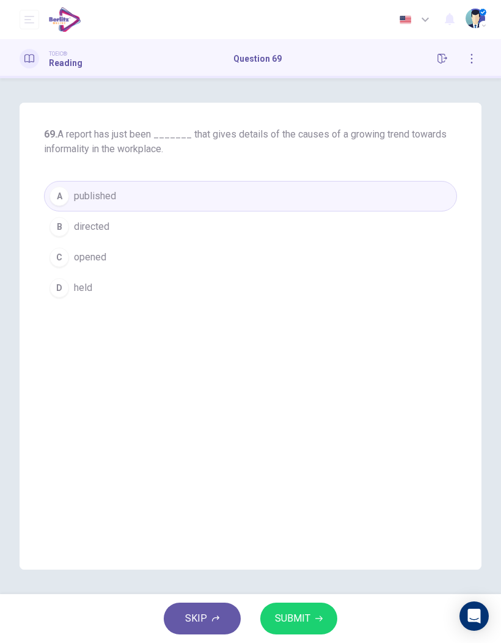
click at [322, 422] on button "SUBMIT" at bounding box center [298, 618] width 77 height 32
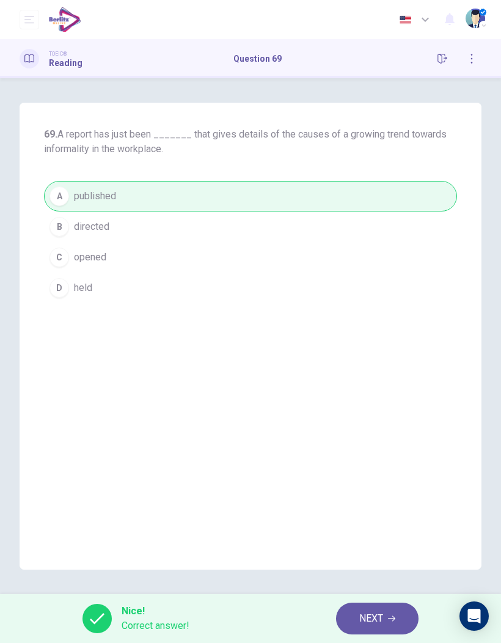
click at [391, 422] on icon "button" at bounding box center [391, 617] width 7 height 7
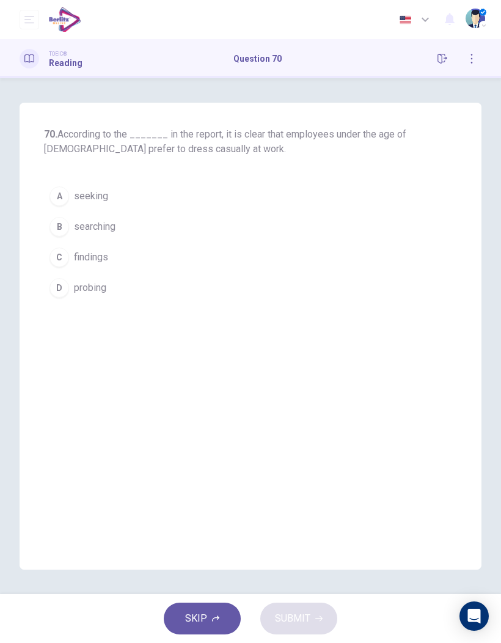
click at [100, 266] on button "C findings" at bounding box center [250, 257] width 413 height 31
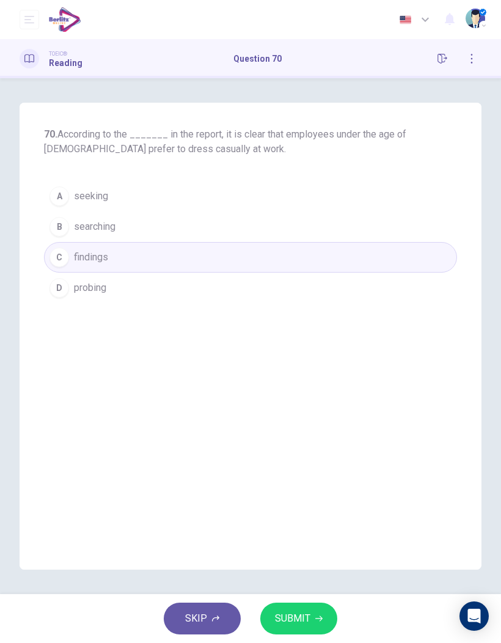
click at [327, 422] on button "SUBMIT" at bounding box center [298, 618] width 77 height 32
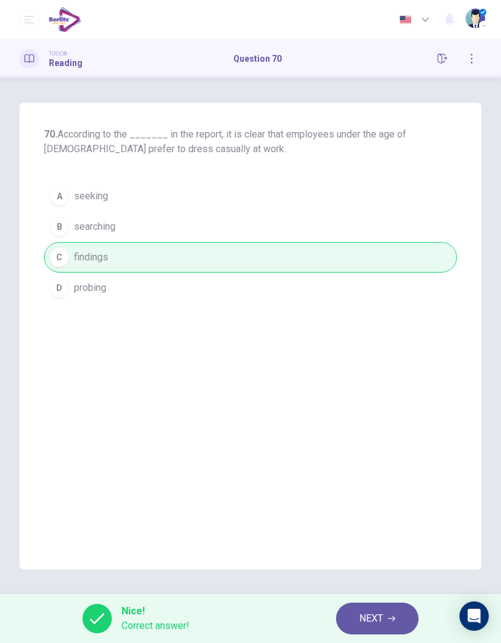
click at [379, 422] on span "NEXT" at bounding box center [371, 618] width 24 height 17
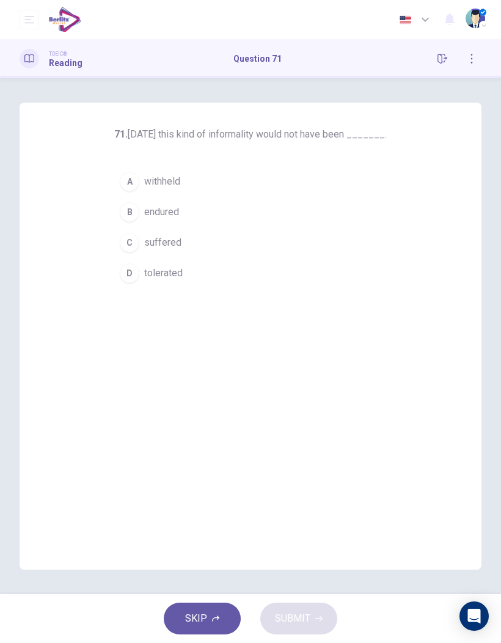
click at [153, 243] on span "suffered" at bounding box center [162, 242] width 37 height 15
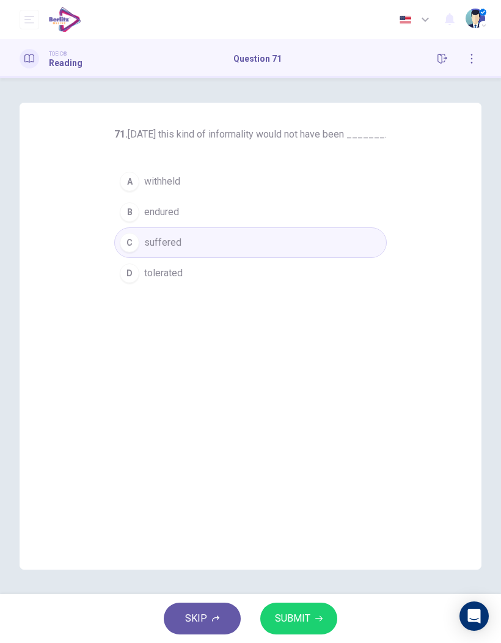
click at [310, 422] on button "SUBMIT" at bounding box center [298, 618] width 77 height 32
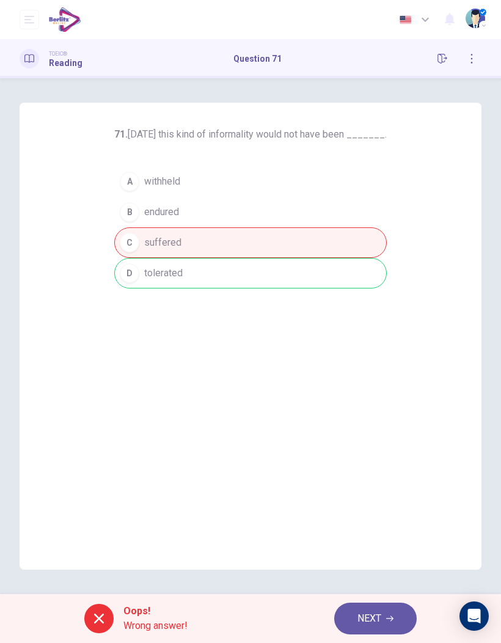
click at [387, 422] on icon "button" at bounding box center [389, 617] width 7 height 7
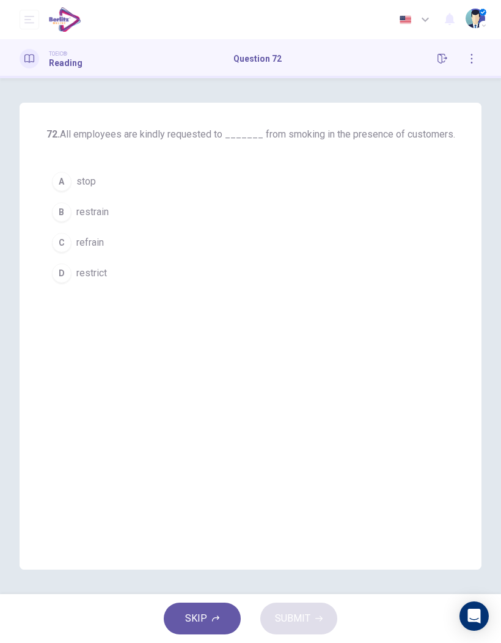
click at [102, 283] on button "D restrict" at bounding box center [250, 273] width 409 height 31
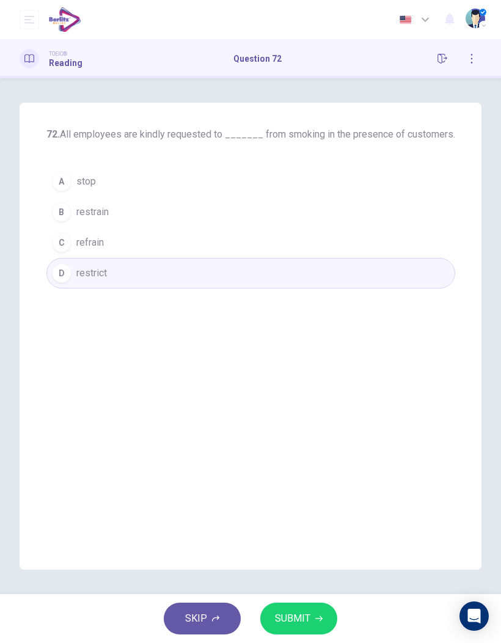
click at [327, 422] on button "SUBMIT" at bounding box center [298, 618] width 77 height 32
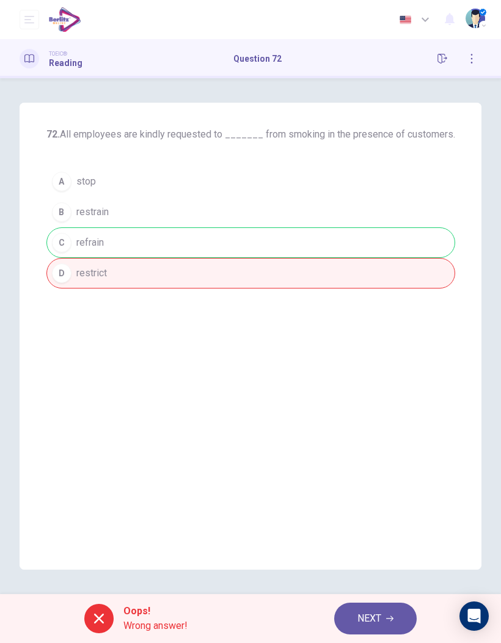
click at [390, 422] on button "NEXT" at bounding box center [375, 618] width 82 height 32
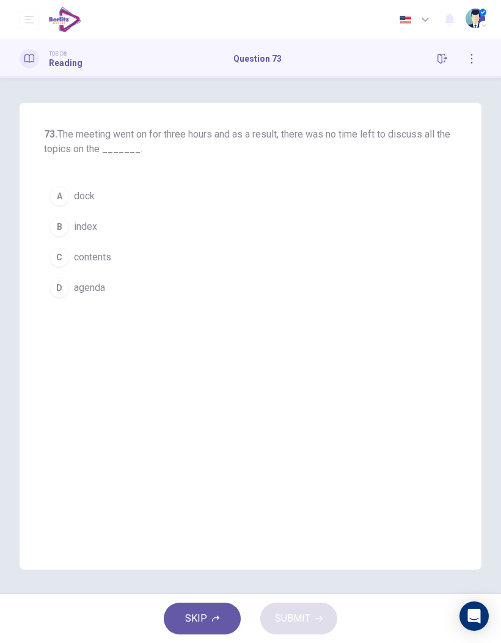
click at [104, 297] on button "D agenda" at bounding box center [250, 287] width 413 height 31
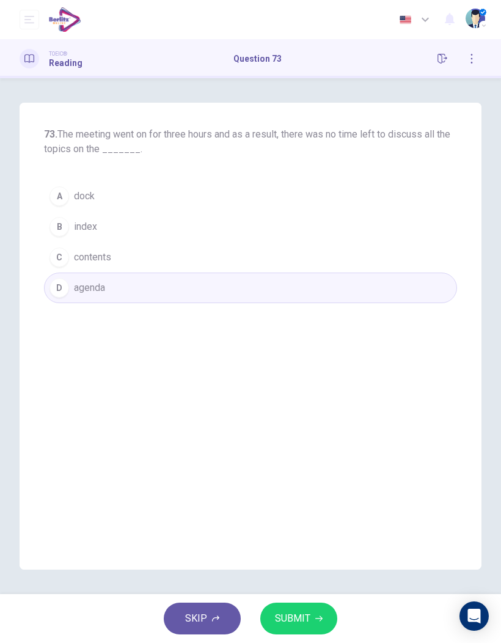
click at [323, 422] on button "SUBMIT" at bounding box center [298, 618] width 77 height 32
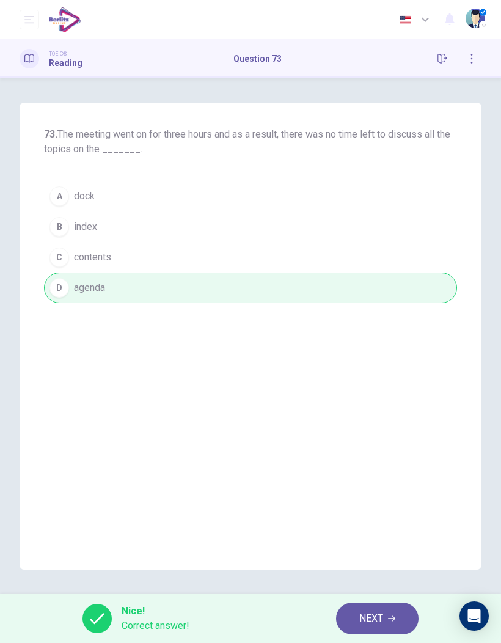
click at [383, 422] on span "NEXT" at bounding box center [371, 618] width 24 height 17
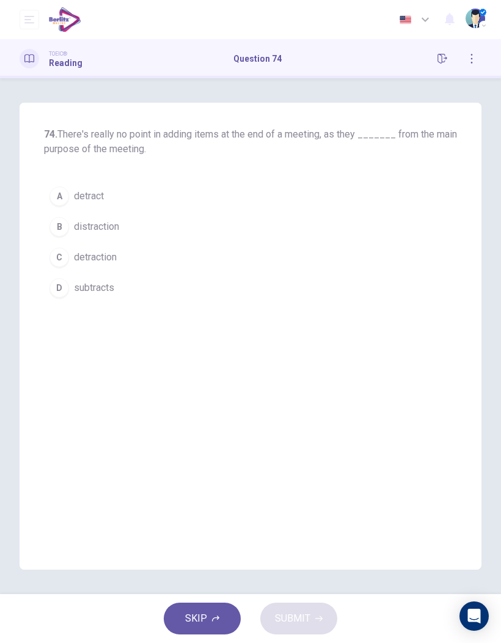
click at [111, 227] on span "distraction" at bounding box center [96, 226] width 45 height 15
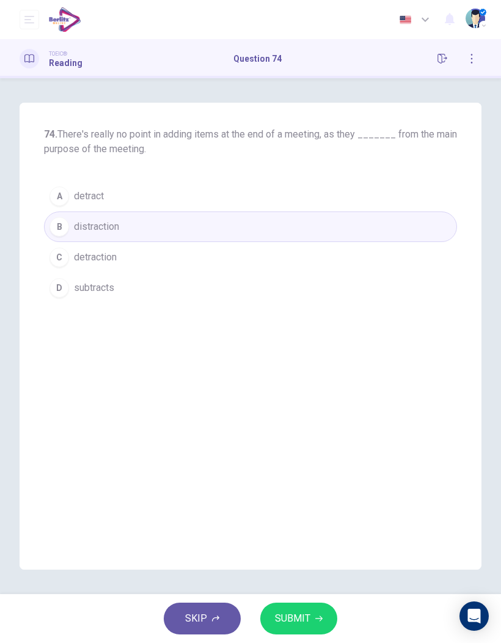
click at [333, 422] on button "SUBMIT" at bounding box center [298, 618] width 77 height 32
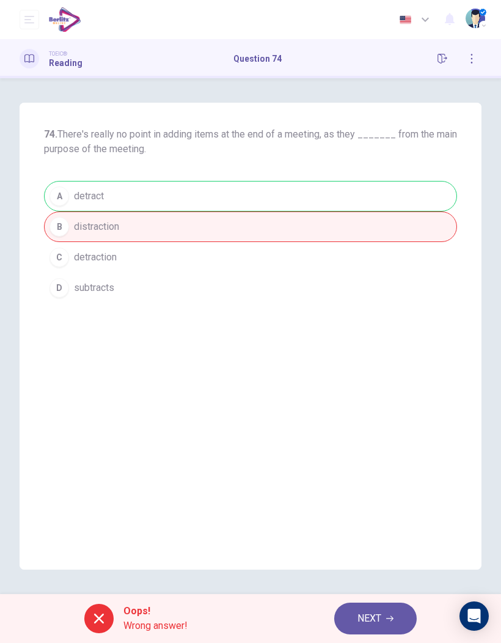
click at [398, 422] on button "NEXT" at bounding box center [375, 618] width 82 height 32
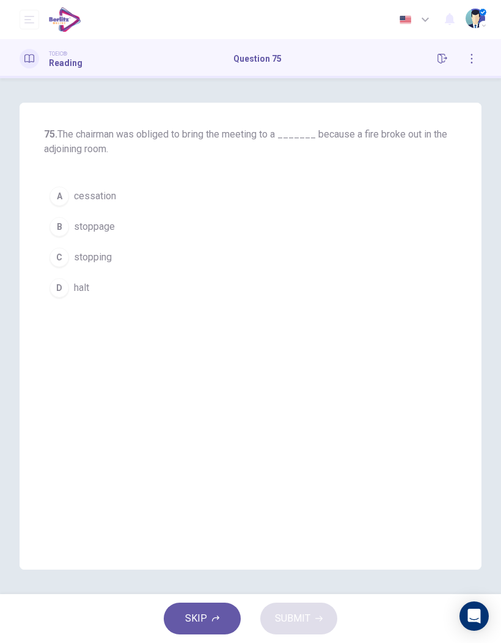
click at [111, 196] on span "cessation" at bounding box center [95, 196] width 42 height 15
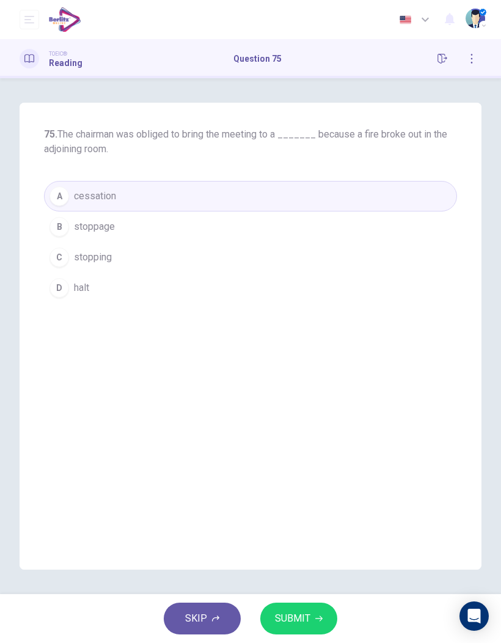
click at [310, 422] on button "SUBMIT" at bounding box center [298, 618] width 77 height 32
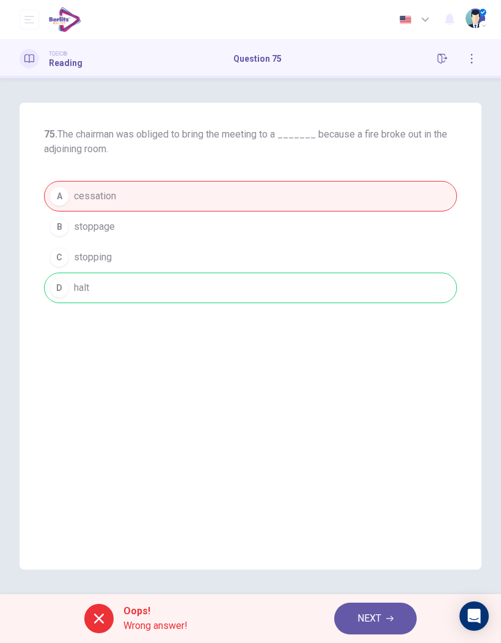
click at [473, 64] on button "button" at bounding box center [472, 59] width 20 height 20
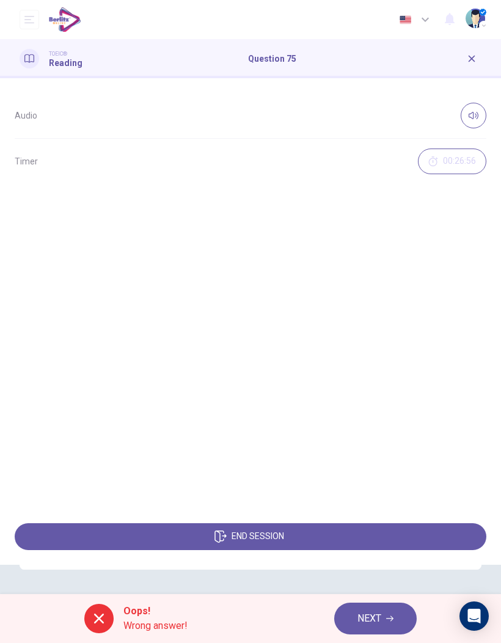
click at [474, 66] on button "button" at bounding box center [472, 59] width 20 height 20
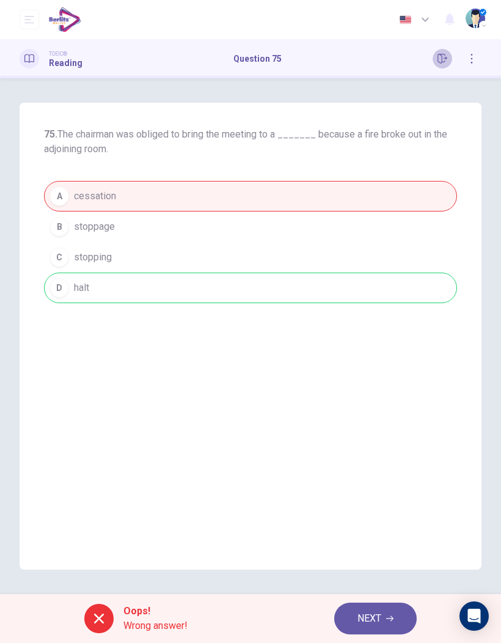
click at [443, 62] on icon "button" at bounding box center [442, 59] width 10 height 10
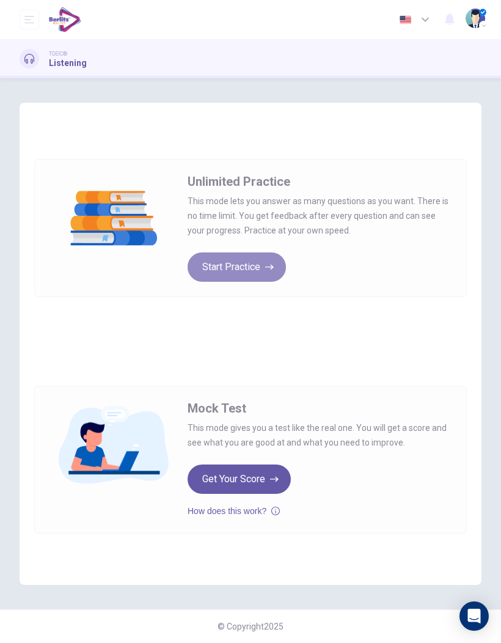
click at [262, 275] on button "Start Practice" at bounding box center [237, 266] width 98 height 29
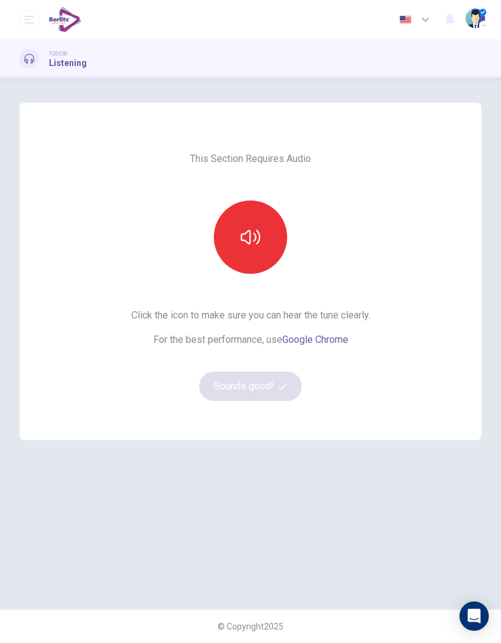
click at [271, 243] on button "button" at bounding box center [250, 236] width 73 height 73
click at [272, 387] on button "Sounds good!" at bounding box center [250, 385] width 103 height 29
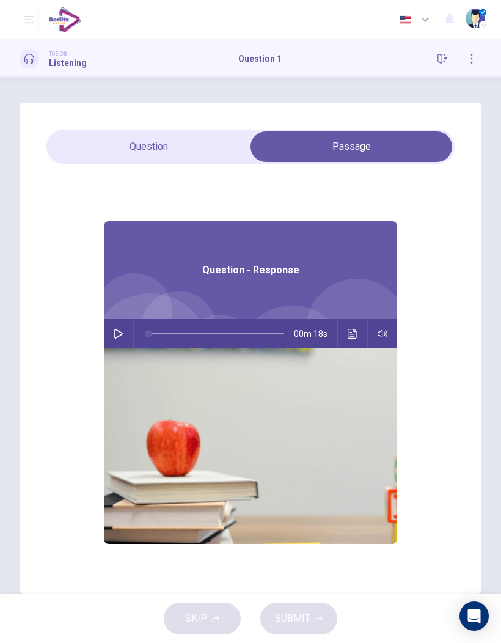
click at [125, 334] on button "button" at bounding box center [119, 333] width 20 height 29
click at [120, 336] on icon "button" at bounding box center [119, 334] width 10 height 10
type input "**"
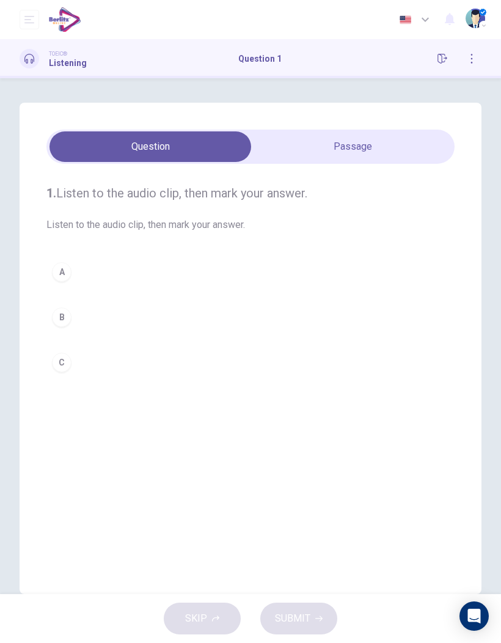
click at [64, 283] on button "A" at bounding box center [250, 272] width 408 height 31
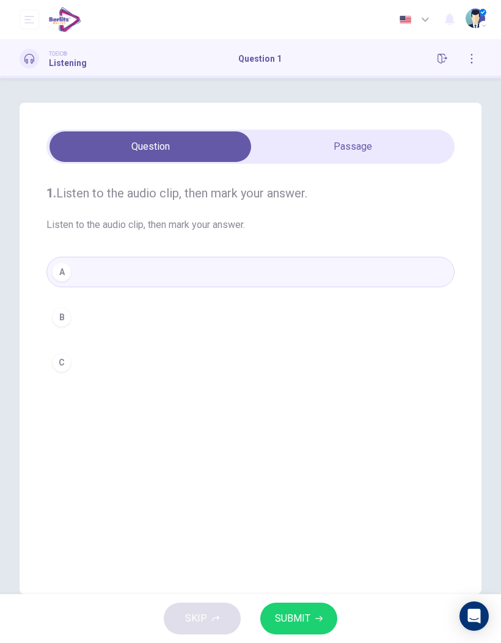
click at [291, 627] on button "SUBMIT" at bounding box center [298, 618] width 77 height 32
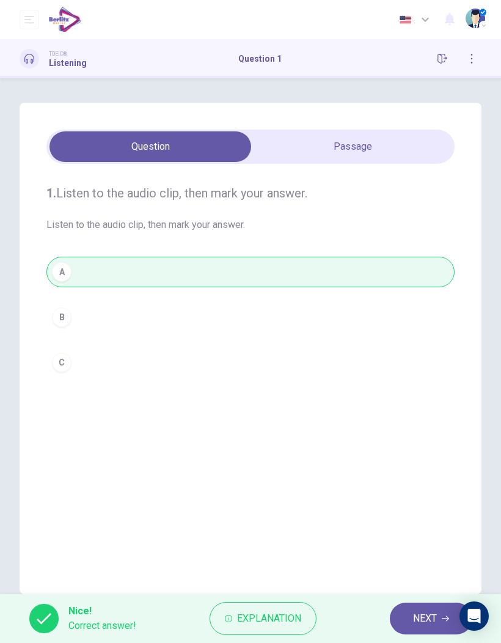
click at [427, 616] on span "NEXT" at bounding box center [425, 618] width 24 height 17
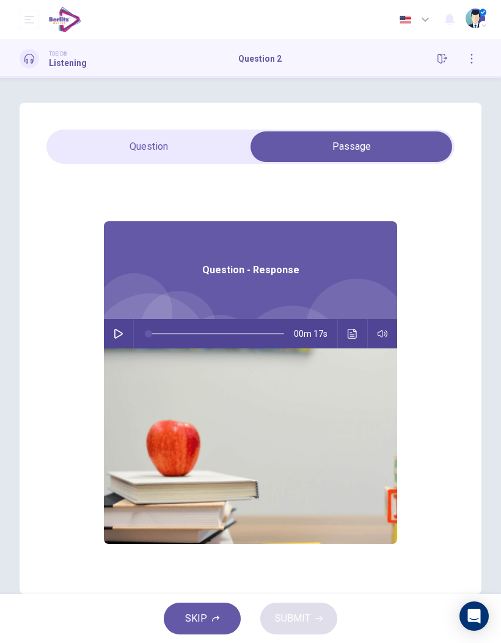
click at [118, 332] on icon "button" at bounding box center [119, 334] width 10 height 10
type input "**"
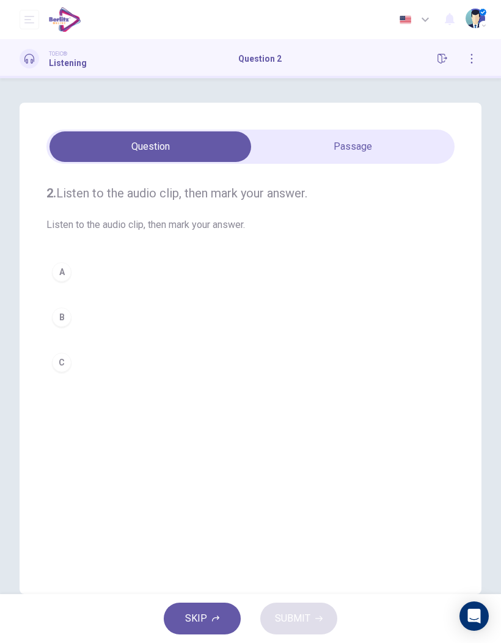
click at [61, 272] on div "A" at bounding box center [62, 272] width 20 height 20
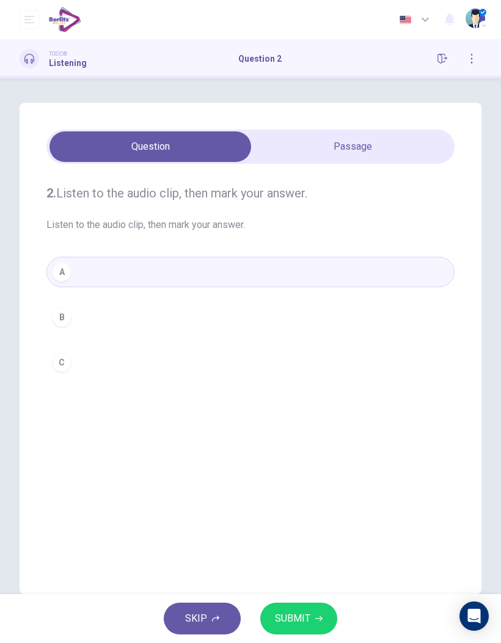
click at [298, 619] on span "SUBMIT" at bounding box center [292, 618] width 35 height 17
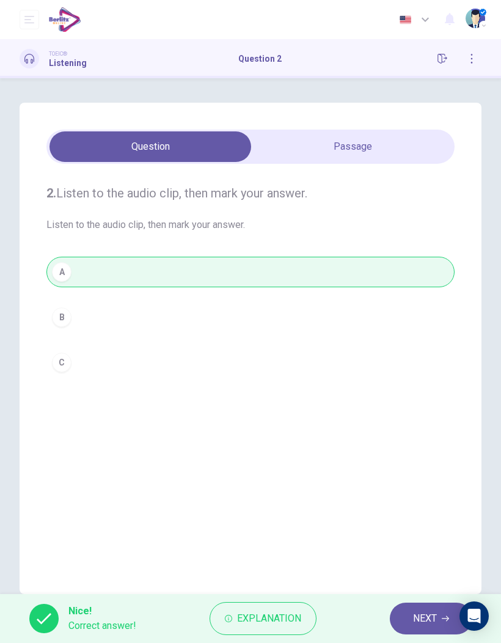
click at [422, 619] on span "NEXT" at bounding box center [425, 618] width 24 height 17
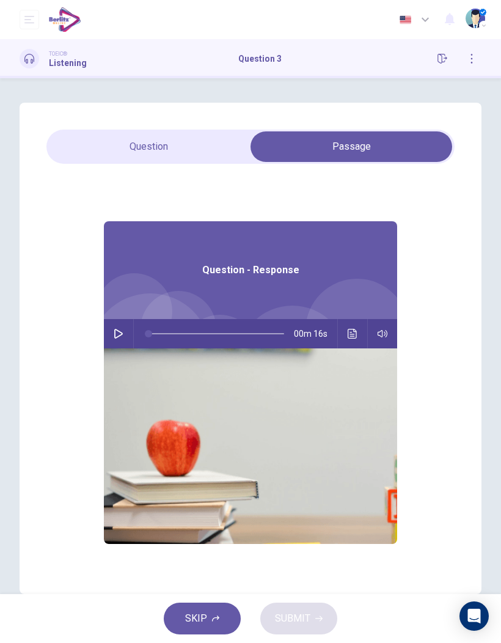
click at [119, 341] on button "button" at bounding box center [119, 333] width 20 height 29
type input "**"
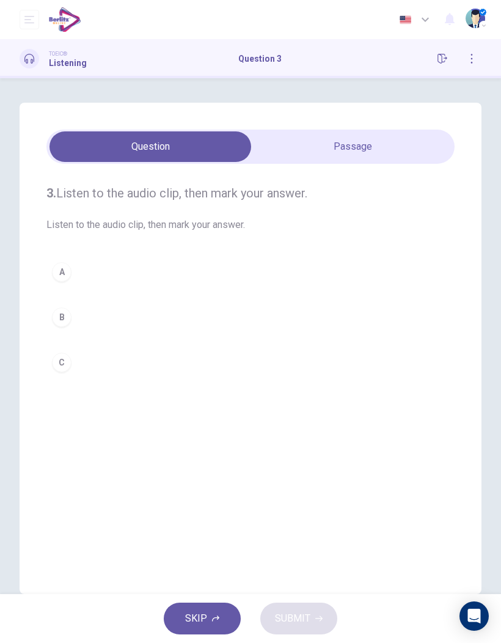
click at [62, 272] on div "A" at bounding box center [62, 272] width 20 height 20
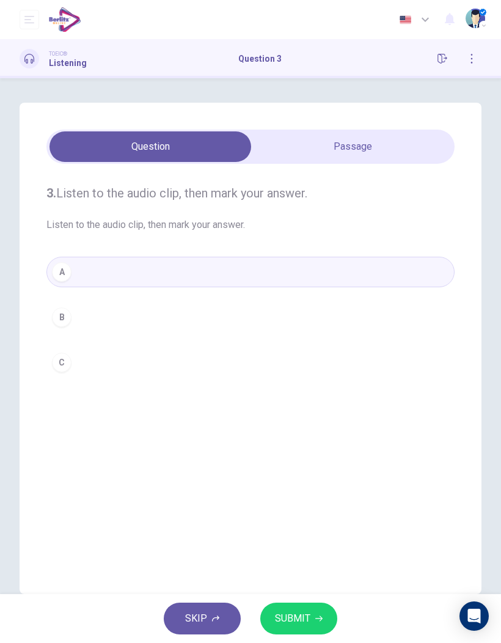
click at [315, 614] on button "SUBMIT" at bounding box center [298, 618] width 77 height 32
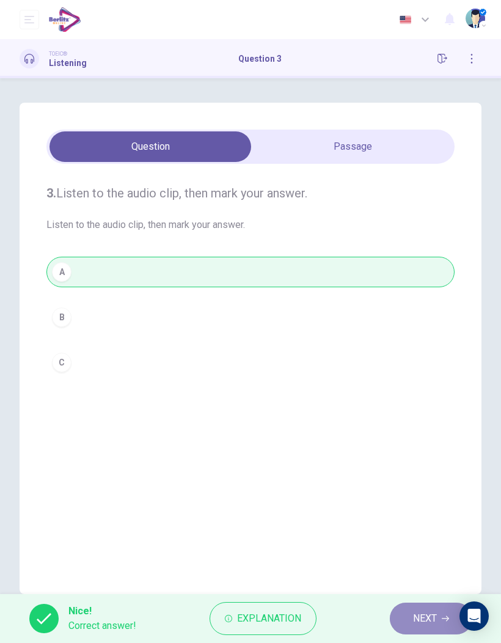
click at [417, 619] on span "NEXT" at bounding box center [425, 618] width 24 height 17
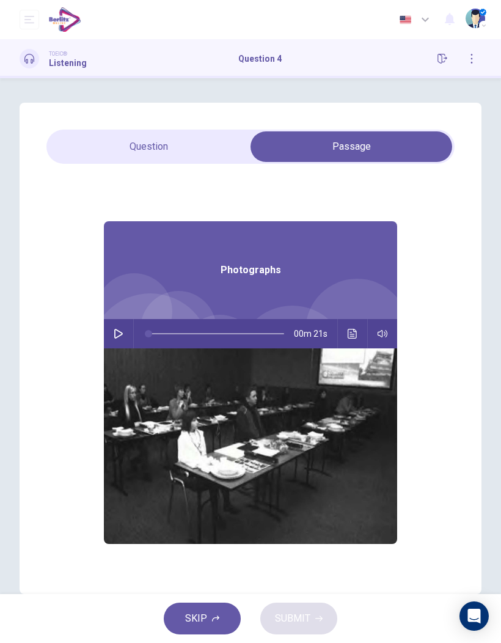
click at [109, 338] on button "button" at bounding box center [119, 333] width 20 height 29
type input "*"
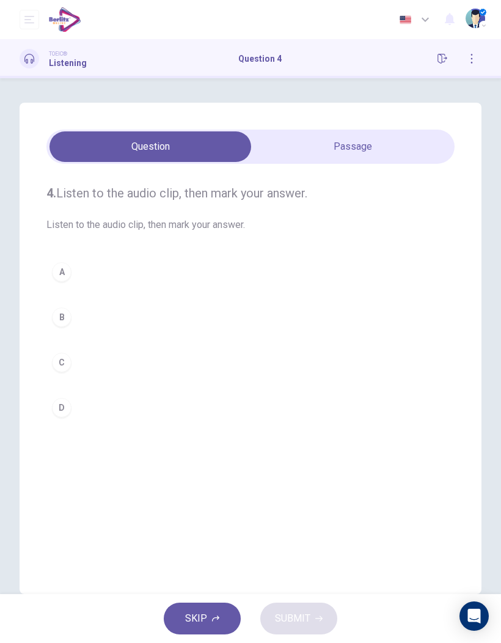
click at [63, 268] on div "A" at bounding box center [62, 272] width 20 height 20
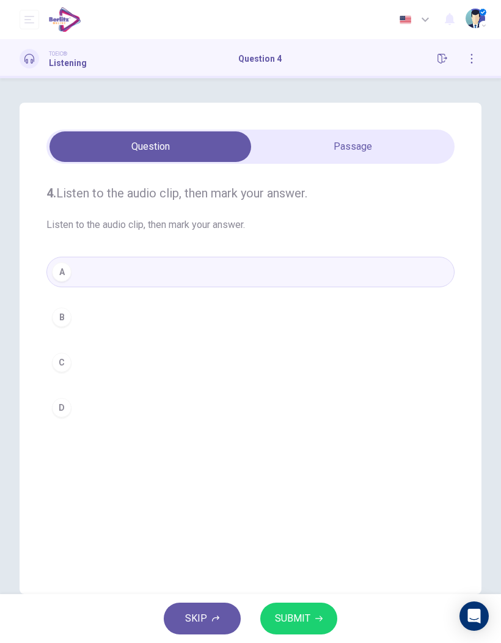
click at [311, 616] on button "SUBMIT" at bounding box center [298, 618] width 77 height 32
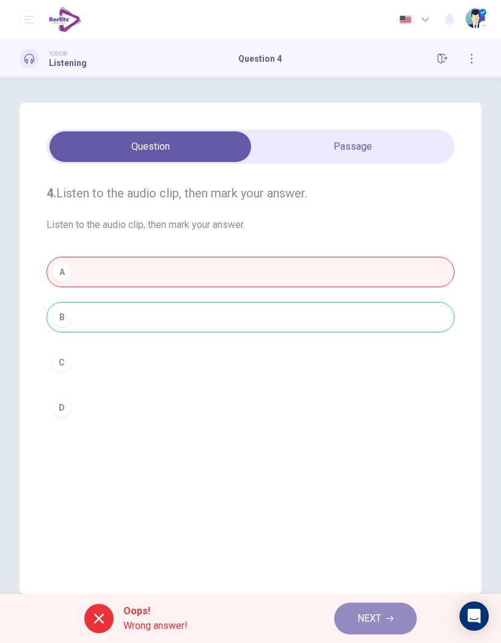
click at [381, 611] on span "NEXT" at bounding box center [369, 618] width 24 height 17
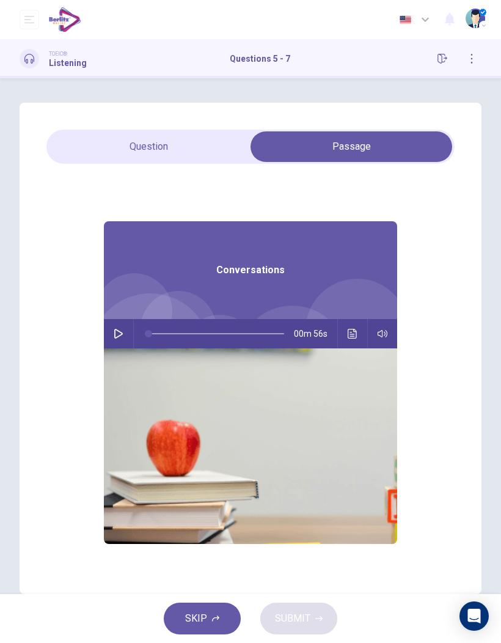
click at [122, 340] on button "button" at bounding box center [119, 333] width 20 height 29
type input "**"
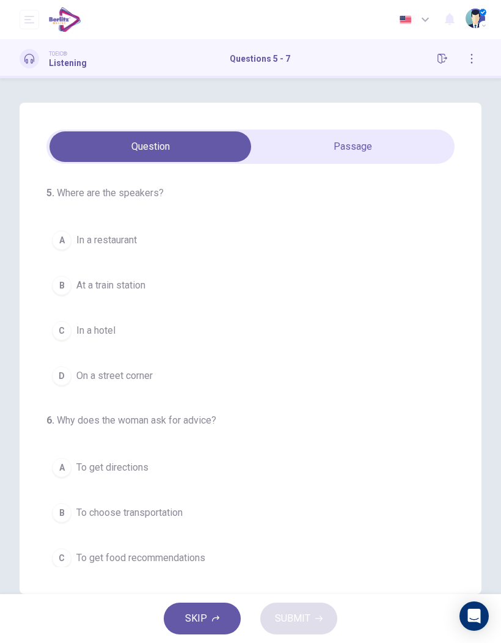
click at [88, 326] on span "In a hotel" at bounding box center [95, 330] width 39 height 15
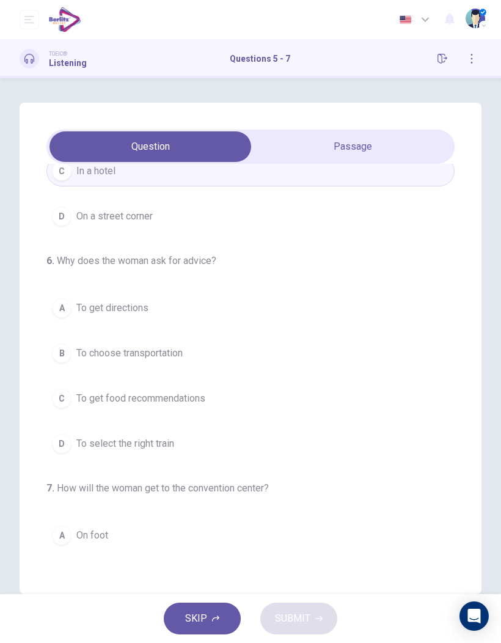
scroll to position [161, 0]
click at [151, 310] on button "A To get directions" at bounding box center [250, 306] width 408 height 31
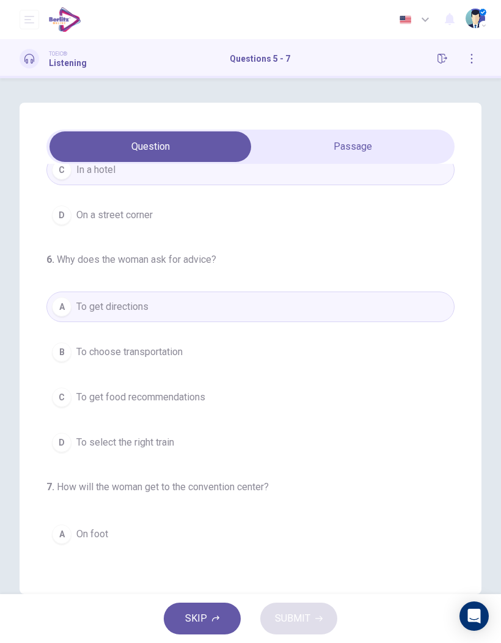
click at [197, 356] on button "B To choose transportation" at bounding box center [250, 352] width 408 height 31
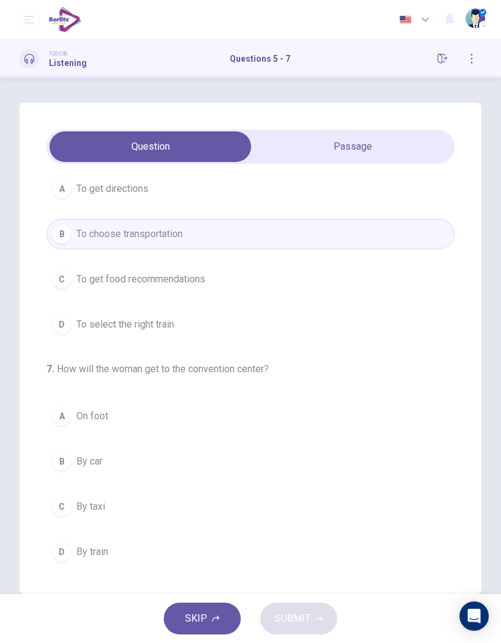
scroll to position [279, 0]
click at [75, 419] on button "A On foot" at bounding box center [250, 416] width 408 height 31
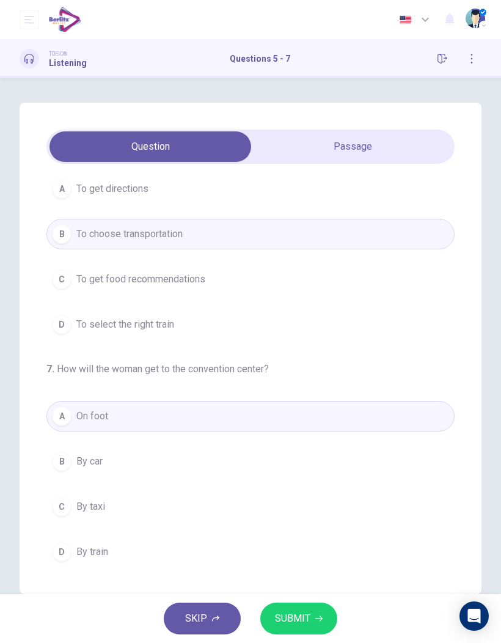
click at [304, 619] on span "SUBMIT" at bounding box center [292, 618] width 35 height 17
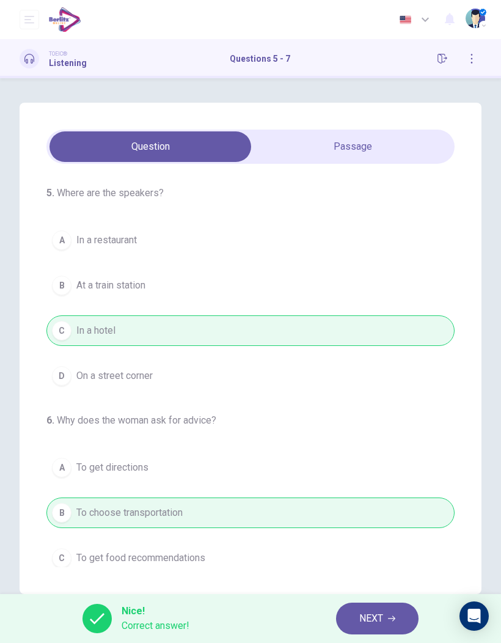
scroll to position [0, 0]
click at [391, 611] on button "NEXT" at bounding box center [377, 618] width 82 height 32
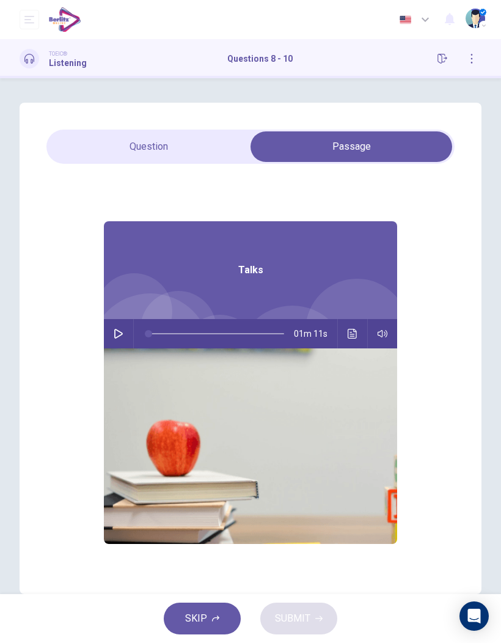
click at [120, 332] on icon "button" at bounding box center [118, 334] width 9 height 10
type input "**"
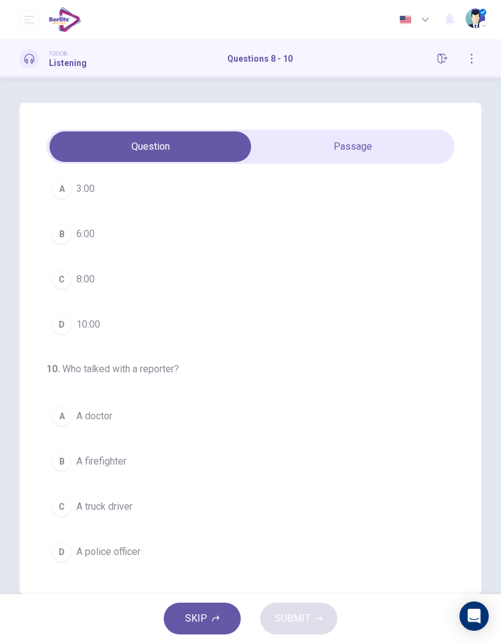
scroll to position [279, 0]
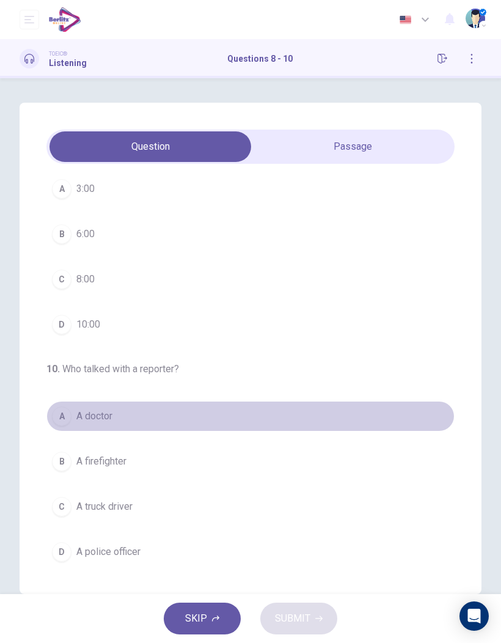
click at [117, 415] on button "A A doctor" at bounding box center [250, 416] width 408 height 31
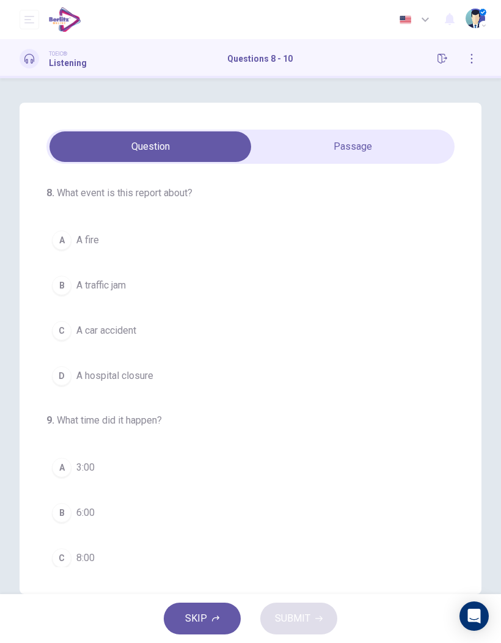
scroll to position [0, 0]
click at [65, 326] on div "C" at bounding box center [62, 331] width 20 height 20
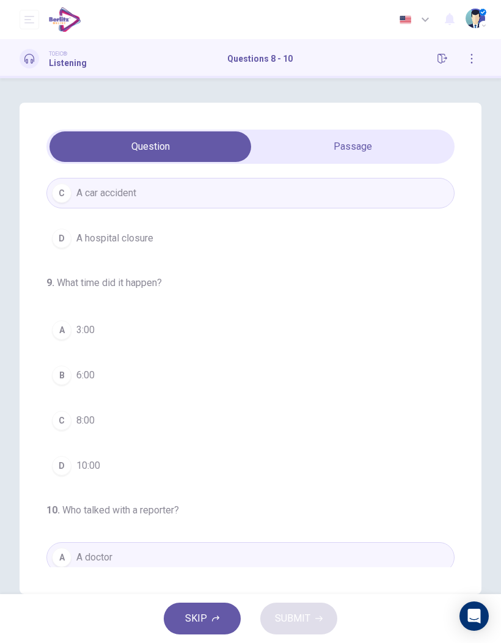
scroll to position [140, 0]
click at [66, 416] on div "C" at bounding box center [62, 418] width 20 height 20
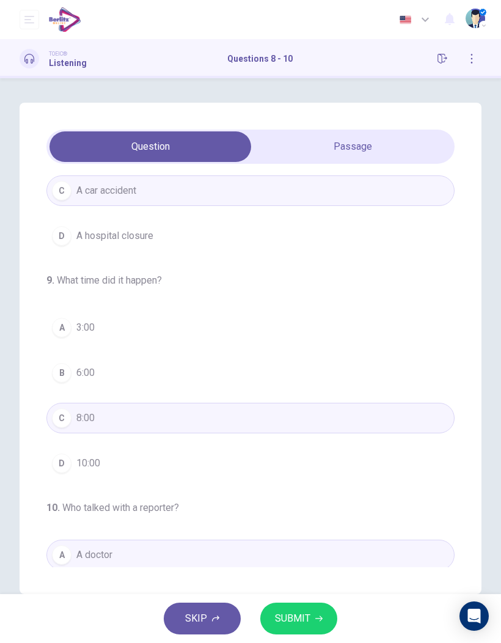
click at [315, 611] on button "SUBMIT" at bounding box center [298, 618] width 77 height 32
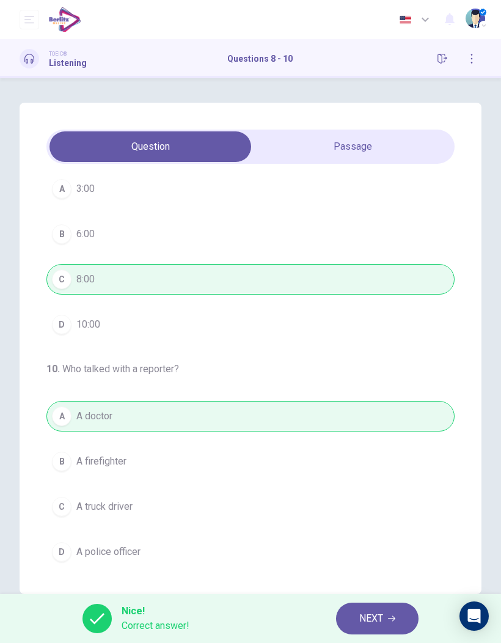
scroll to position [279, 0]
click at [391, 613] on button "NEXT" at bounding box center [377, 618] width 82 height 32
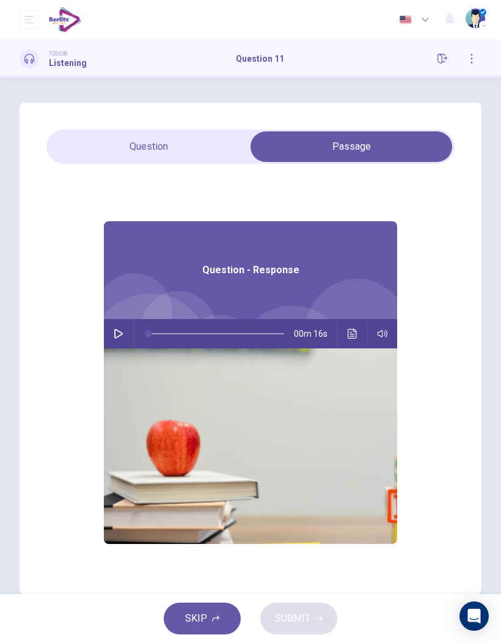
click at [120, 327] on button "button" at bounding box center [119, 333] width 20 height 29
type input "*"
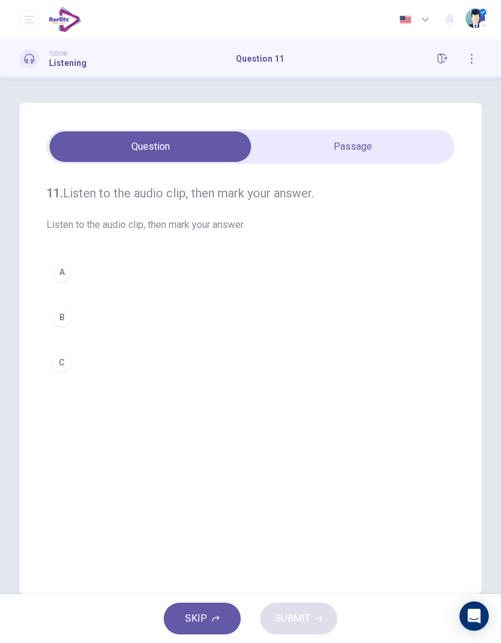
click at [64, 359] on div "C" at bounding box center [62, 362] width 20 height 20
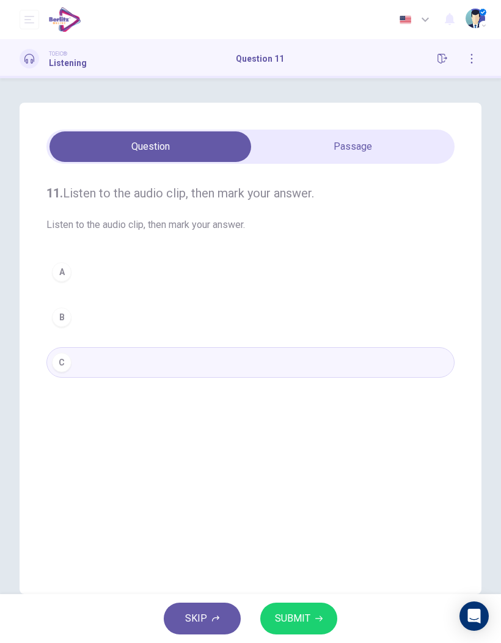
click at [313, 620] on button "SUBMIT" at bounding box center [298, 618] width 77 height 32
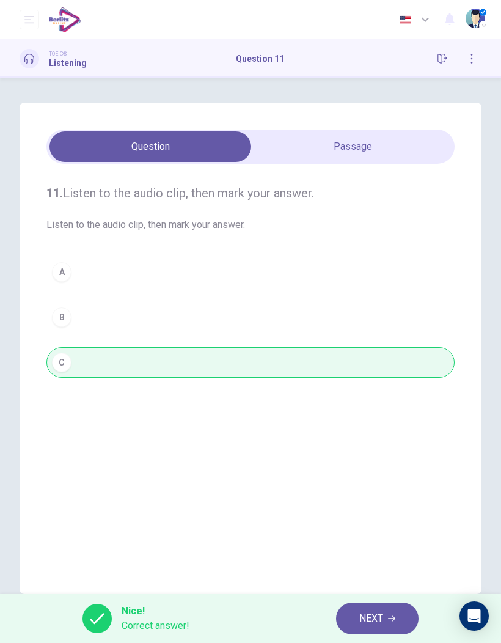
click at [391, 616] on icon "button" at bounding box center [391, 617] width 7 height 7
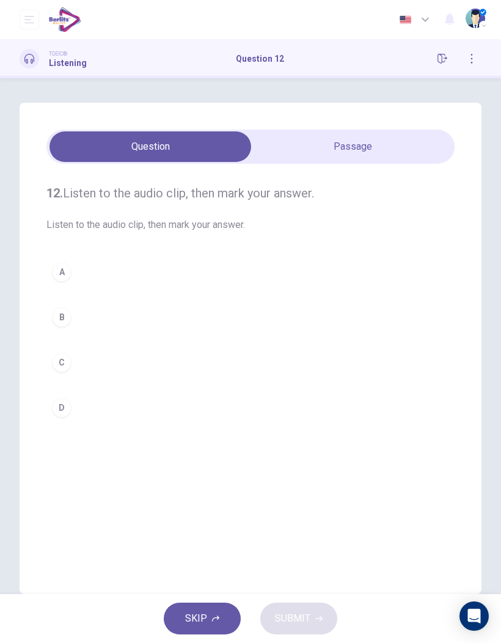
click at [439, 64] on button "button" at bounding box center [442, 59] width 20 height 20
